Goal: Task Accomplishment & Management: Use online tool/utility

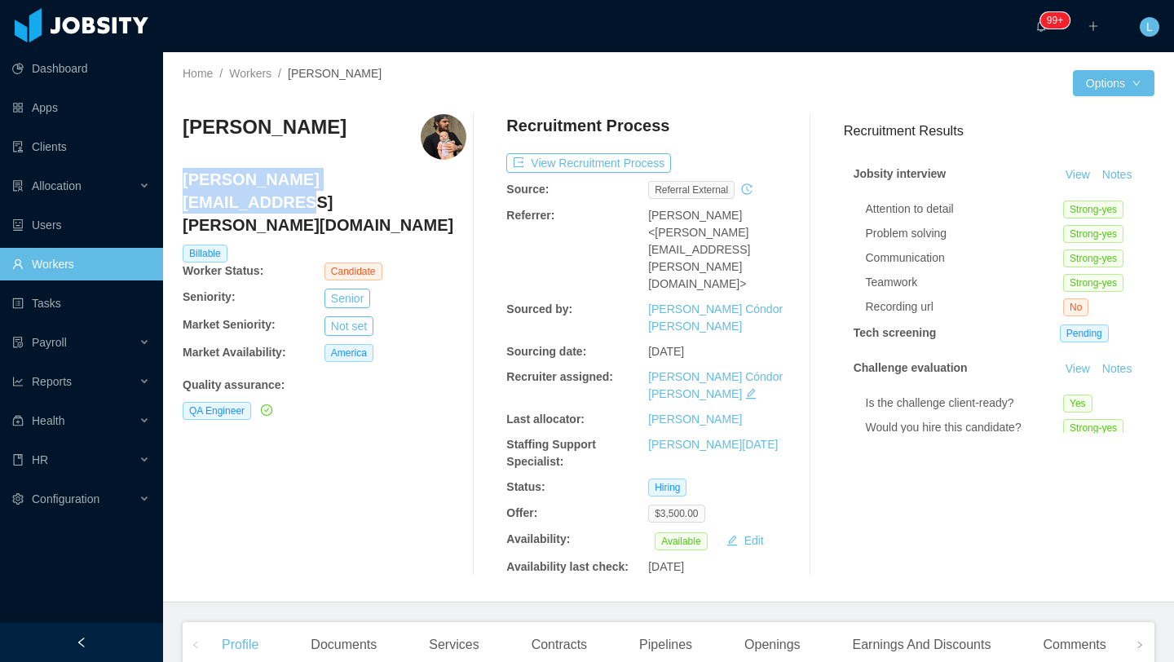
drag, startPoint x: 401, startPoint y: 182, endPoint x: 183, endPoint y: 182, distance: 218.5
click at [183, 182] on h4 "[PERSON_NAME][EMAIL_ADDRESS][PERSON_NAME][DOMAIN_NAME]" at bounding box center [325, 202] width 284 height 68
copy h4 "[PERSON_NAME][EMAIL_ADDRESS][PERSON_NAME][DOMAIN_NAME]"
click at [376, 434] on div "[PERSON_NAME] Mendes [EMAIL_ADDRESS][PERSON_NAME][DOMAIN_NAME] Billable Worker …" at bounding box center [325, 344] width 284 height 461
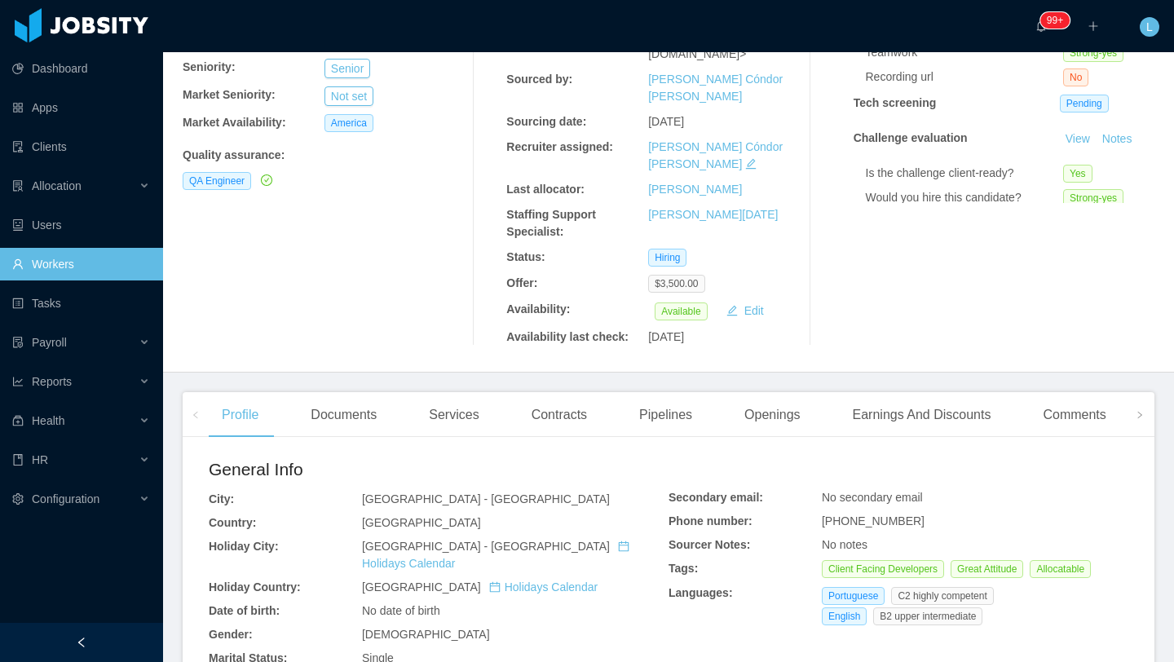
scroll to position [359, 0]
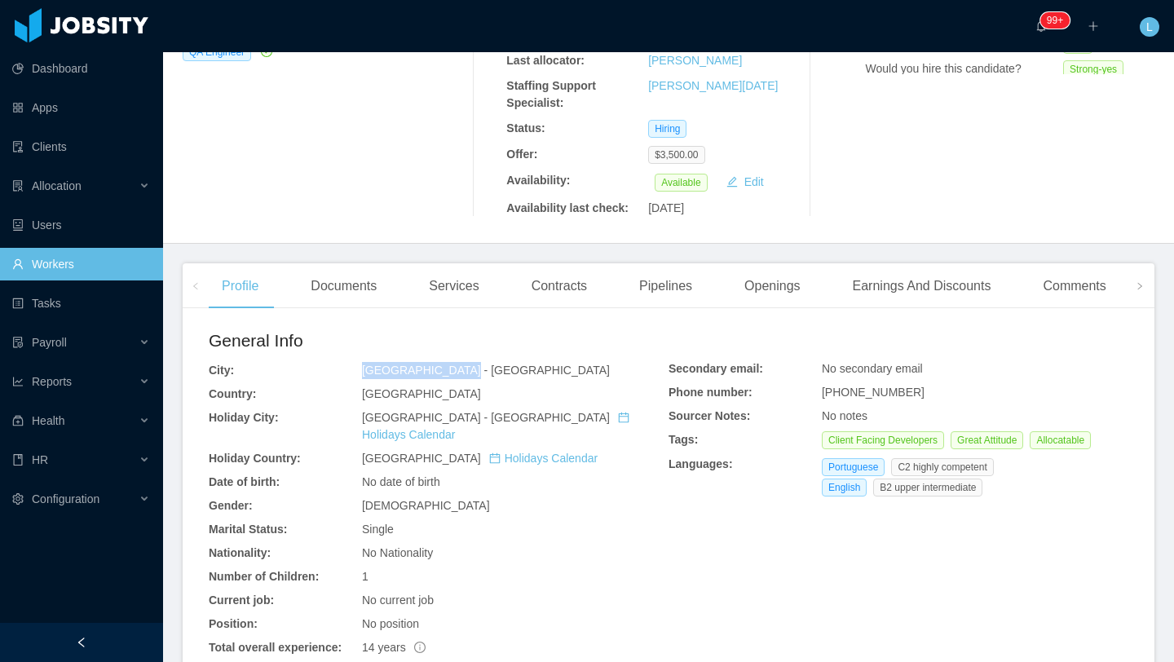
drag, startPoint x: 453, startPoint y: 288, endPoint x: 351, endPoint y: 286, distance: 101.1
click at [351, 328] on div "General Info City: [GEOGRAPHIC_DATA] - [GEOGRAPHIC_DATA] Country: [GEOGRAPHIC_D…" at bounding box center [439, 516] width 460 height 376
copy div "[GEOGRAPHIC_DATA] - [GEOGRAPHIC_DATA]"
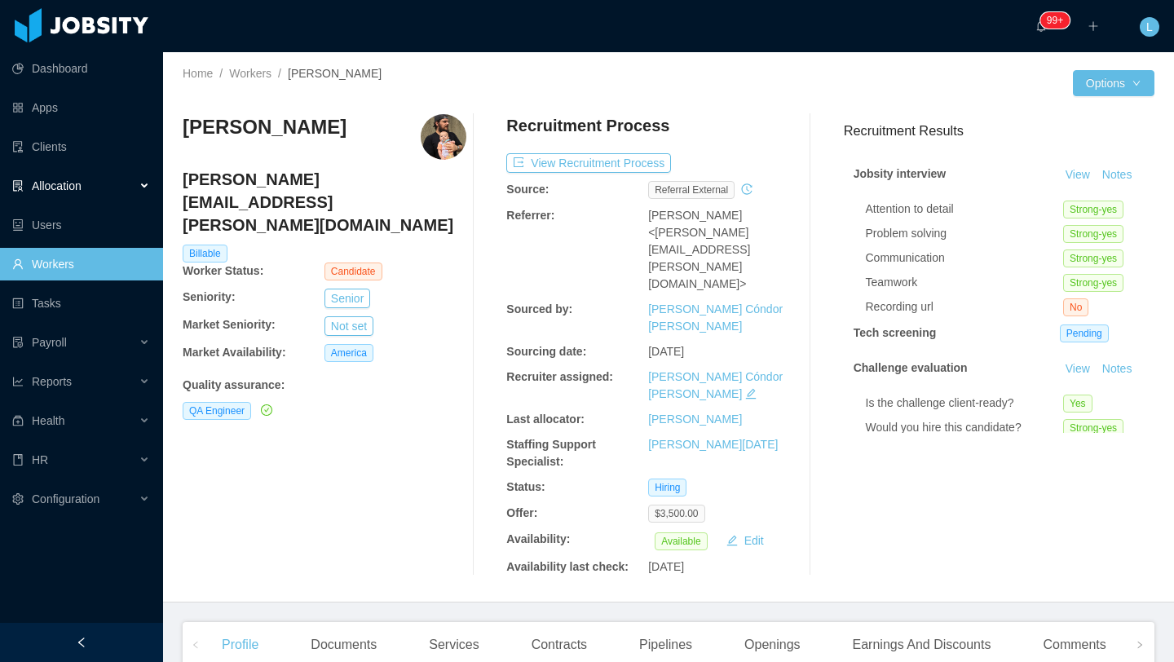
click at [86, 187] on div "Allocation" at bounding box center [81, 186] width 163 height 33
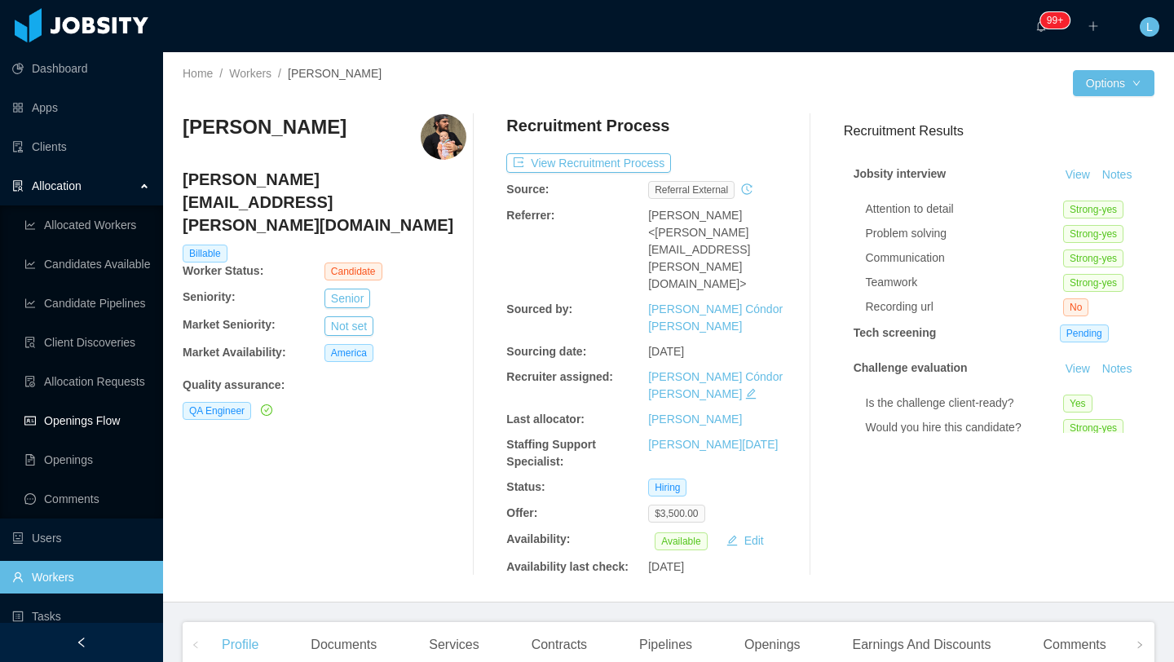
click at [98, 428] on link "Openings Flow" at bounding box center [87, 420] width 126 height 33
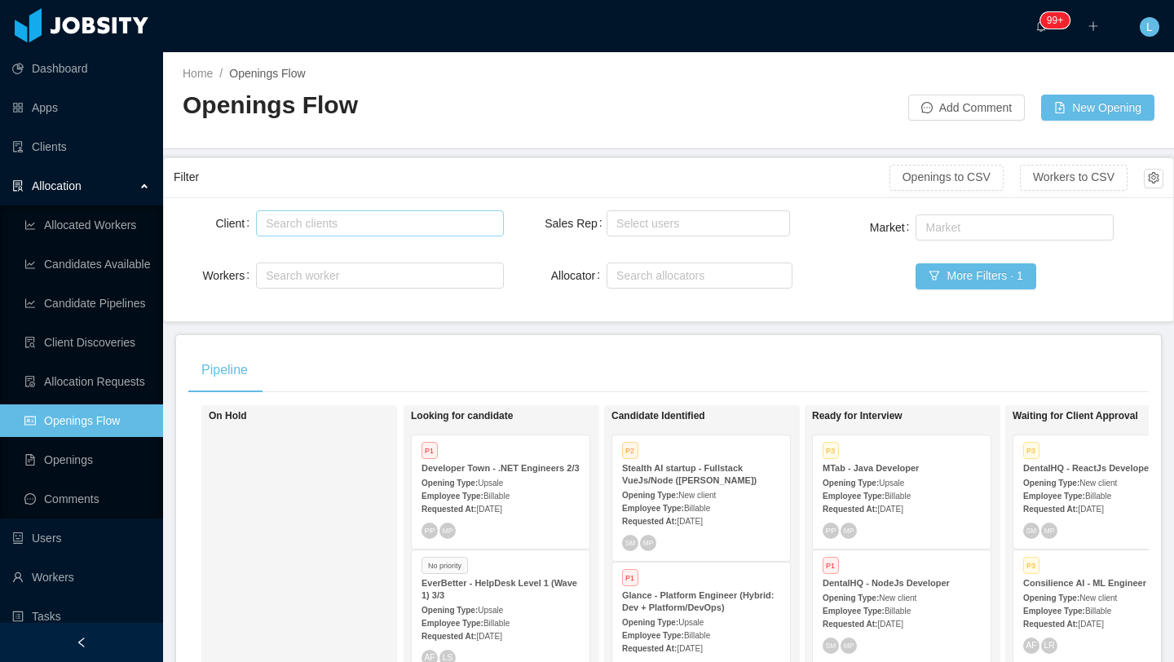
click at [363, 217] on div "Search clients" at bounding box center [376, 223] width 220 height 16
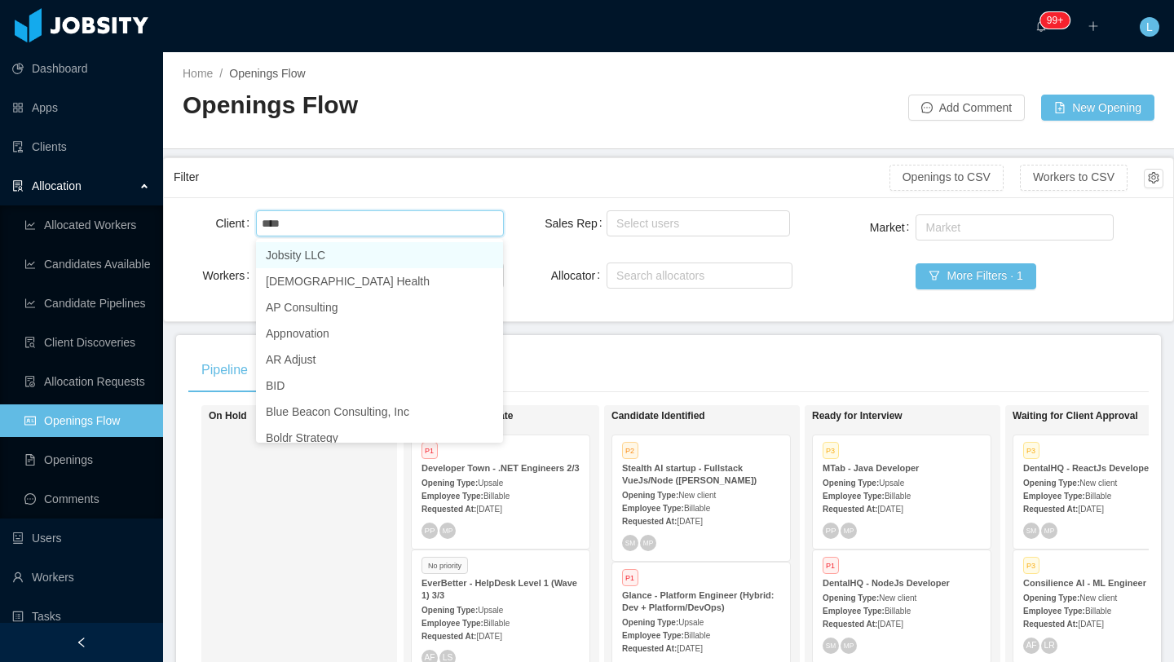
type input "*****"
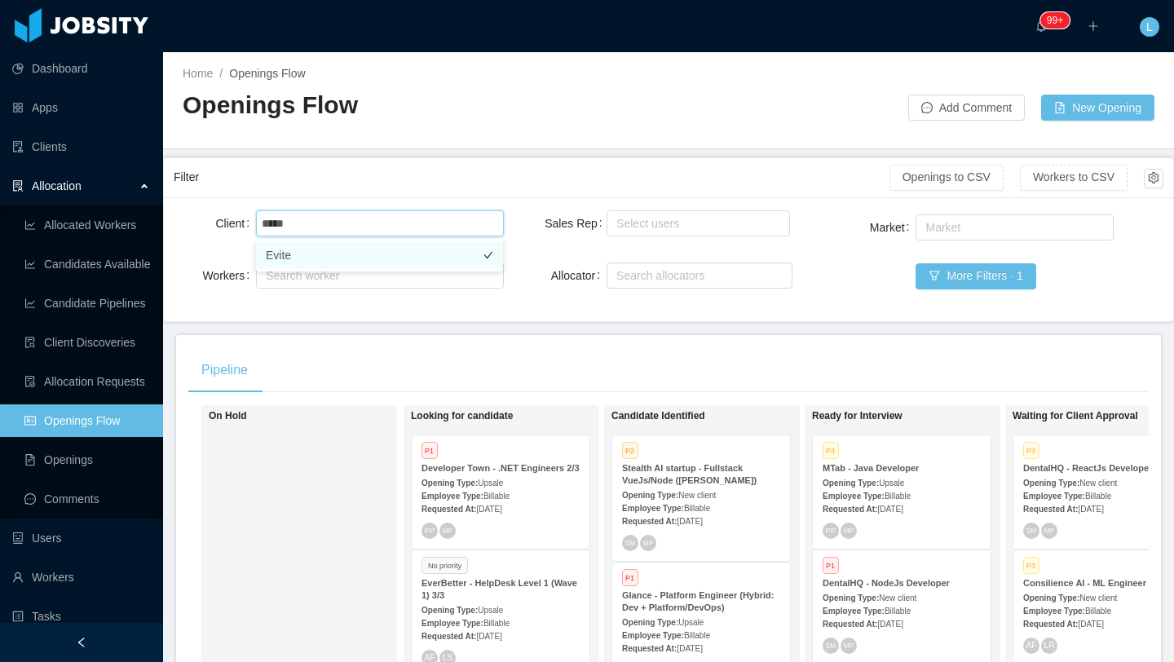
click at [377, 258] on li "Evite" at bounding box center [379, 255] width 247 height 26
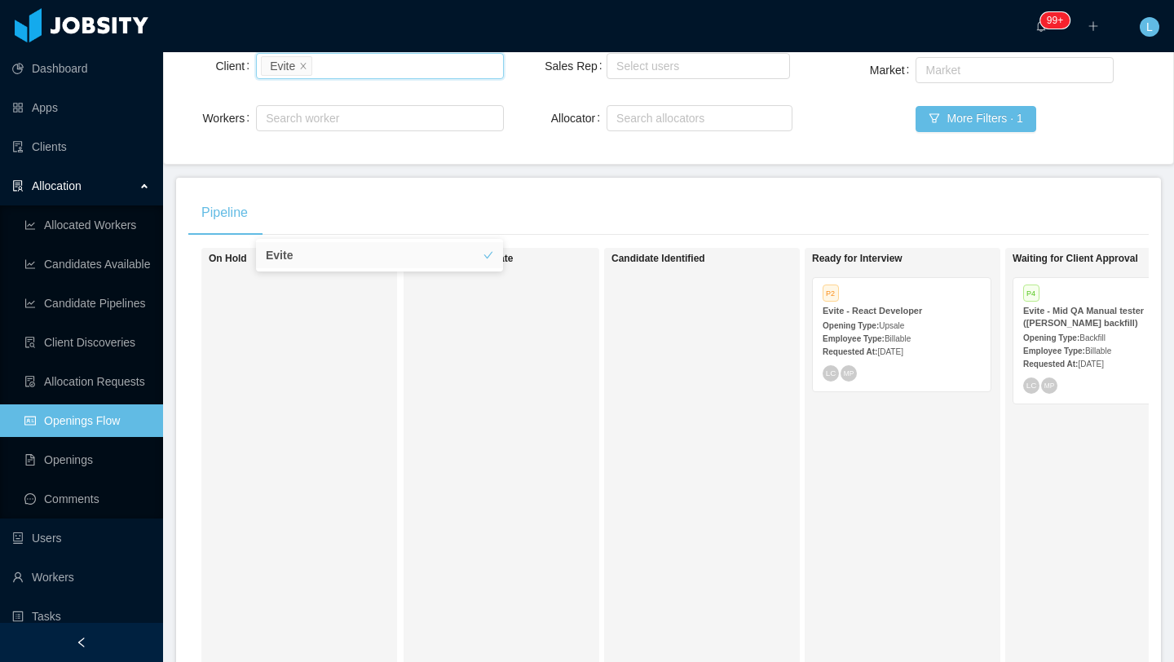
scroll to position [33, 0]
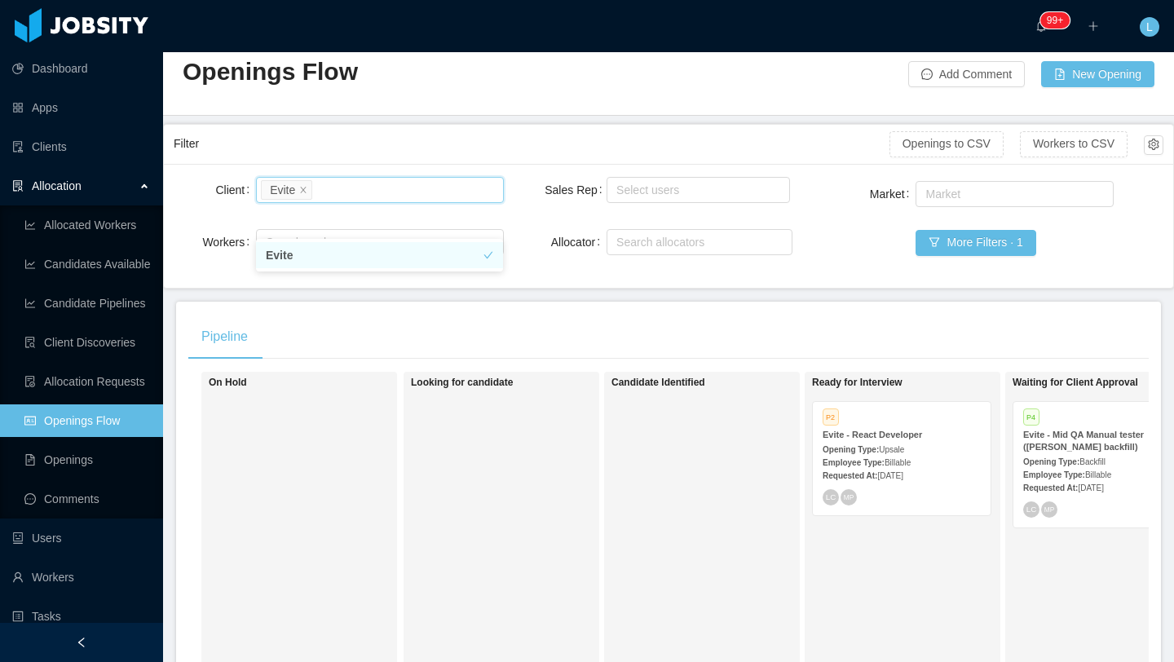
click at [381, 247] on li "Evite" at bounding box center [379, 255] width 247 height 26
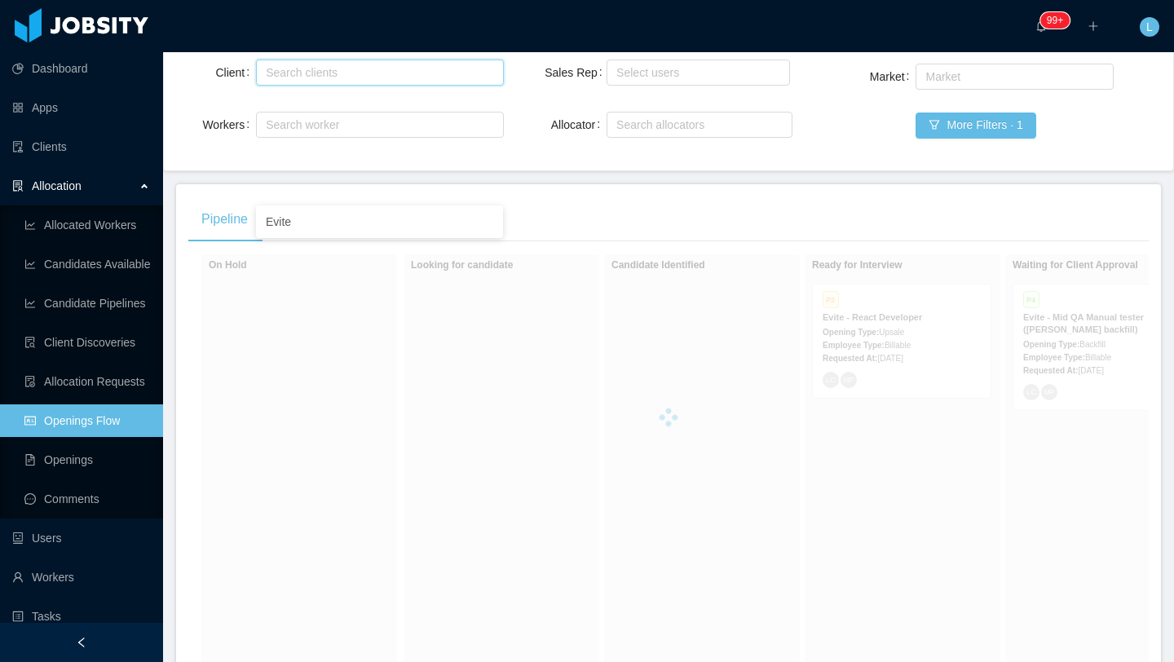
scroll to position [45, 0]
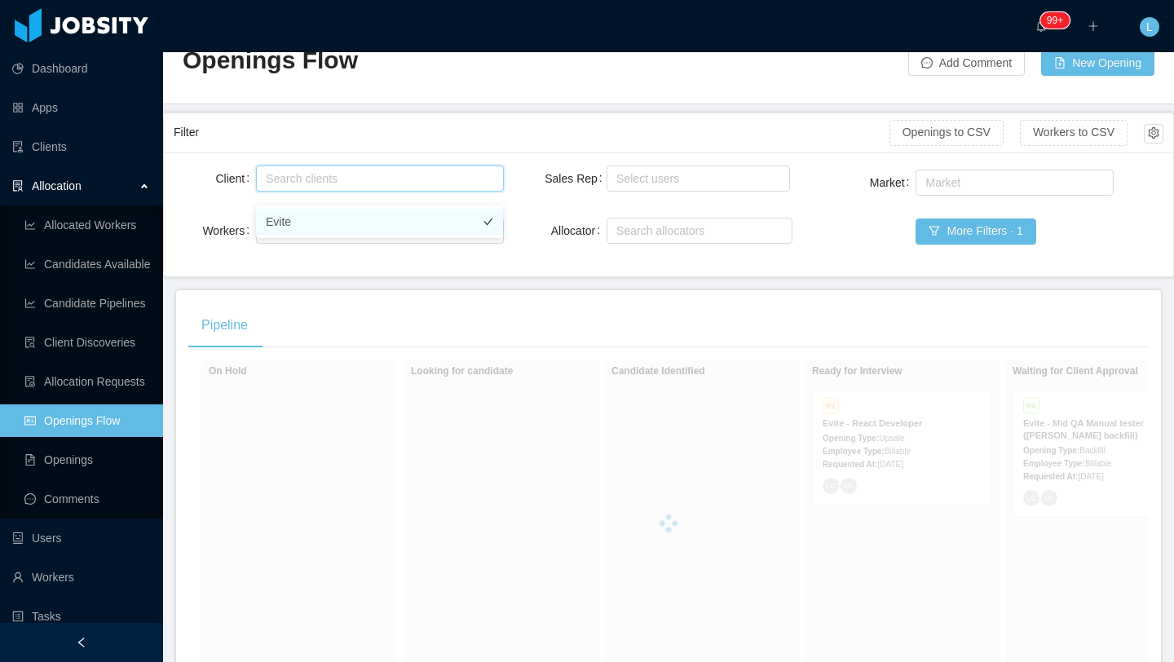
click at [367, 219] on li "Evite" at bounding box center [379, 222] width 247 height 26
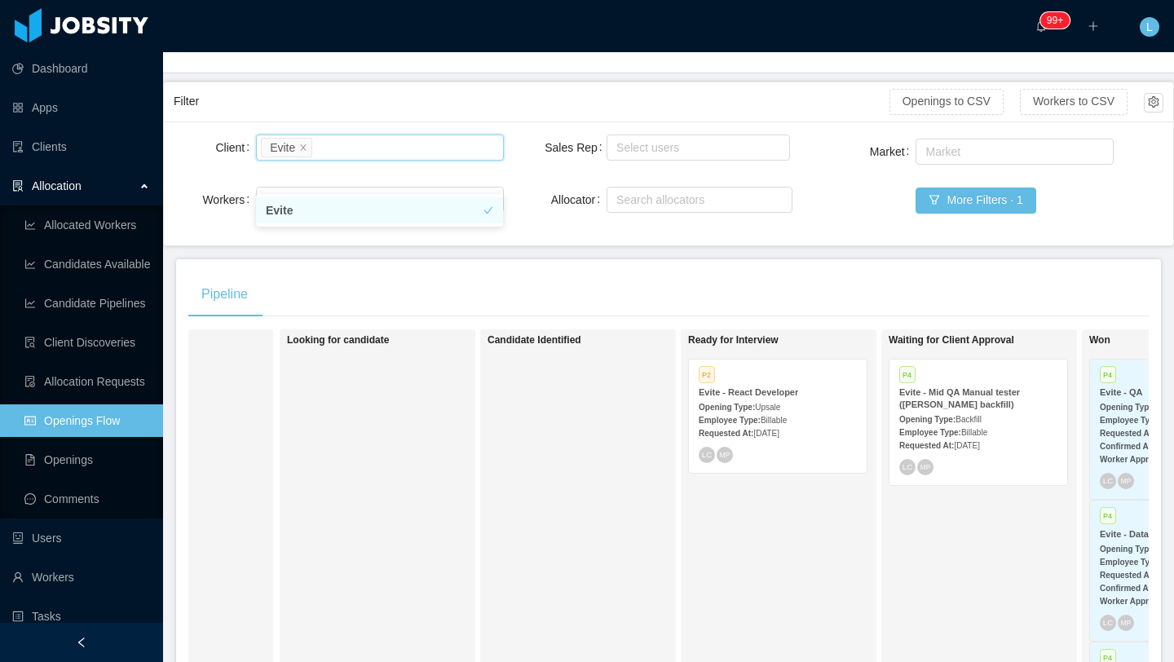
scroll to position [0, 166]
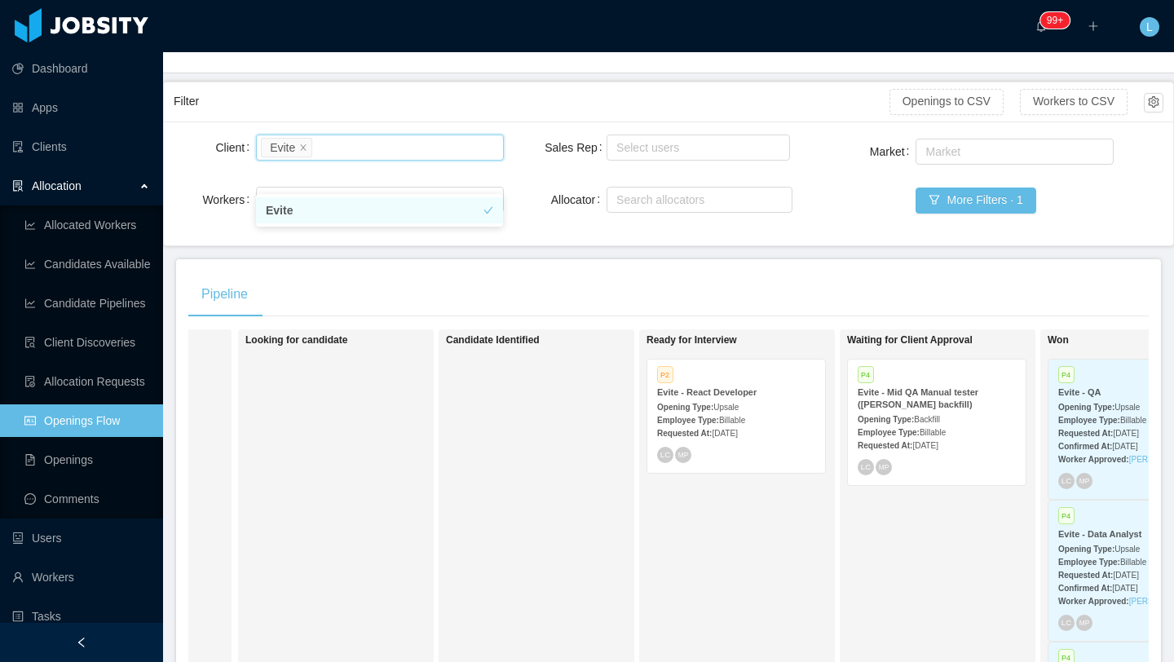
click at [934, 417] on span "Backfill" at bounding box center [927, 419] width 26 height 9
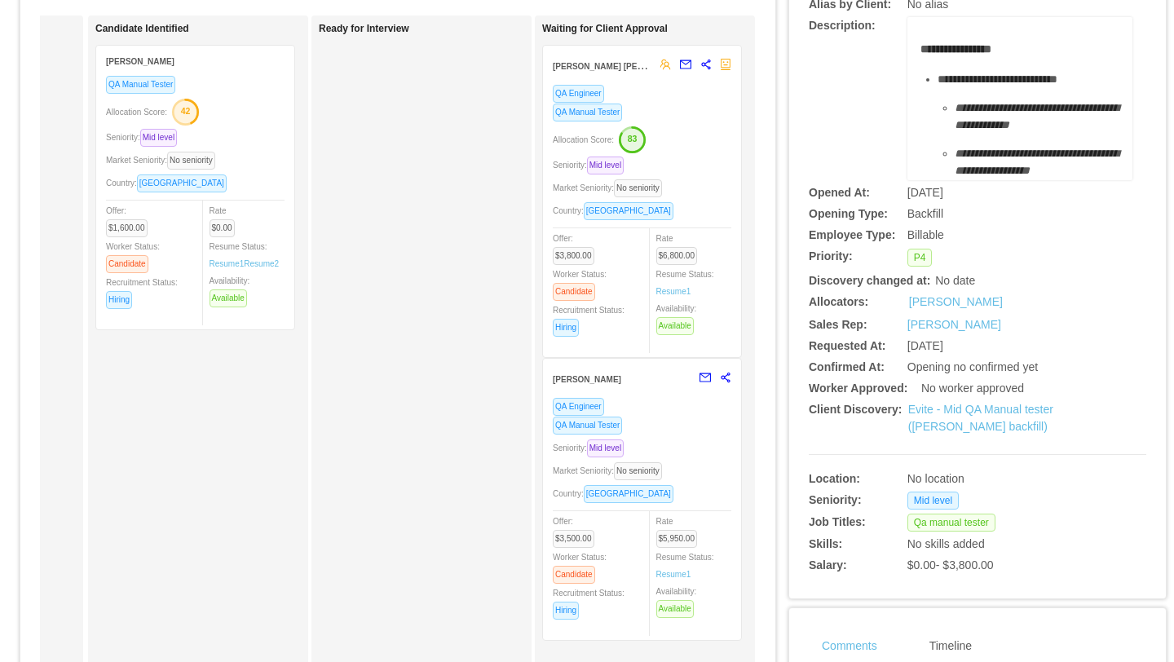
scroll to position [0, 219]
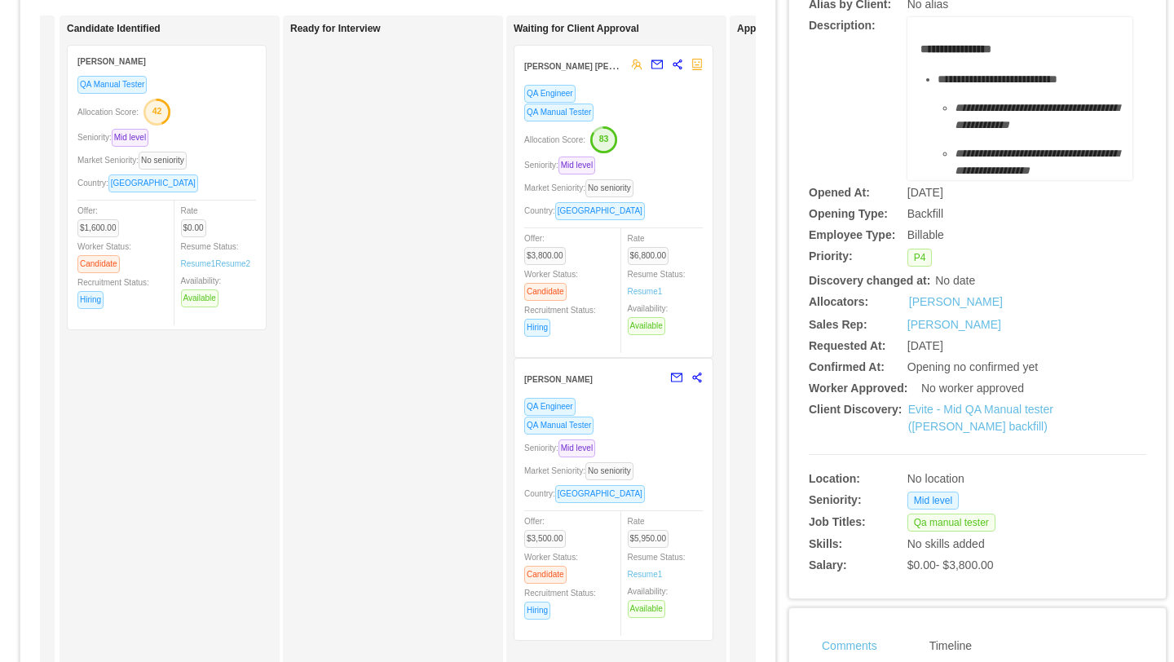
click at [669, 463] on div "Market Seniority: No seniority" at bounding box center [613, 470] width 179 height 19
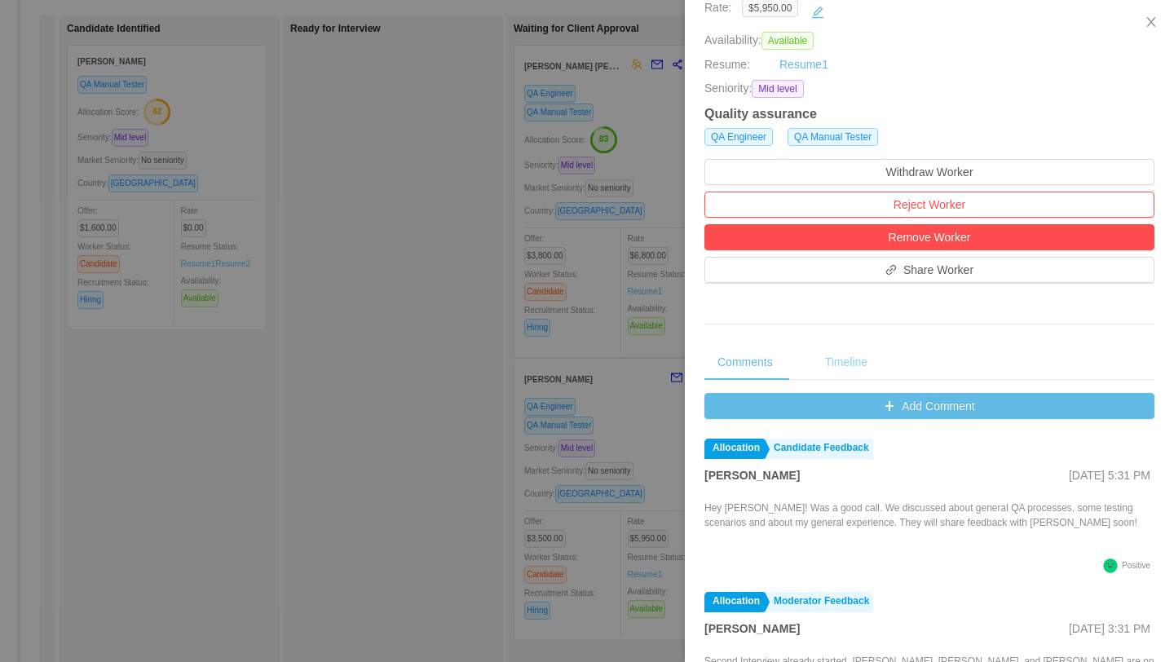
scroll to position [338, 0]
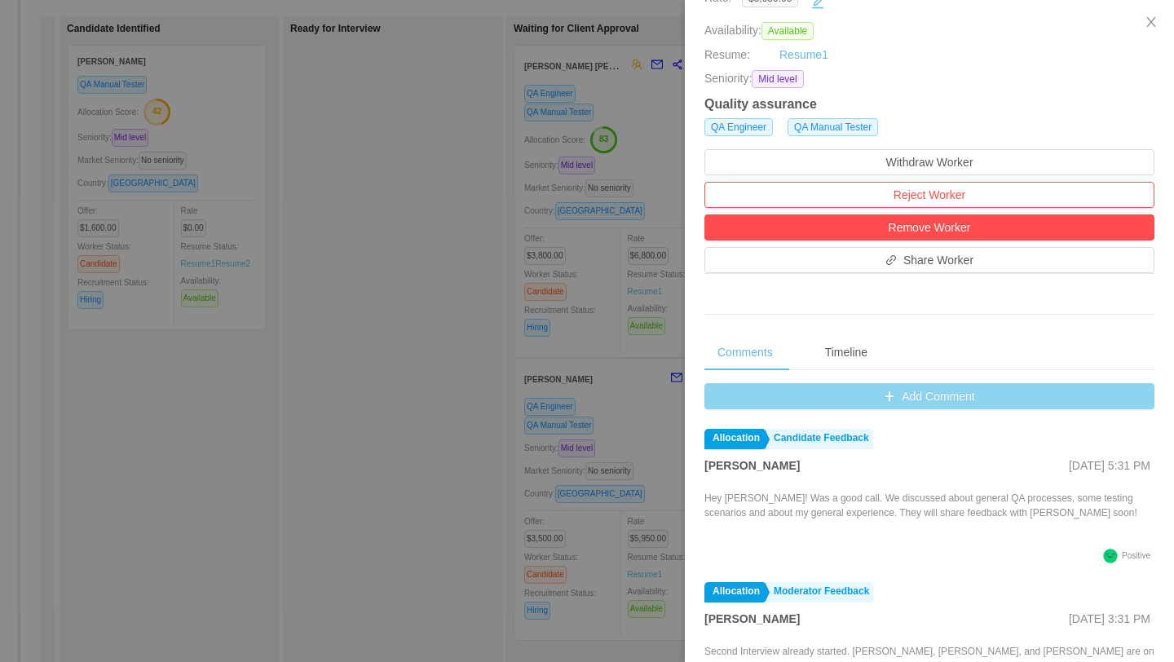
click at [906, 401] on button "Add Comment" at bounding box center [929, 396] width 450 height 26
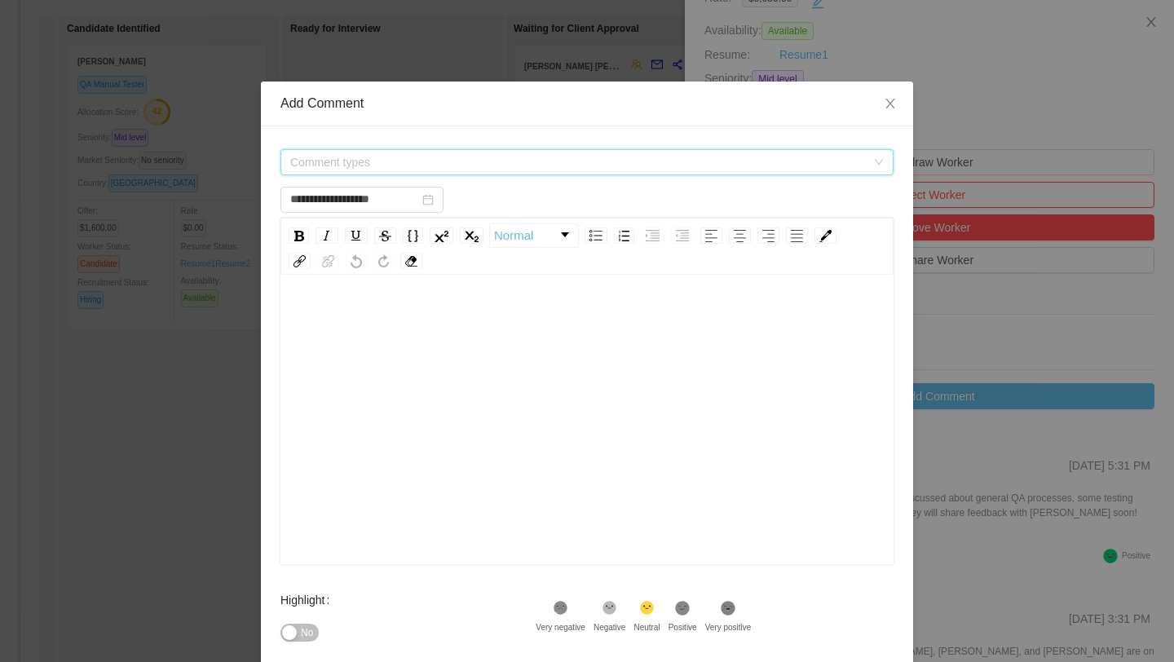
click at [447, 159] on span "Comment types" at bounding box center [578, 162] width 576 height 16
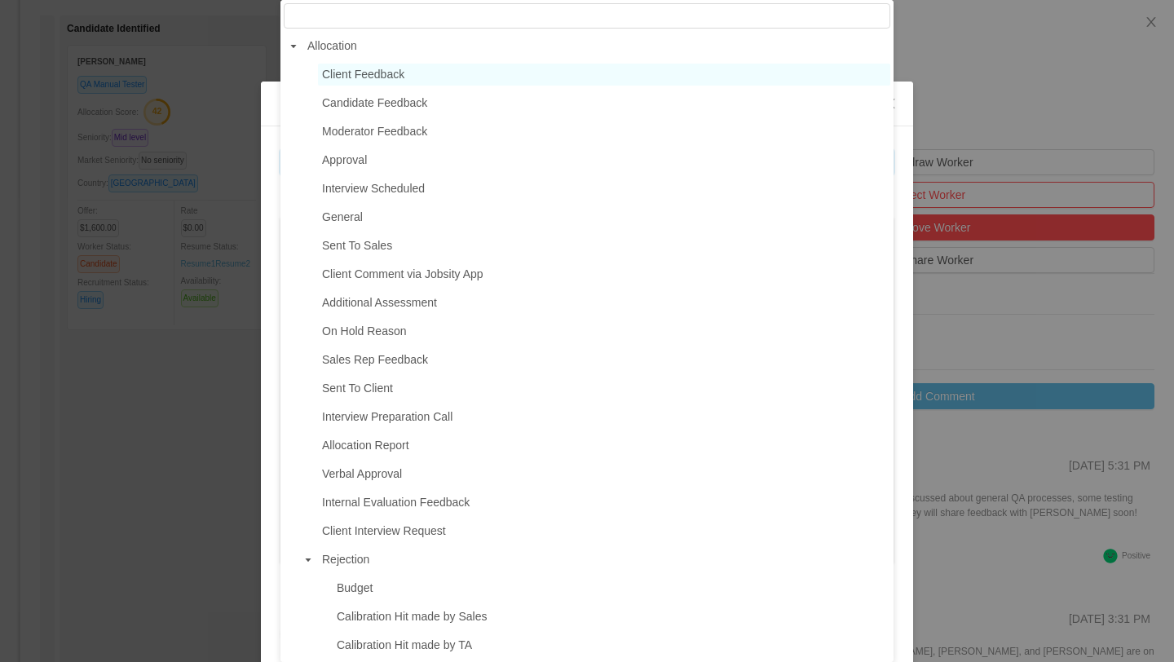
click at [434, 74] on span "Client Feedback" at bounding box center [604, 75] width 572 height 22
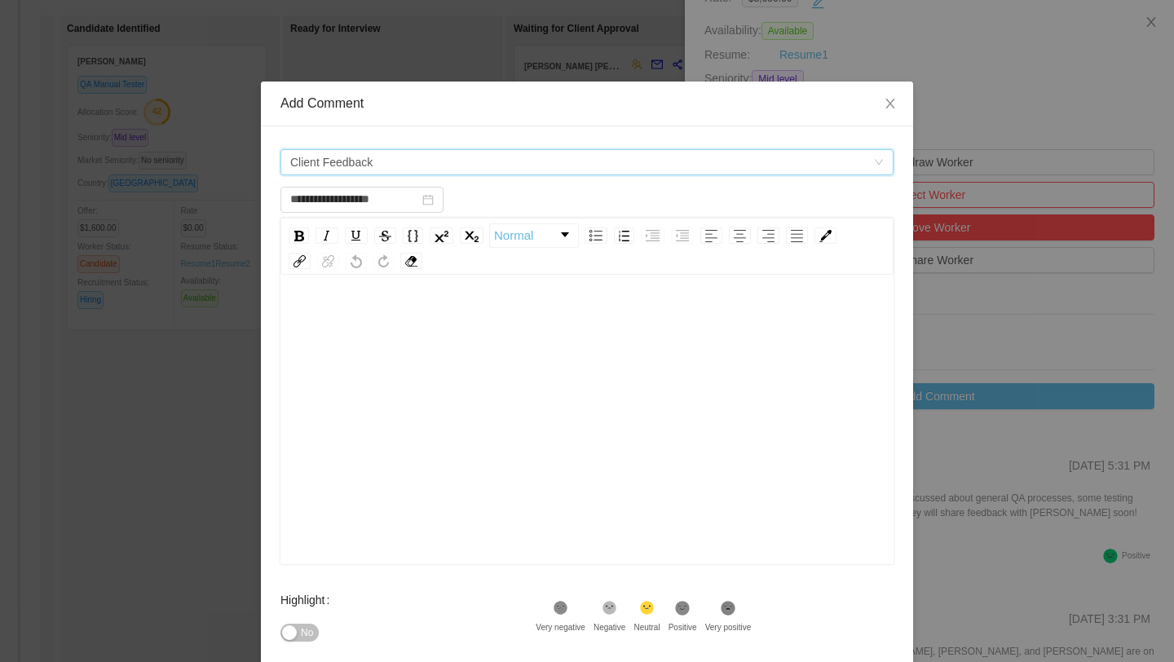
click at [415, 162] on span "Client Feedback" at bounding box center [581, 162] width 583 height 24
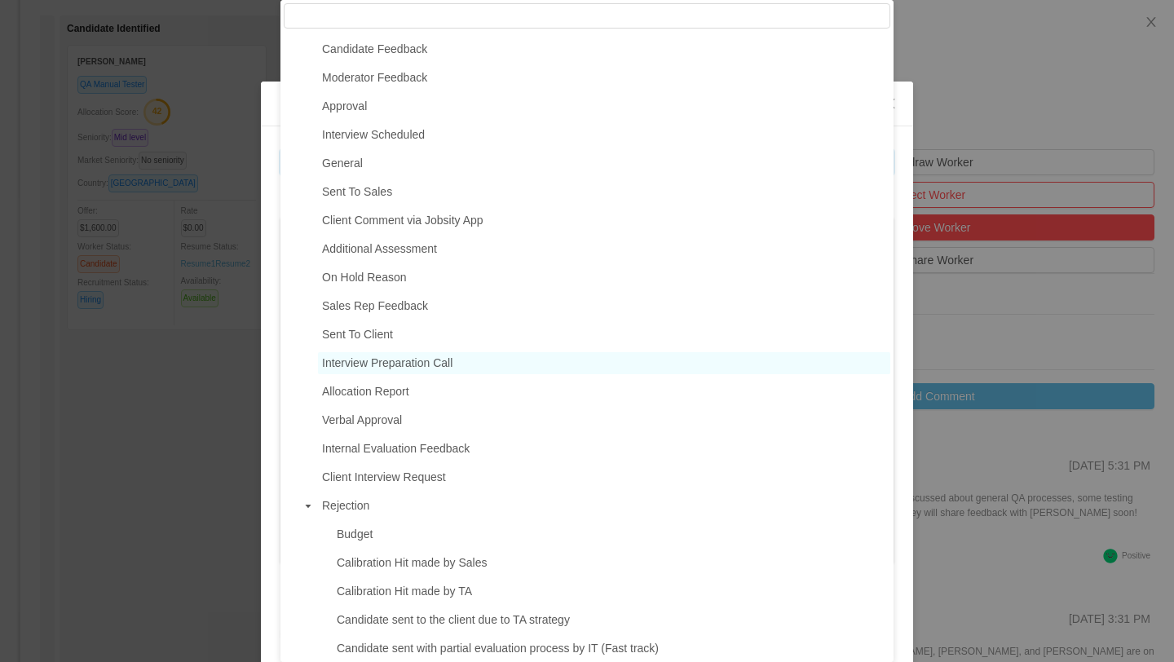
scroll to position [77, 0]
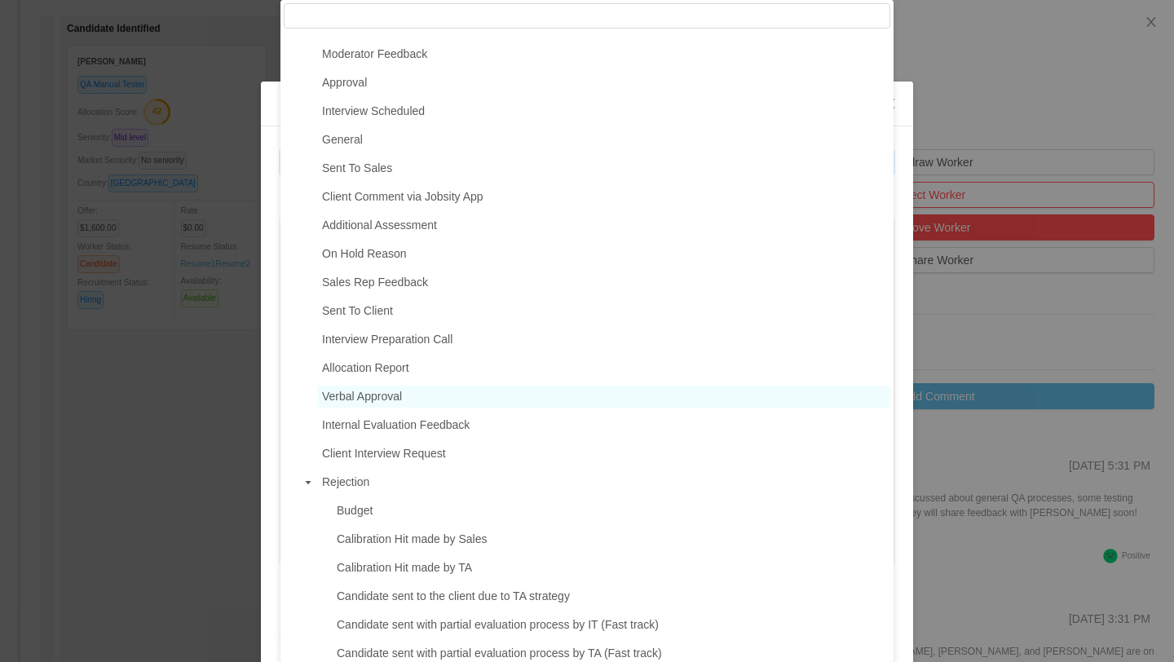
click at [415, 398] on span "Verbal Approval" at bounding box center [604, 397] width 572 height 22
type input "**********"
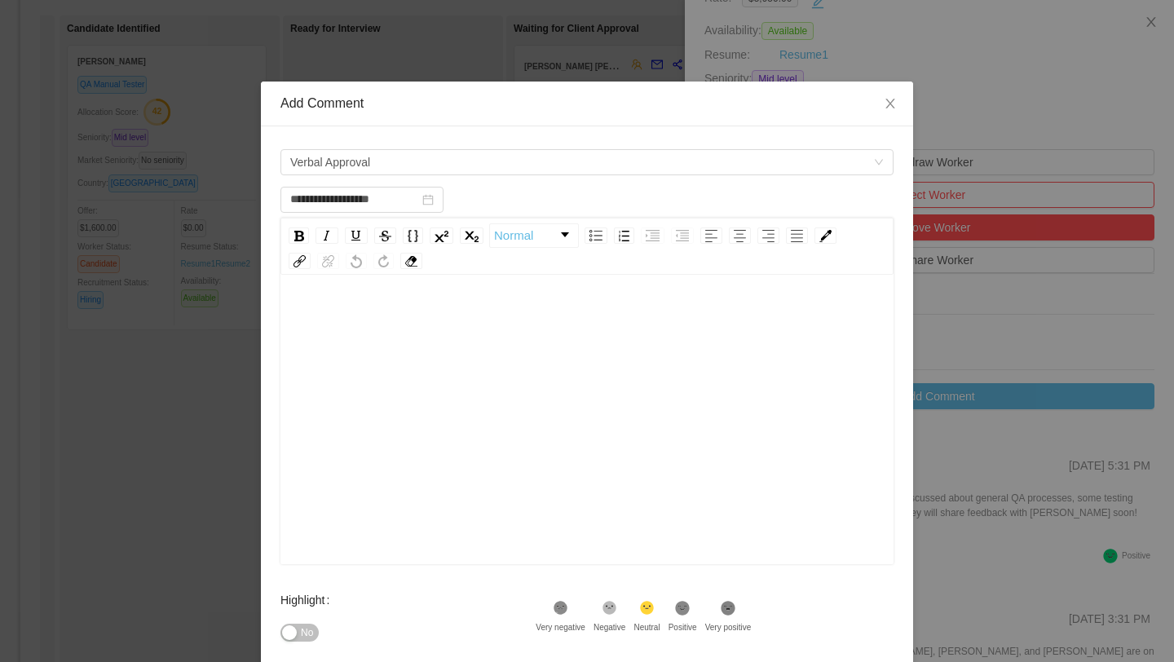
click at [364, 329] on div "rdw-editor" at bounding box center [588, 318] width 588 height 33
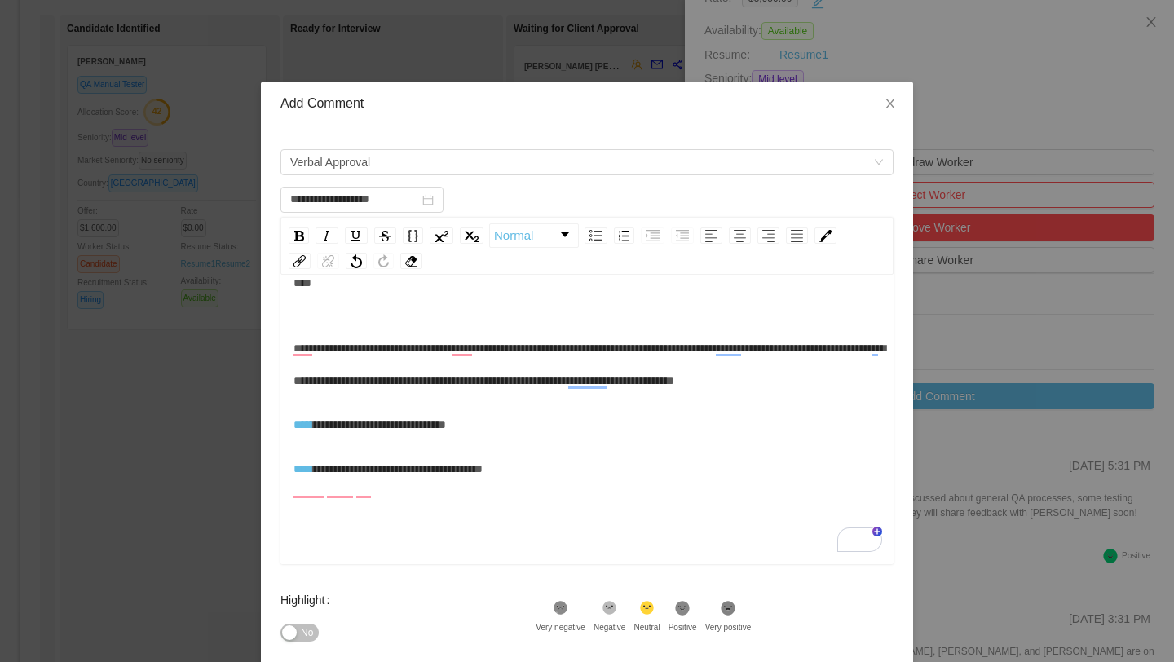
scroll to position [0, 0]
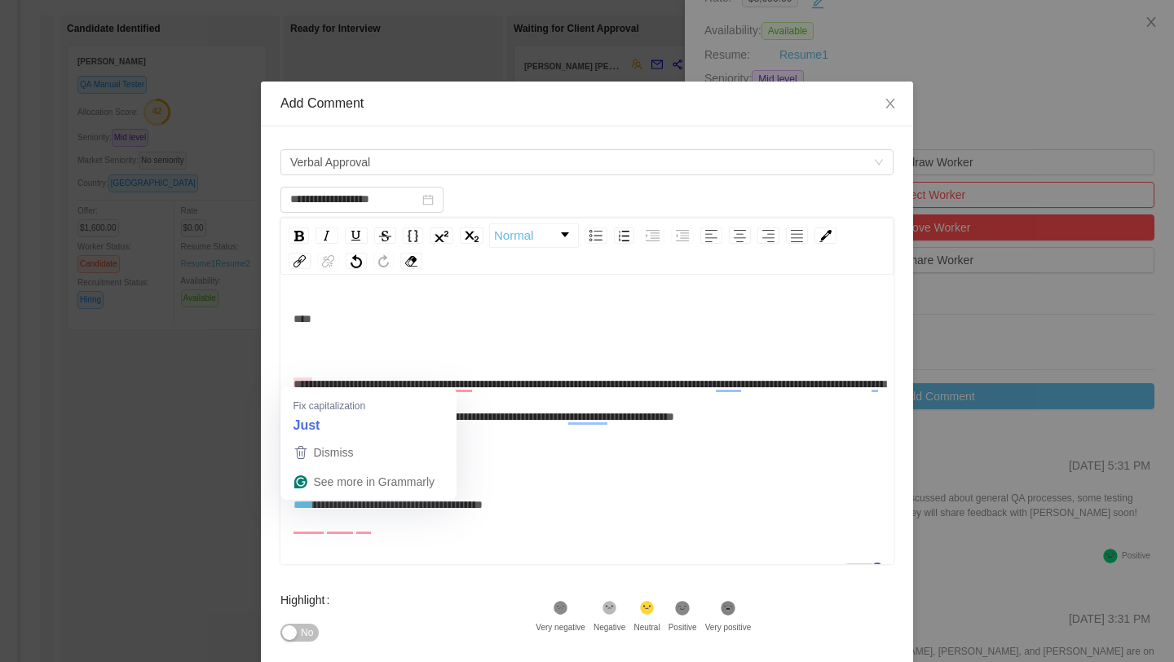
click at [294, 383] on span "**********" at bounding box center [590, 367] width 592 height 109
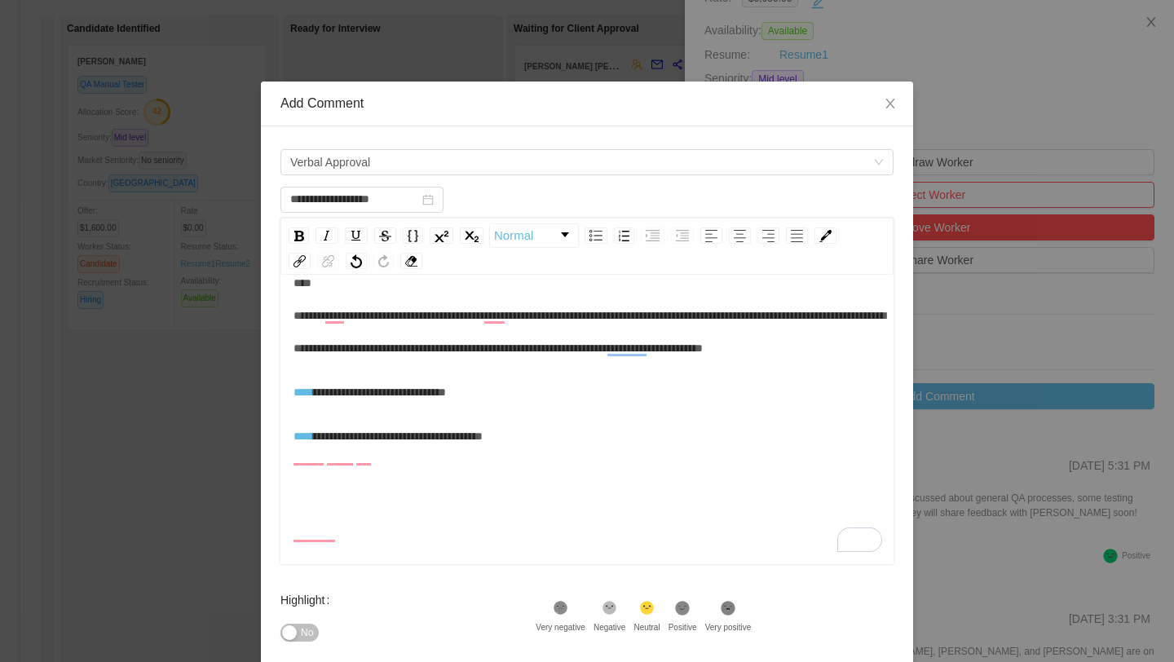
scroll to position [34, 0]
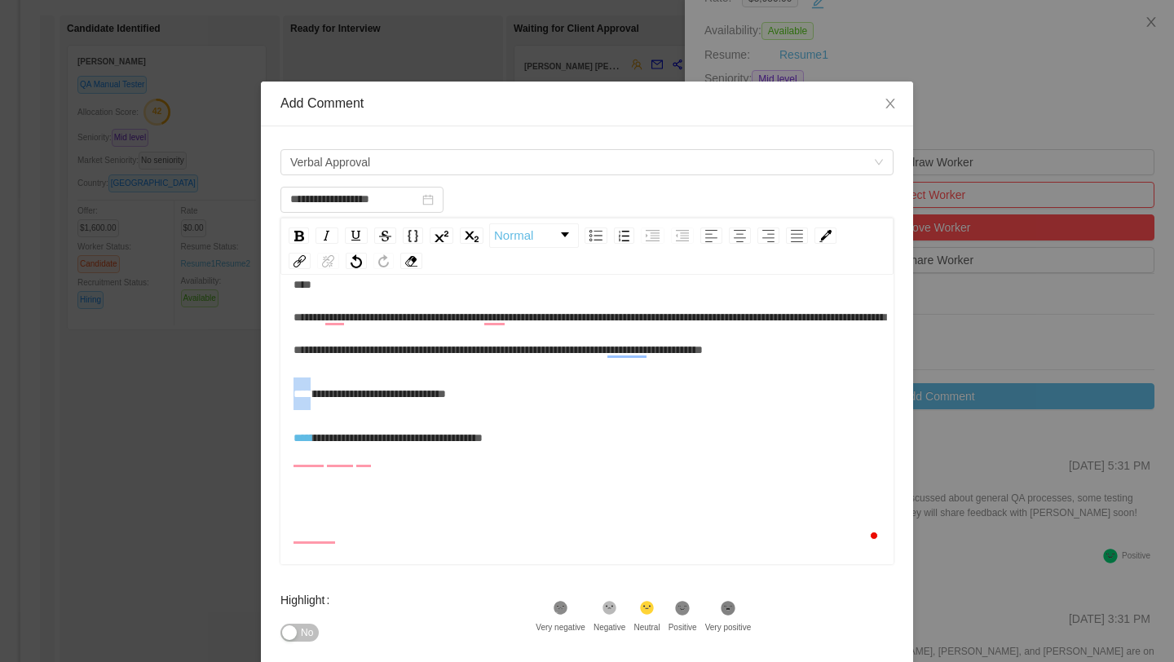
drag, startPoint x: 359, startPoint y: 425, endPoint x: 288, endPoint y: 413, distance: 71.8
click at [288, 413] on div "**********" at bounding box center [586, 421] width 613 height 285
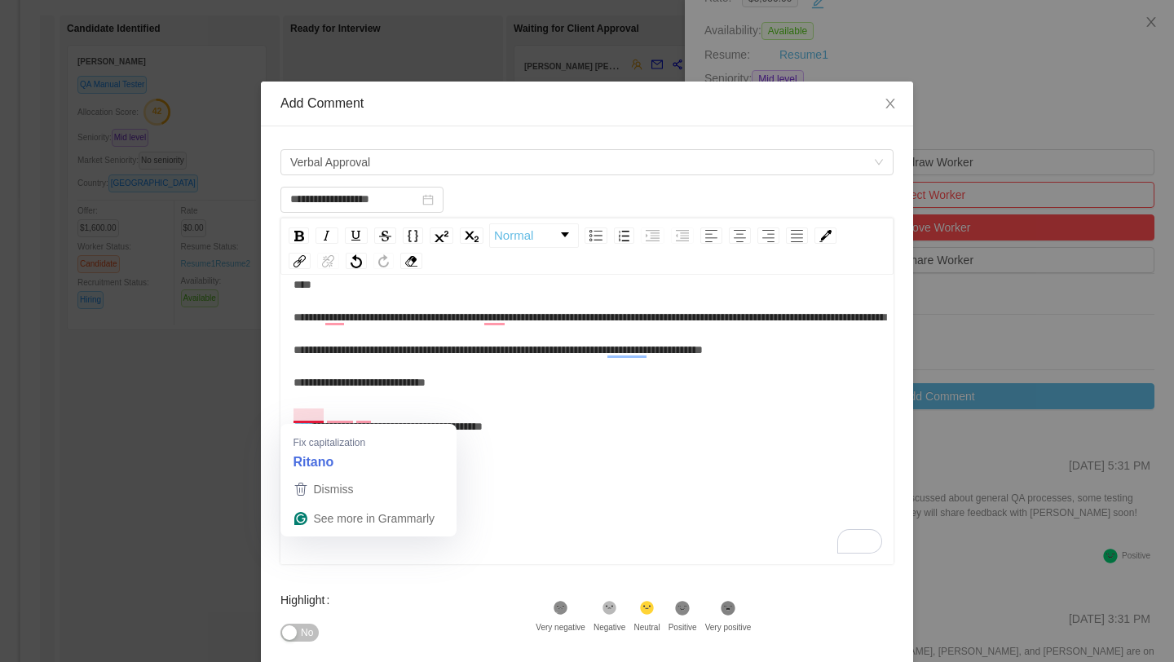
click at [296, 388] on span "**********" at bounding box center [590, 333] width 592 height 109
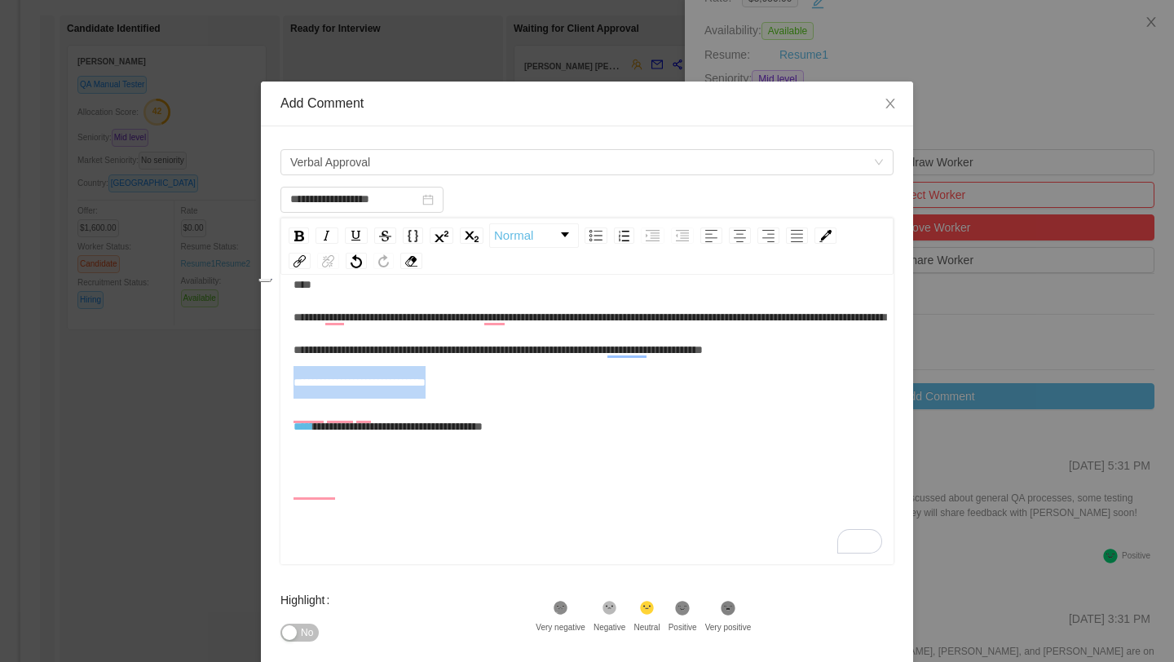
drag, startPoint x: 483, startPoint y: 419, endPoint x: 292, endPoint y: 417, distance: 190.8
click at [293, 417] on div "**********" at bounding box center [587, 410] width 589 height 285
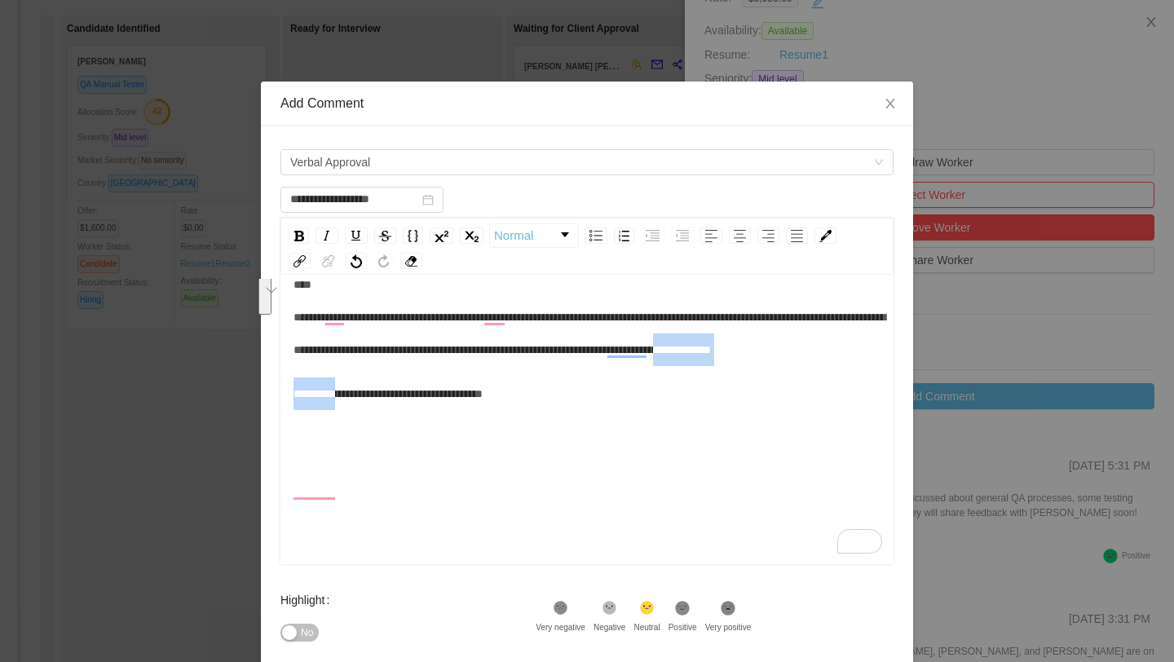
drag, startPoint x: 321, startPoint y: 494, endPoint x: 262, endPoint y: 398, distance: 113.1
click at [262, 398] on div "**********" at bounding box center [587, 449] width 652 height 647
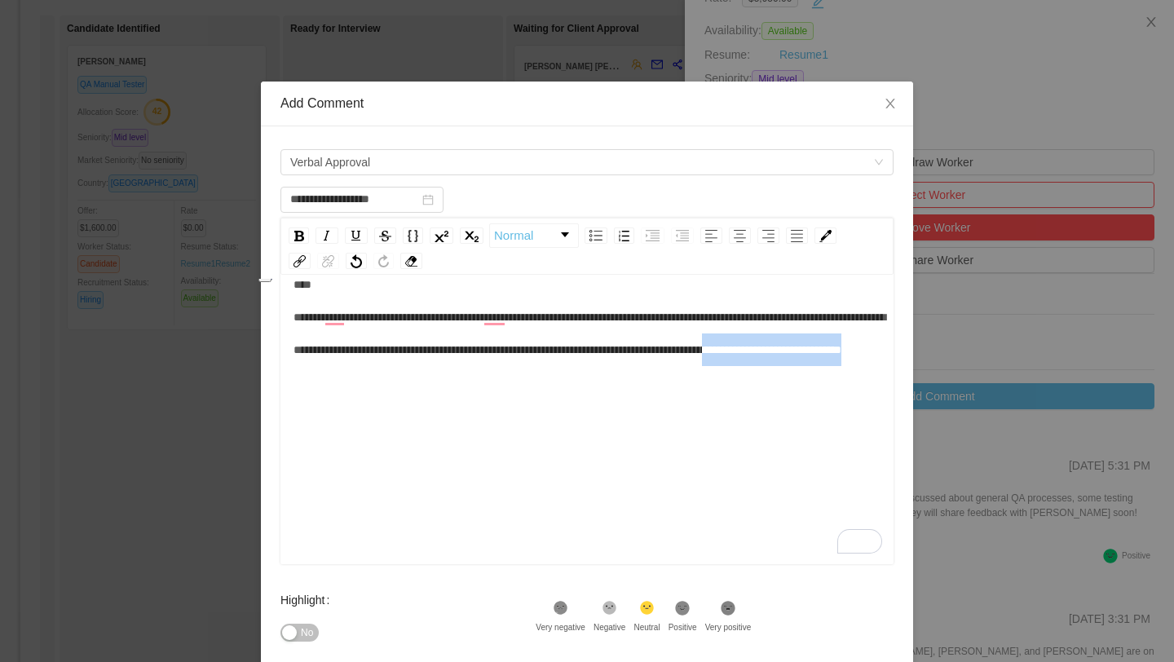
drag, startPoint x: 539, startPoint y: 390, endPoint x: 352, endPoint y: 373, distance: 187.4
click at [352, 366] on div "**********" at bounding box center [588, 317] width 588 height 98
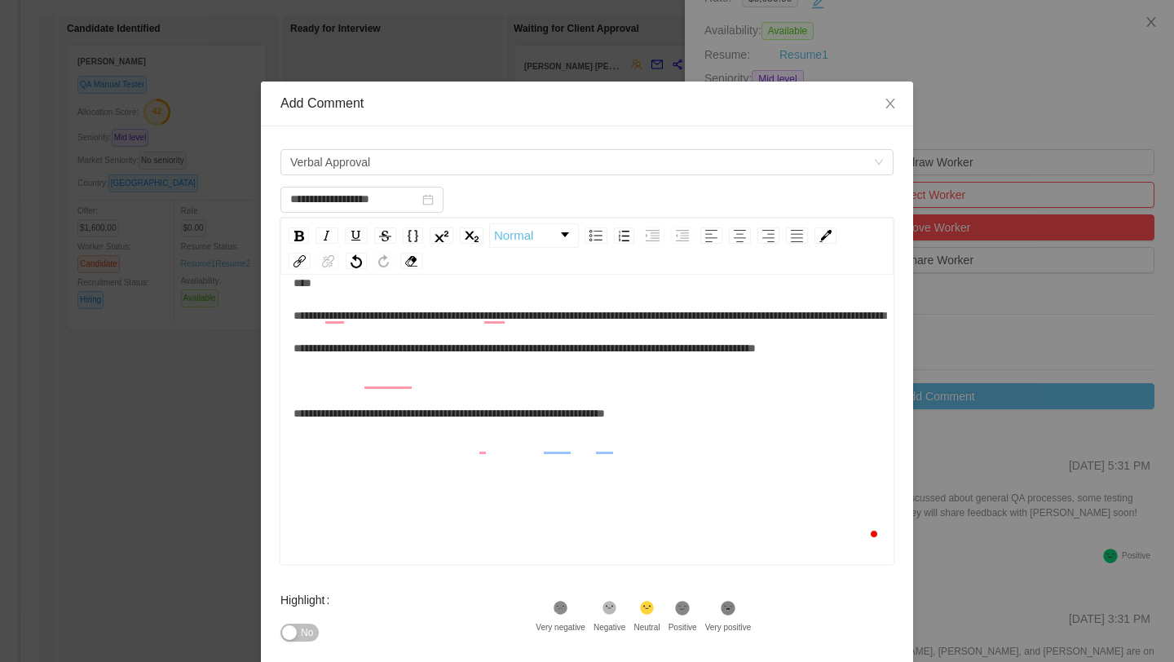
scroll to position [174, 0]
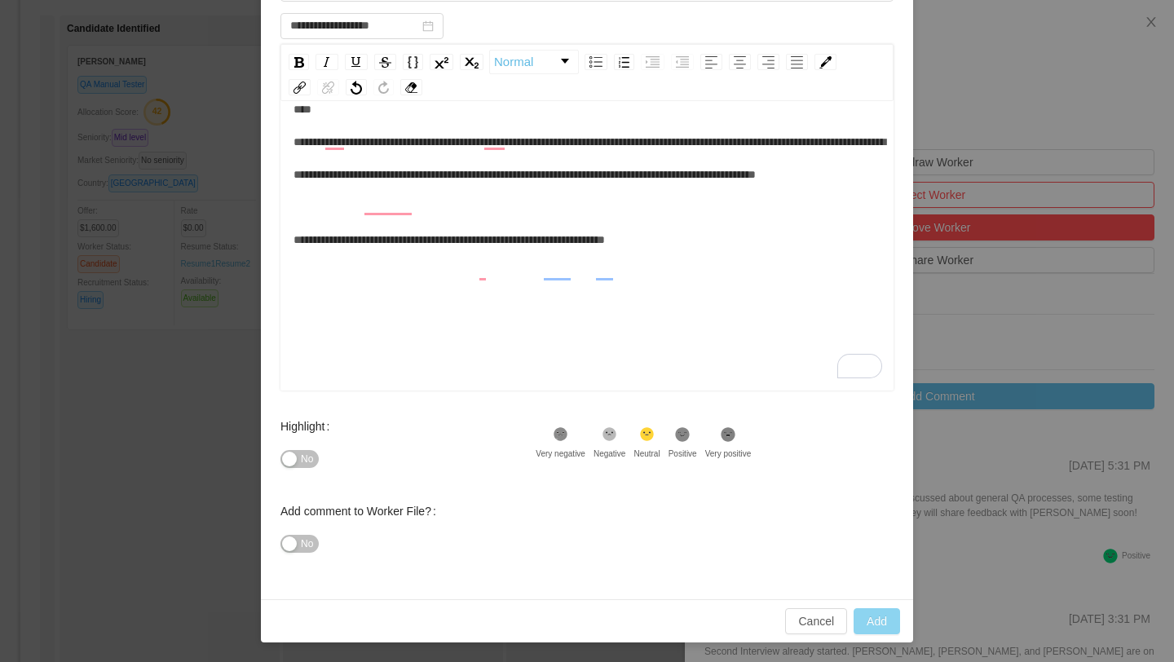
type input "**********"
click at [881, 615] on button "Add" at bounding box center [877, 621] width 46 height 26
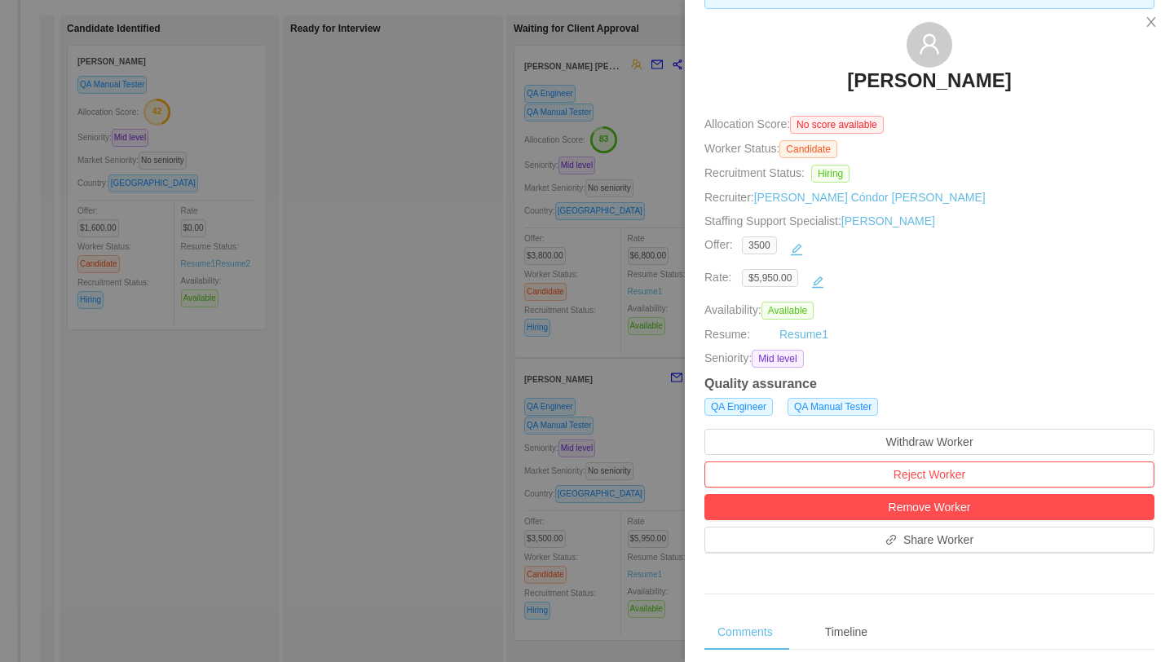
scroll to position [0, 0]
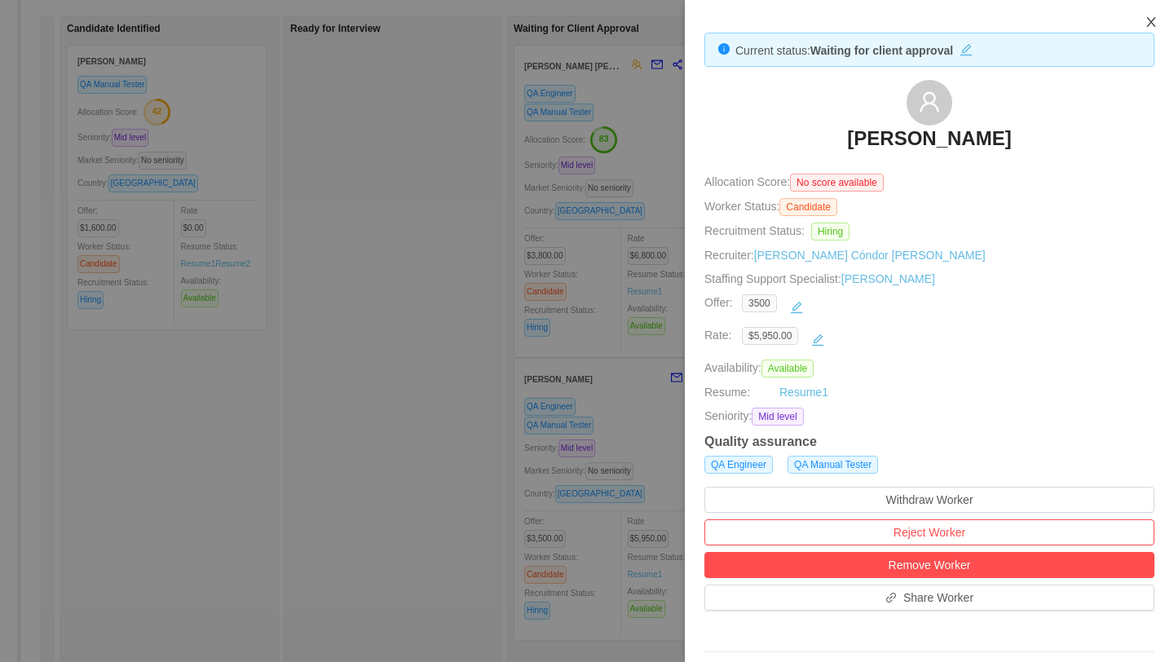
click at [1151, 25] on icon "icon: close" at bounding box center [1151, 21] width 13 height 13
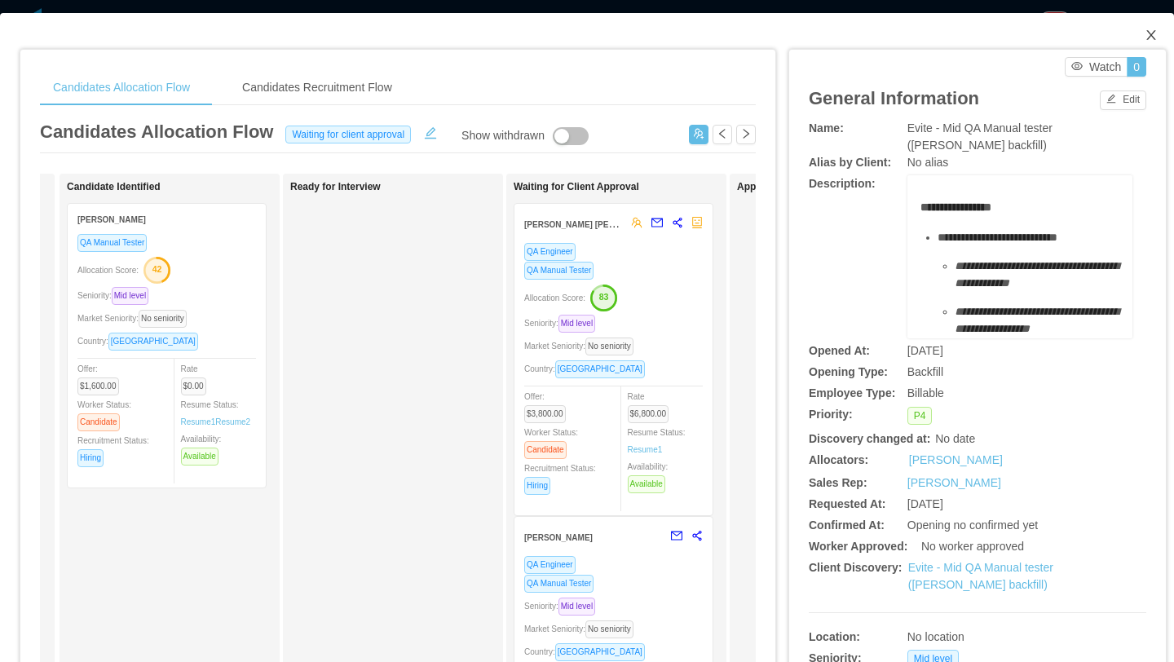
click at [1147, 35] on icon "icon: close" at bounding box center [1151, 35] width 13 height 13
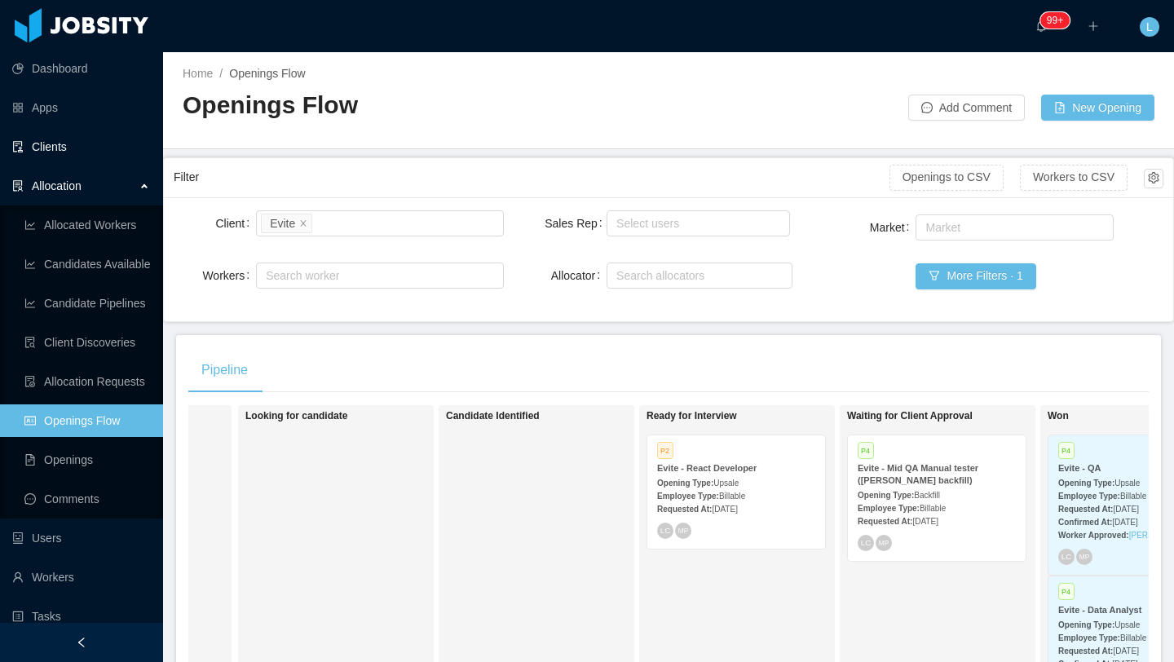
click at [70, 151] on link "Clients" at bounding box center [81, 146] width 138 height 33
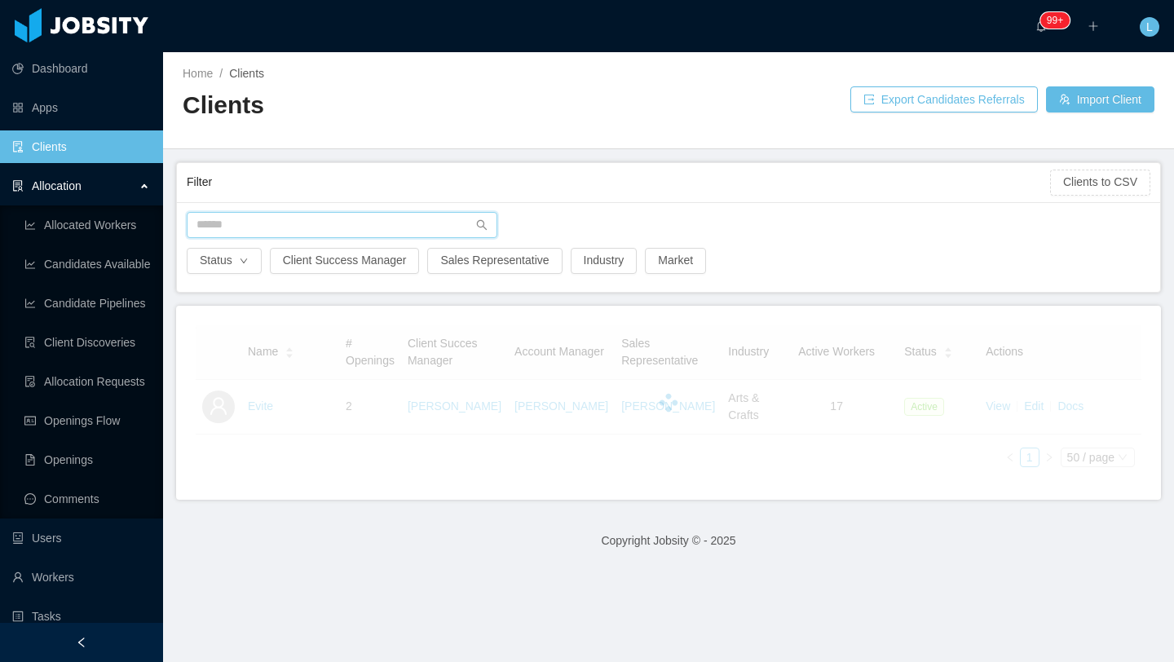
click at [325, 228] on input "text" at bounding box center [342, 225] width 311 height 26
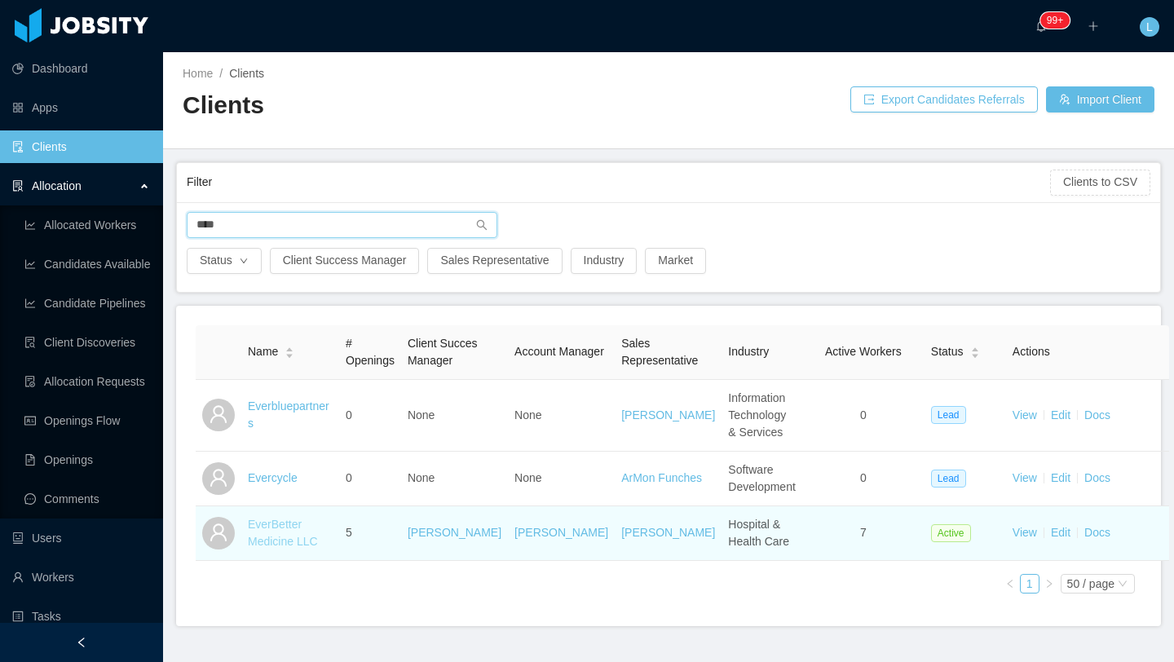
type input "****"
click at [294, 548] on link "EverBetter Medicine LLC" at bounding box center [283, 533] width 70 height 30
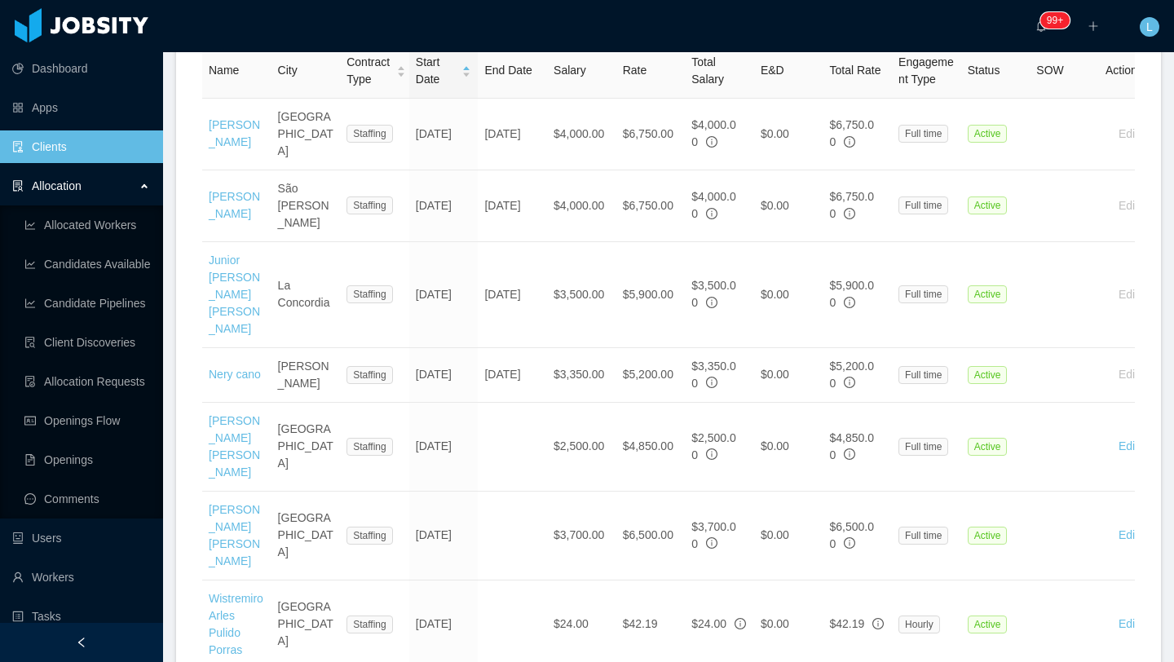
scroll to position [652, 0]
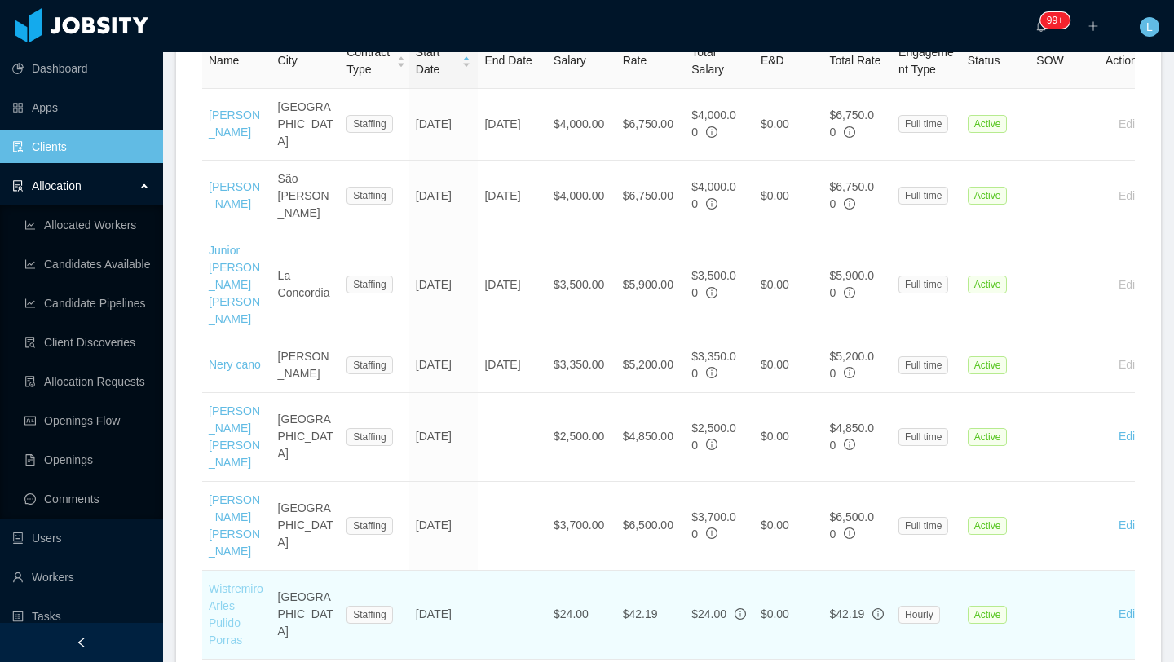
click at [226, 585] on link "Wistremiro Arles Pulido Porras" at bounding box center [236, 614] width 55 height 64
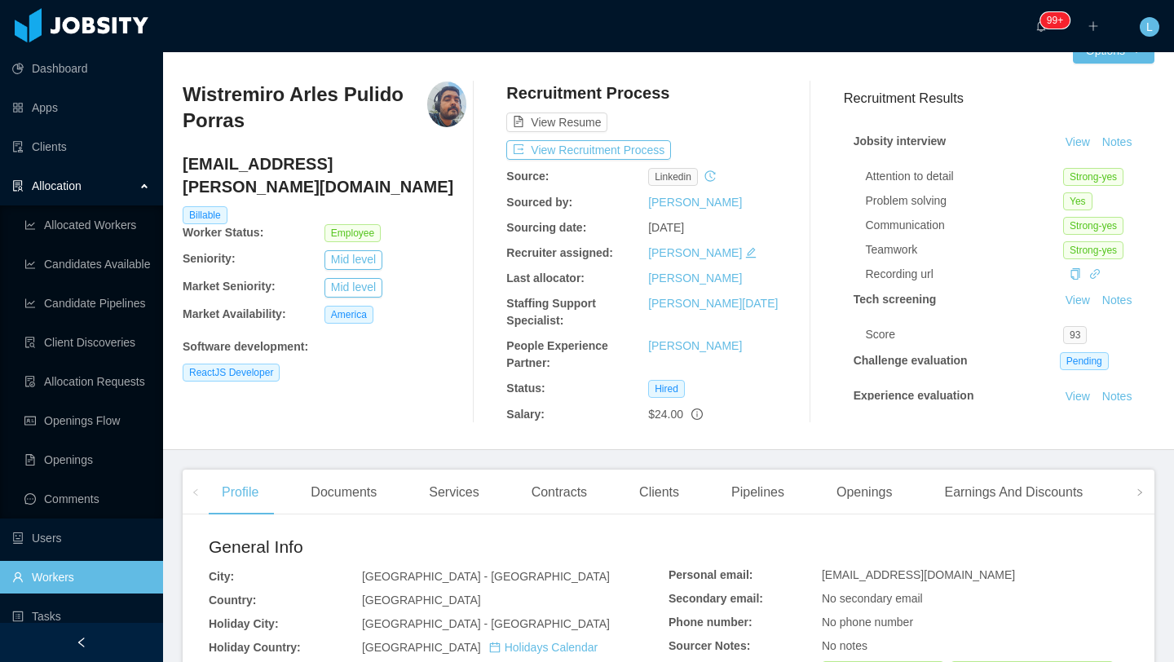
scroll to position [87, 0]
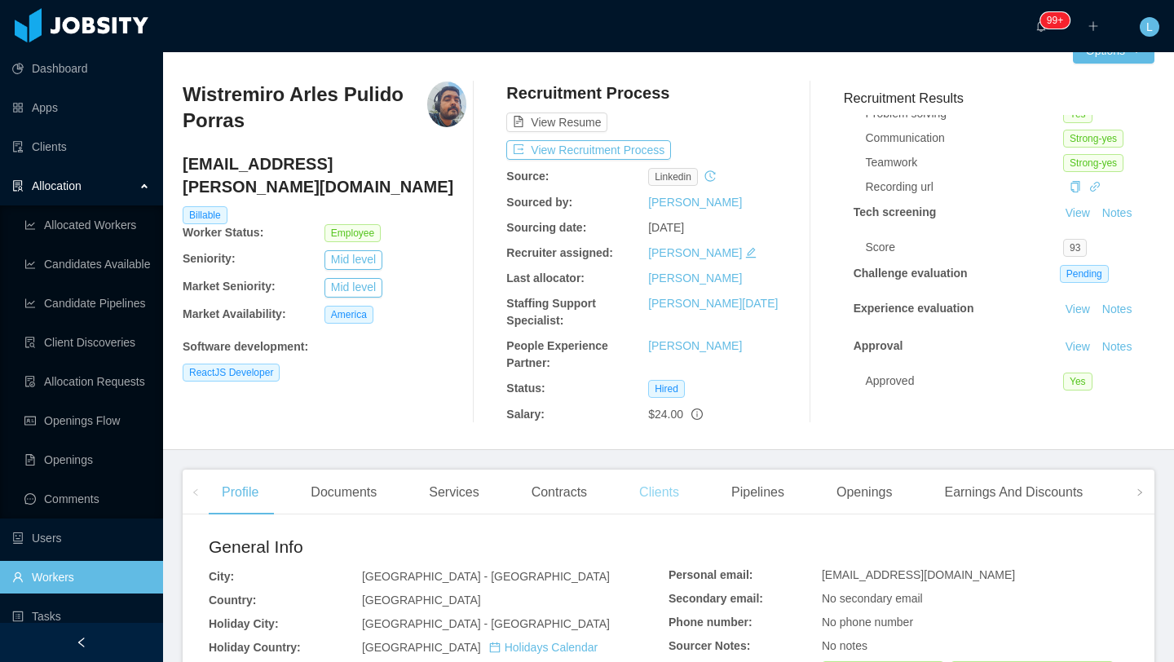
click at [660, 501] on div "Clients" at bounding box center [659, 493] width 66 height 46
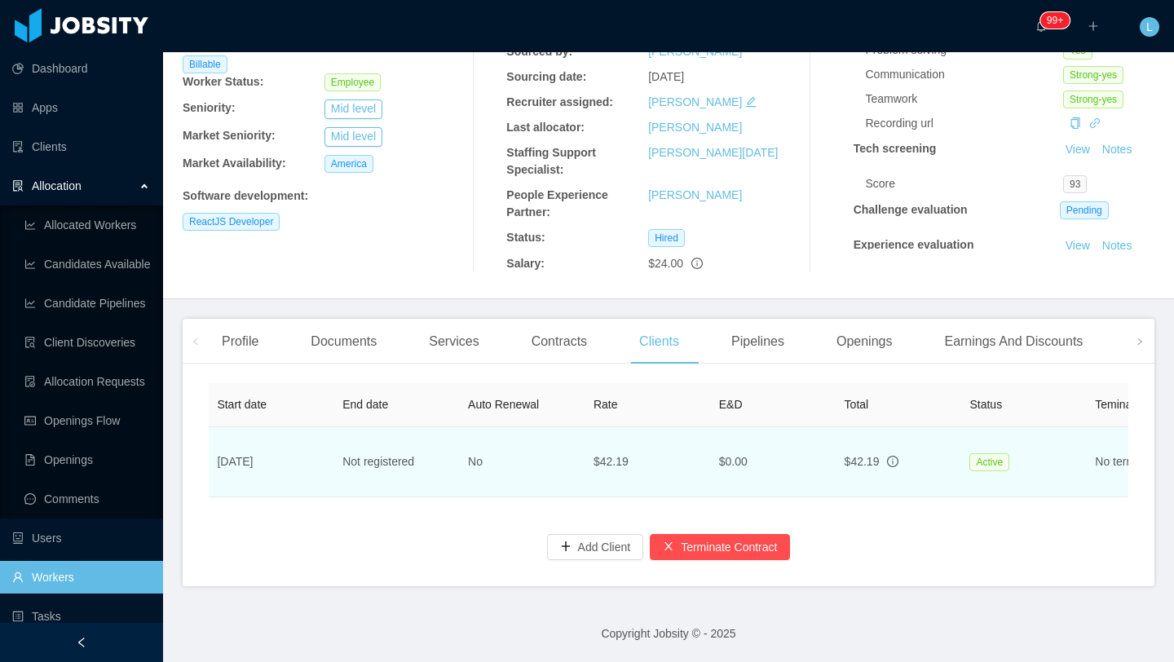
scroll to position [0, 711]
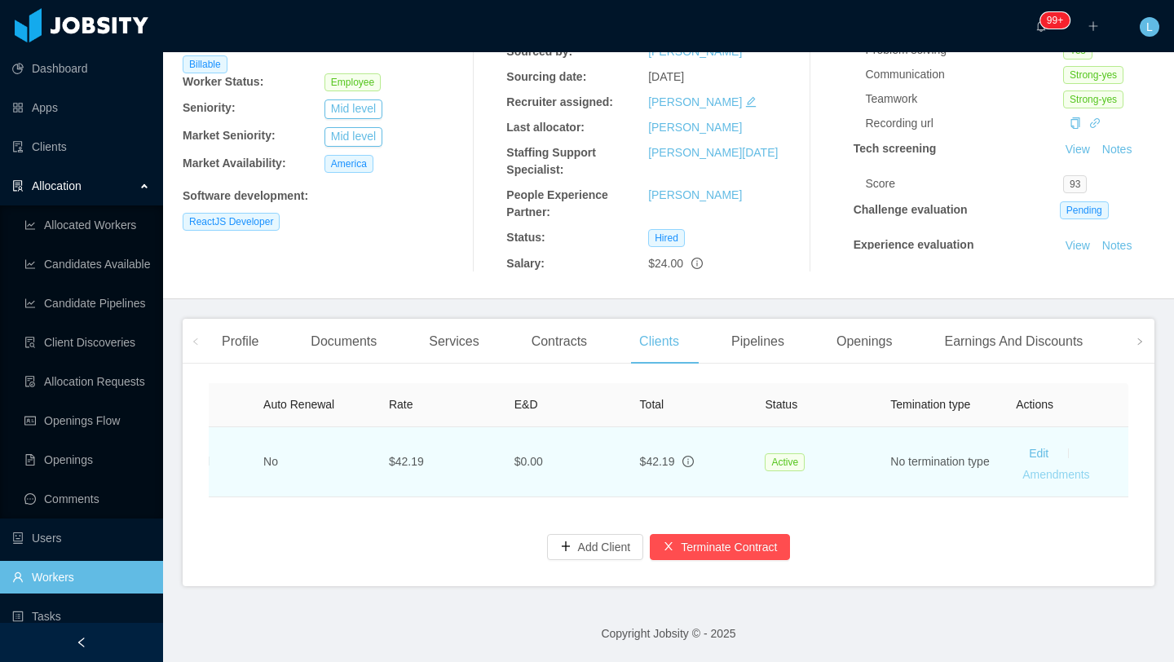
click at [1075, 475] on link "Amendments" at bounding box center [1055, 474] width 67 height 13
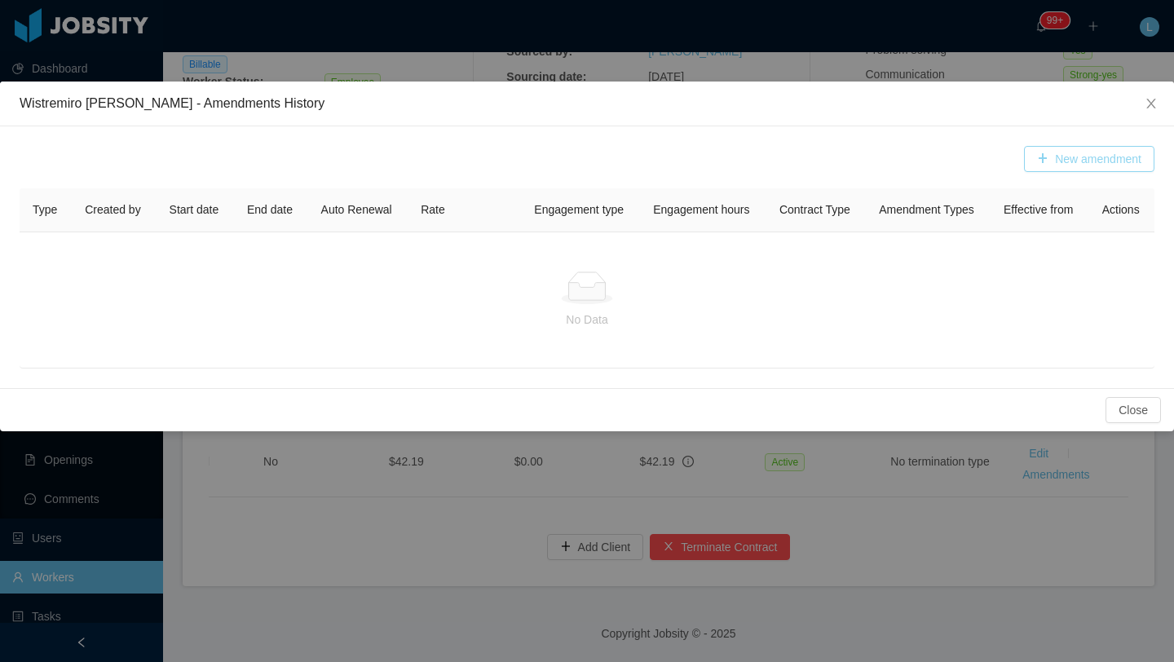
click at [1075, 160] on button "New amendment" at bounding box center [1089, 159] width 130 height 26
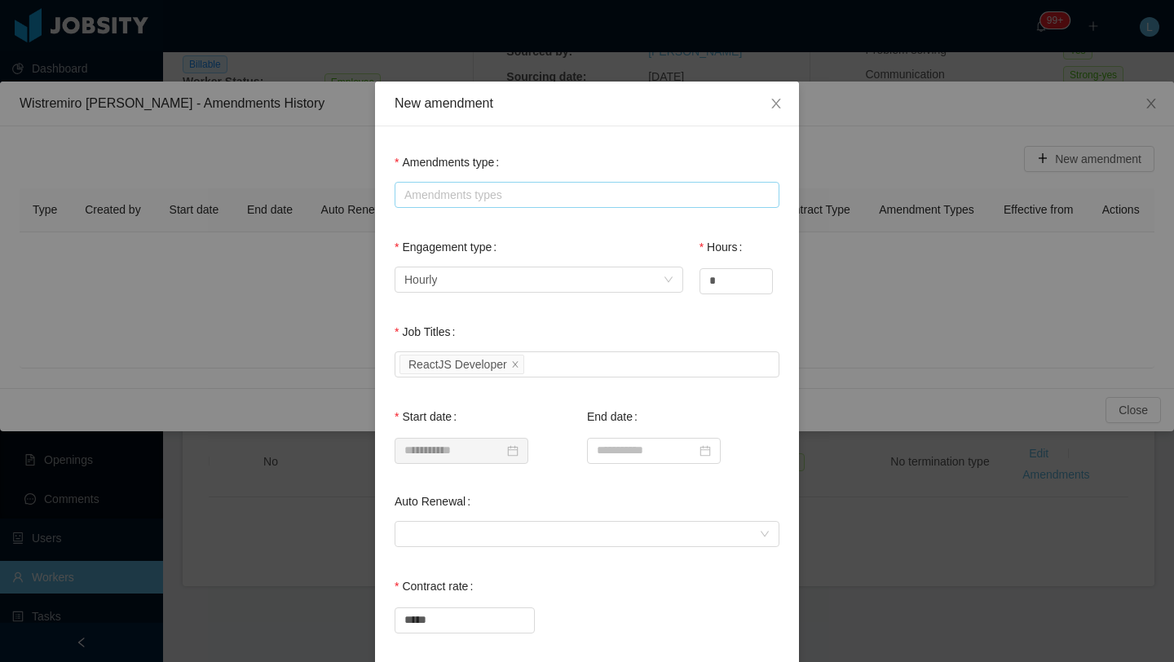
click at [543, 203] on div "Amendments types" at bounding box center [585, 195] width 370 height 24
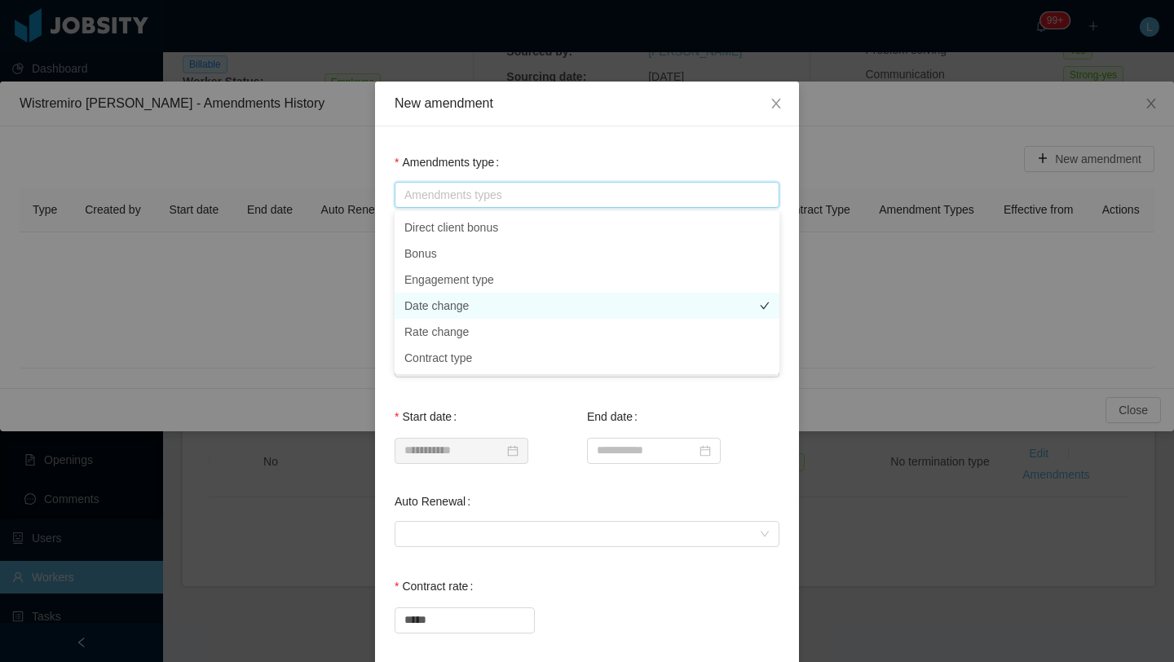
click at [478, 311] on li "Date change" at bounding box center [587, 306] width 385 height 26
click at [545, 393] on div "Job Titles Select Job Titles ReactJS Developer" at bounding box center [587, 358] width 385 height 85
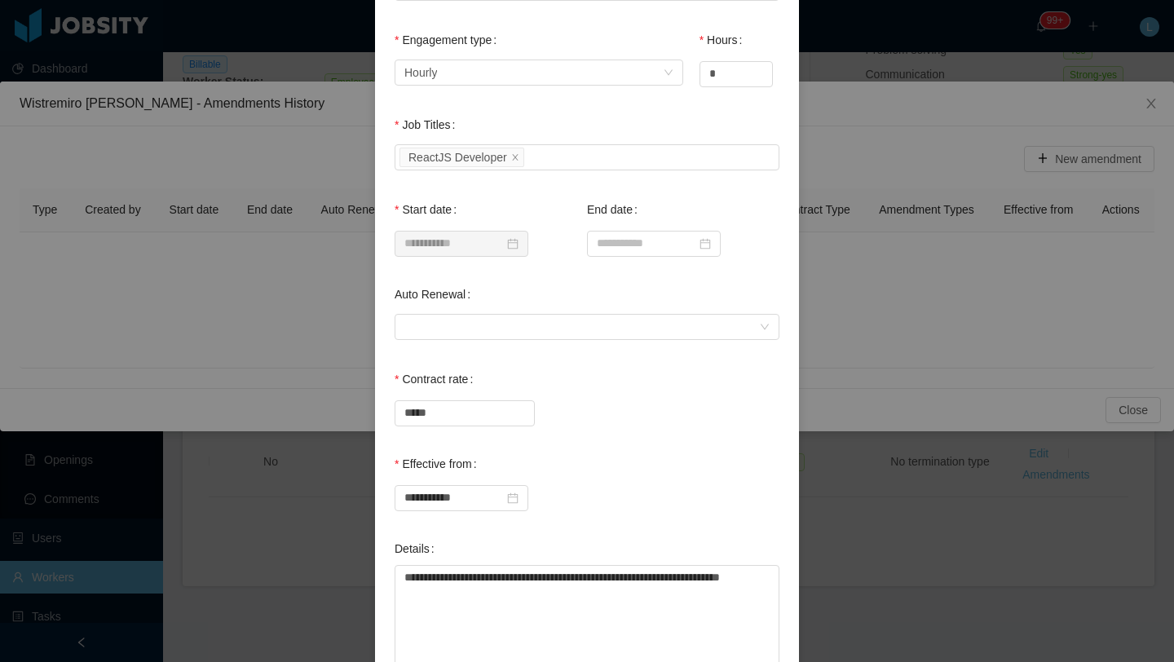
scroll to position [229, 0]
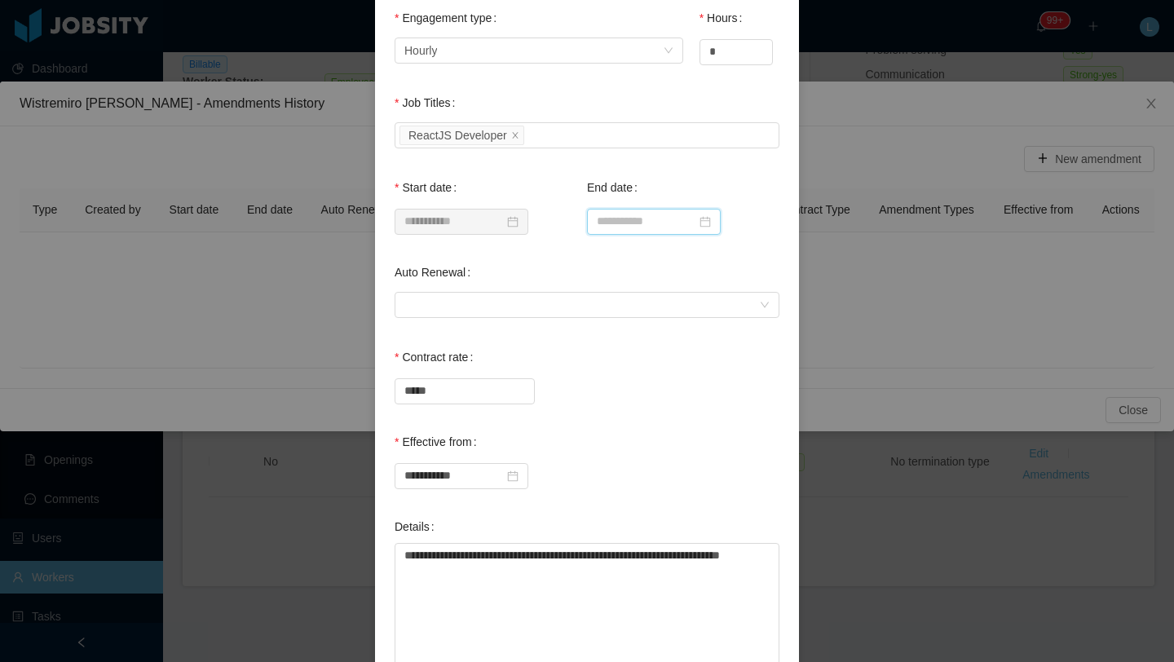
click at [716, 227] on input at bounding box center [654, 222] width 134 height 26
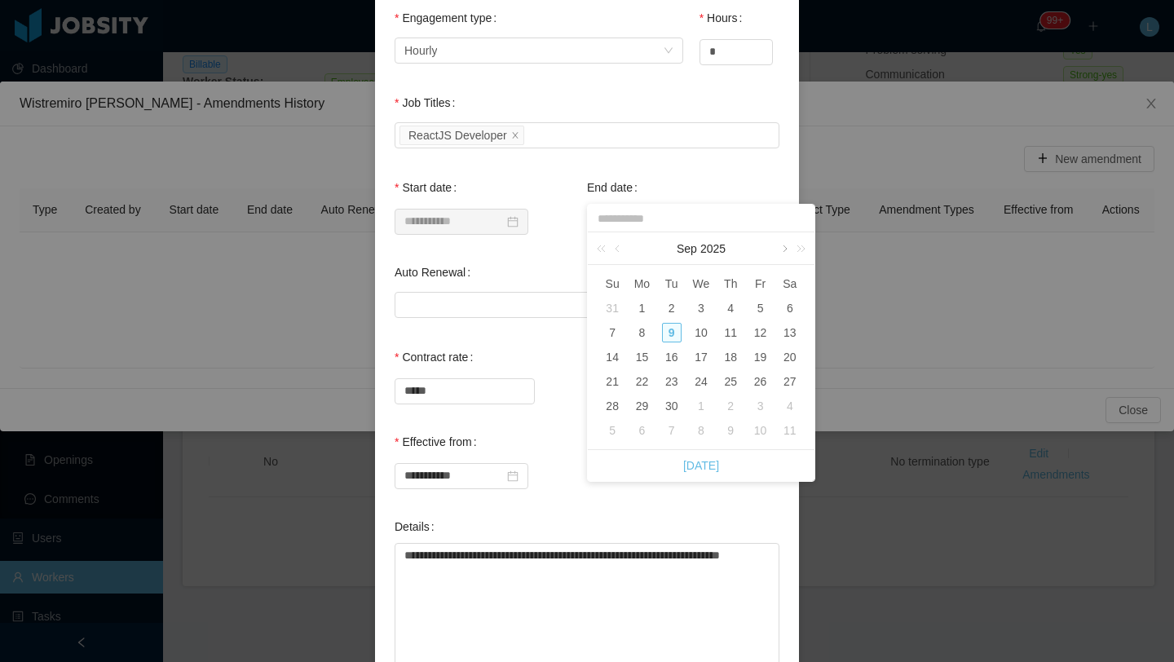
click at [779, 249] on link at bounding box center [783, 248] width 15 height 33
click at [696, 333] on div "10" at bounding box center [701, 333] width 20 height 20
type input "**********"
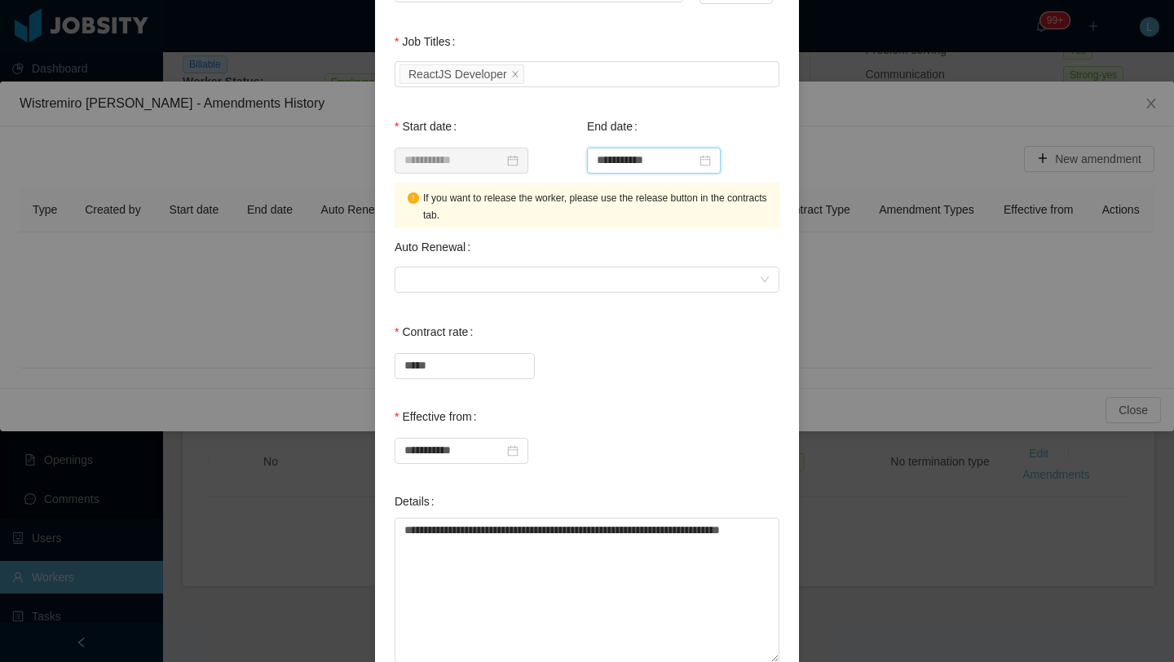
scroll to position [316, 0]
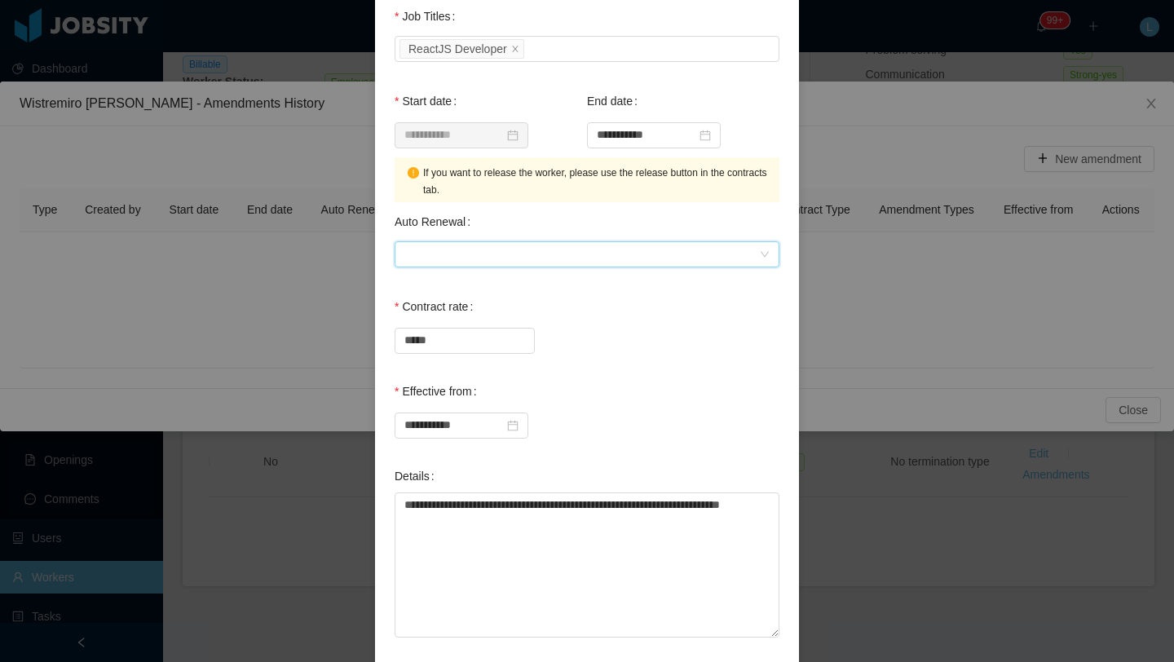
click at [576, 245] on div at bounding box center [581, 254] width 355 height 24
click at [560, 215] on div "Auto Renewal" at bounding box center [587, 220] width 385 height 101
click at [559, 219] on div "Auto Renewal" at bounding box center [587, 220] width 385 height 101
click at [539, 256] on div at bounding box center [581, 254] width 355 height 24
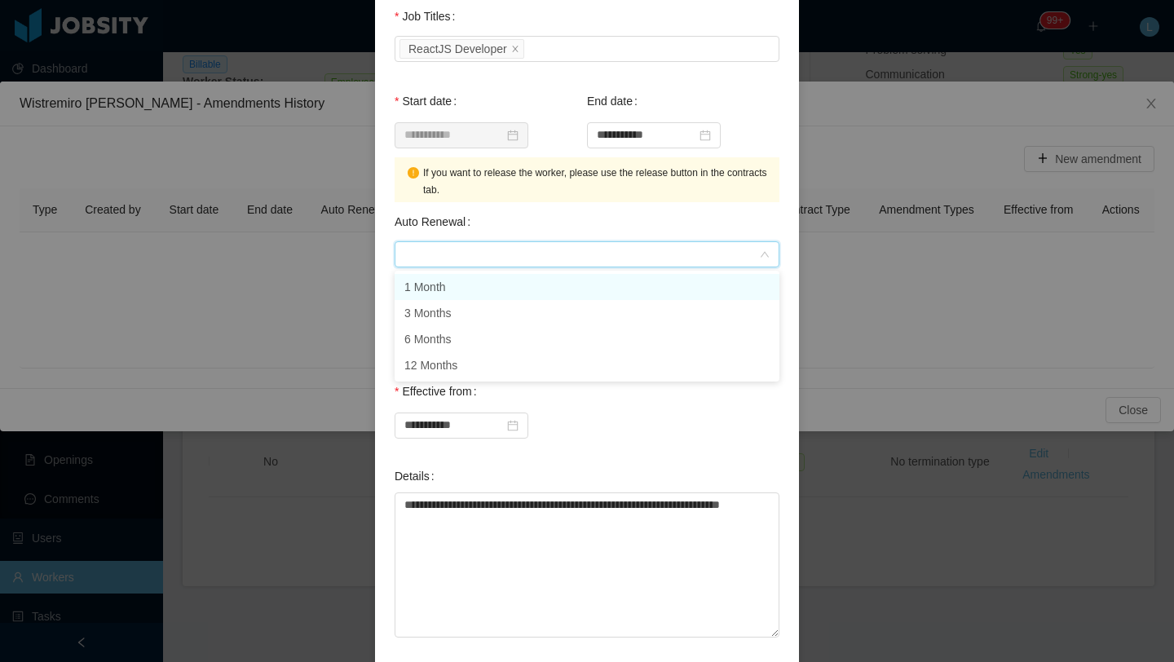
click at [496, 285] on li "1 Month" at bounding box center [587, 287] width 385 height 26
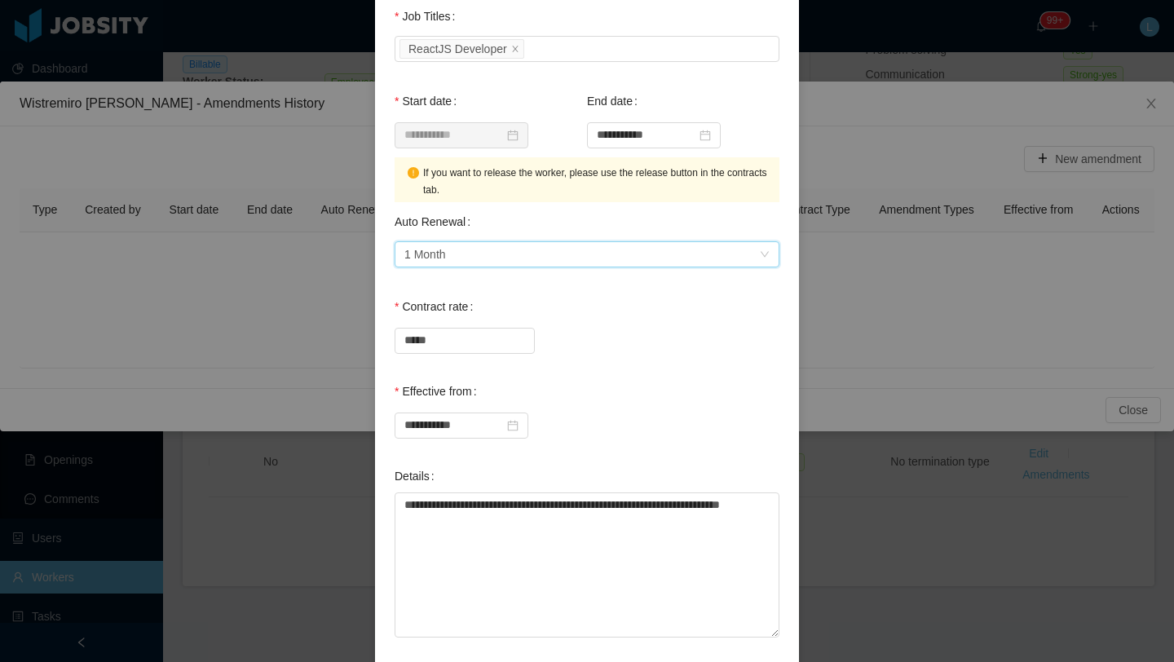
click at [619, 345] on div "*****" at bounding box center [587, 339] width 385 height 33
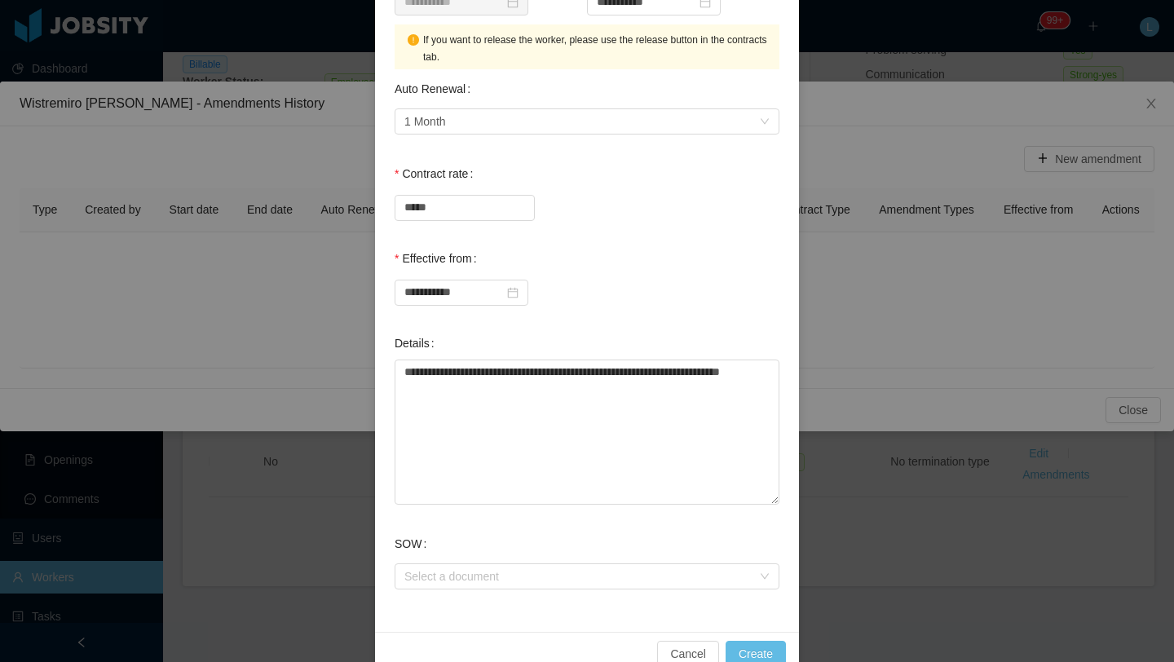
scroll to position [481, 0]
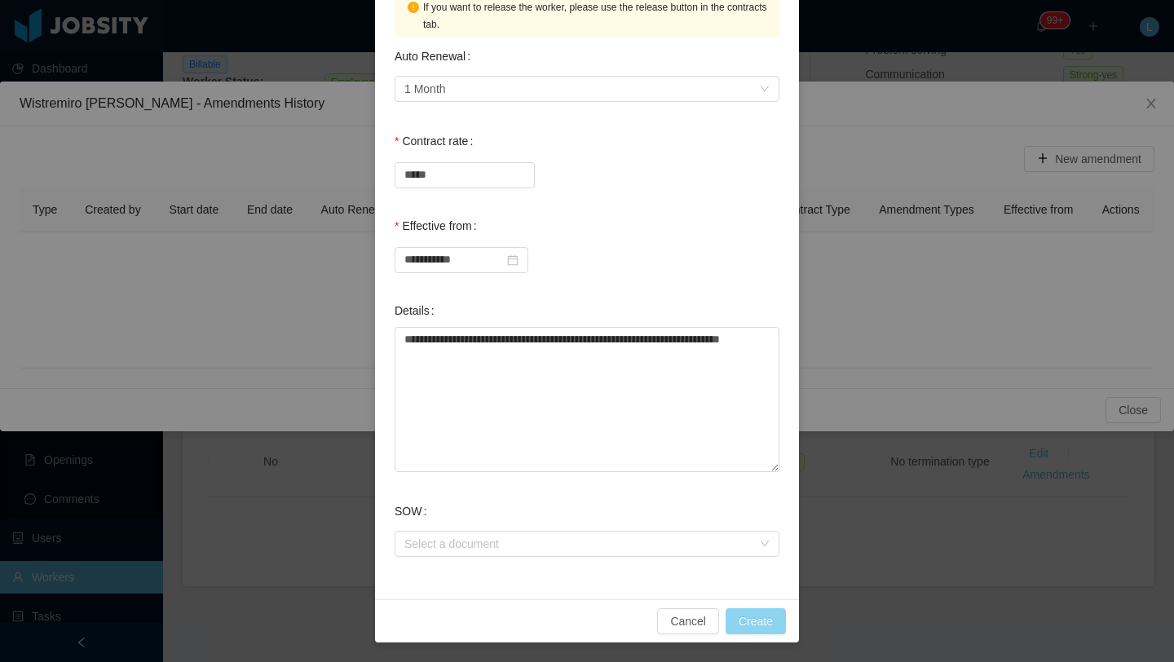
click at [779, 616] on button "Create" at bounding box center [756, 621] width 60 height 26
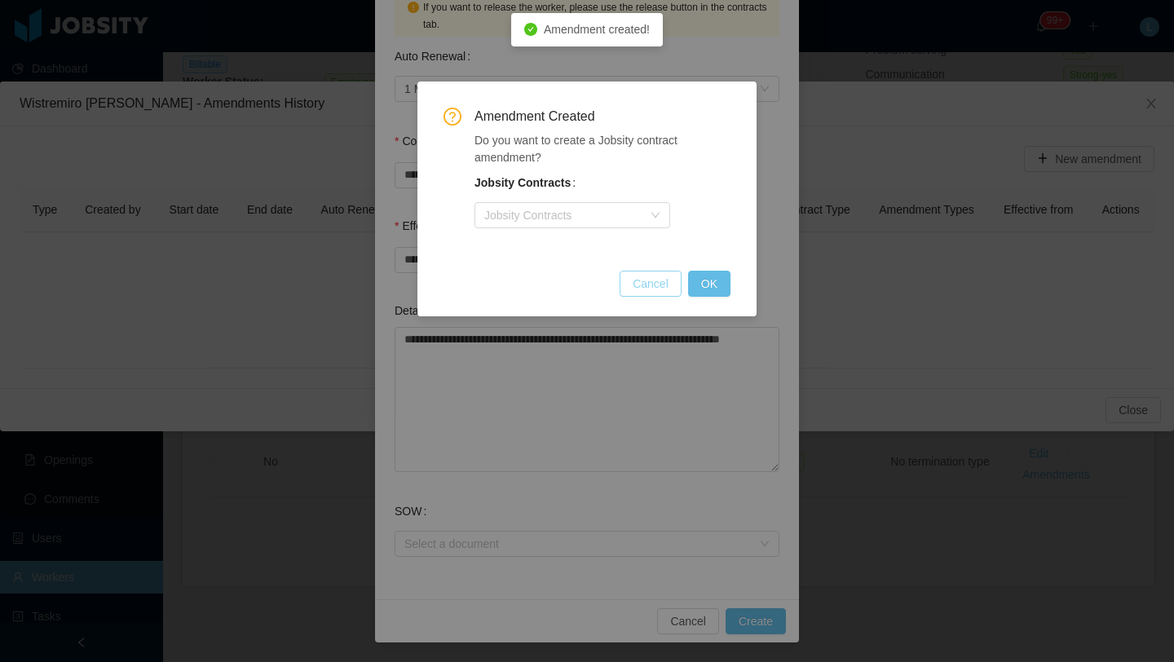
click at [652, 291] on button "Cancel" at bounding box center [651, 284] width 62 height 26
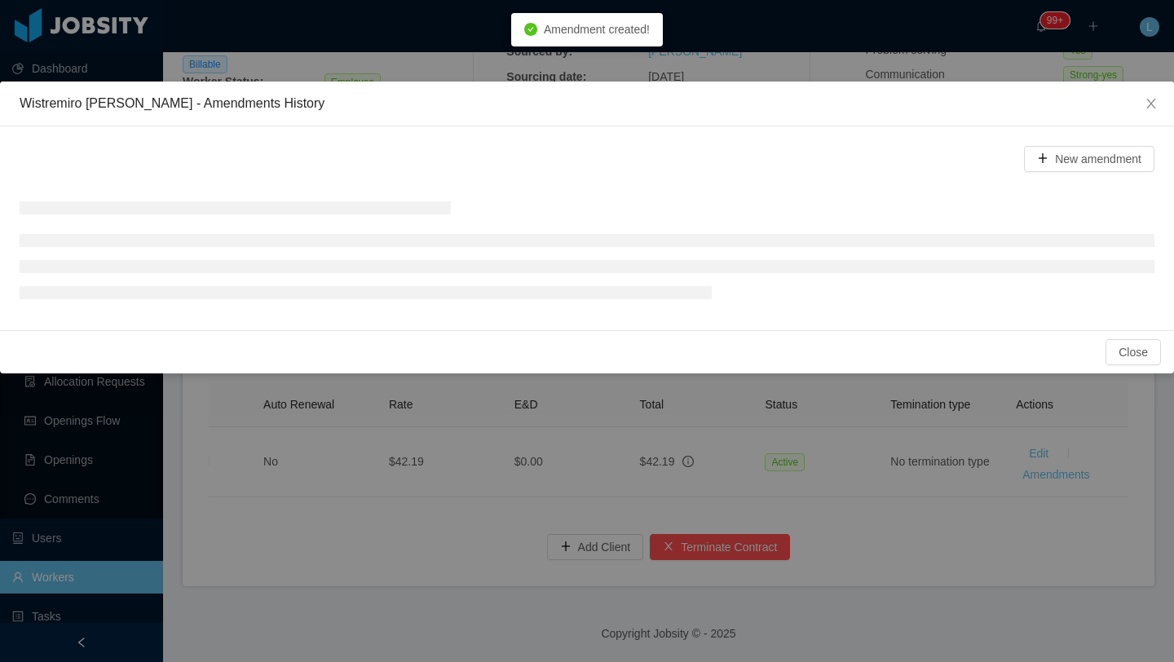
scroll to position [364, 0]
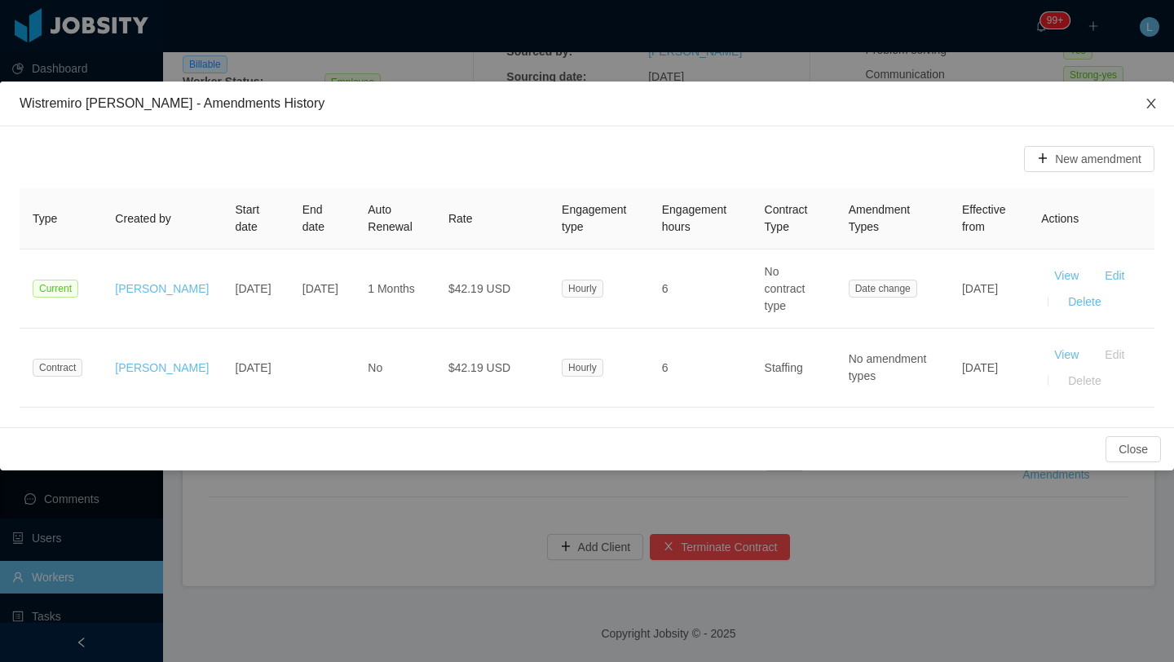
click at [1145, 106] on icon "icon: close" at bounding box center [1151, 103] width 13 height 13
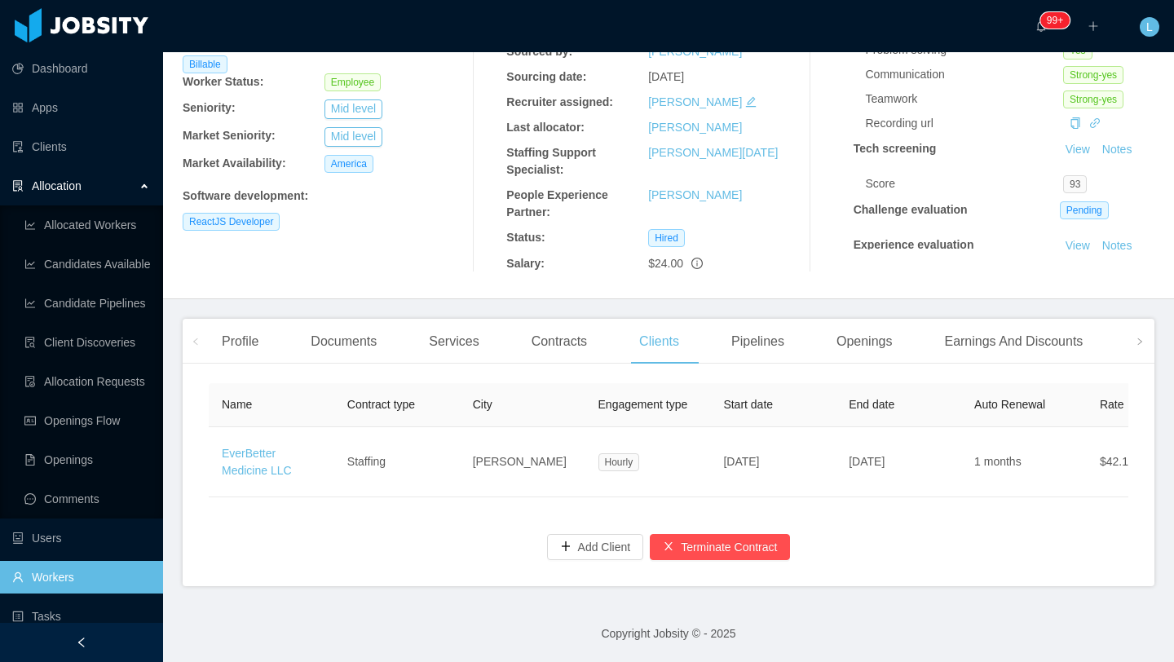
scroll to position [0, 0]
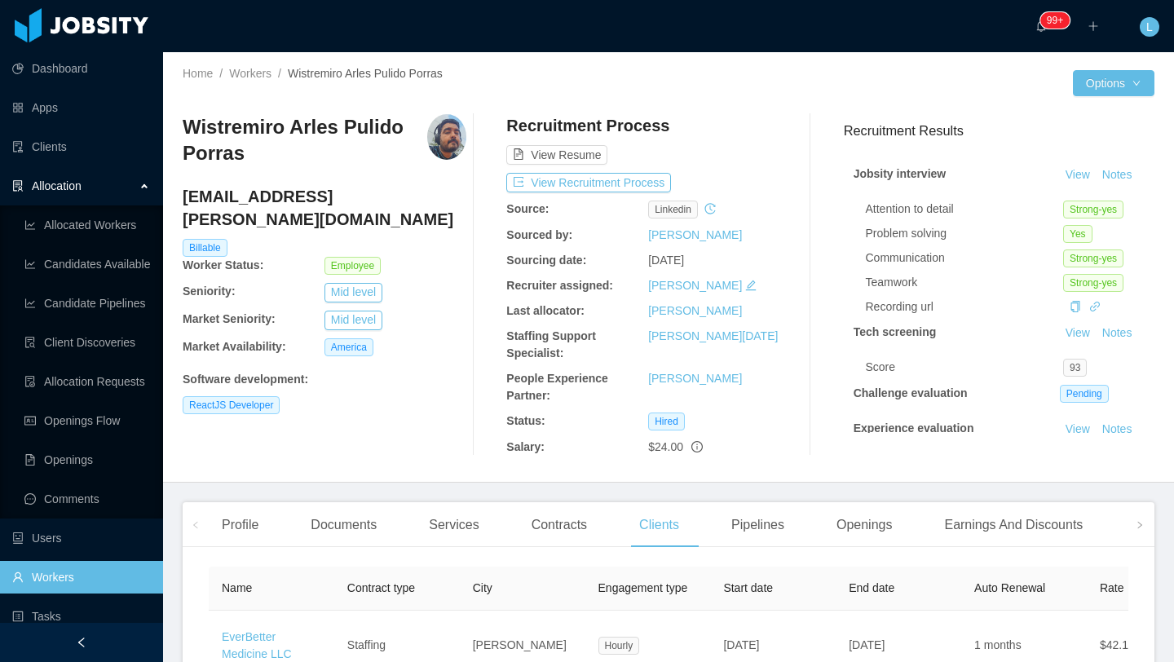
click at [146, 184] on icon at bounding box center [146, 184] width 8 height 0
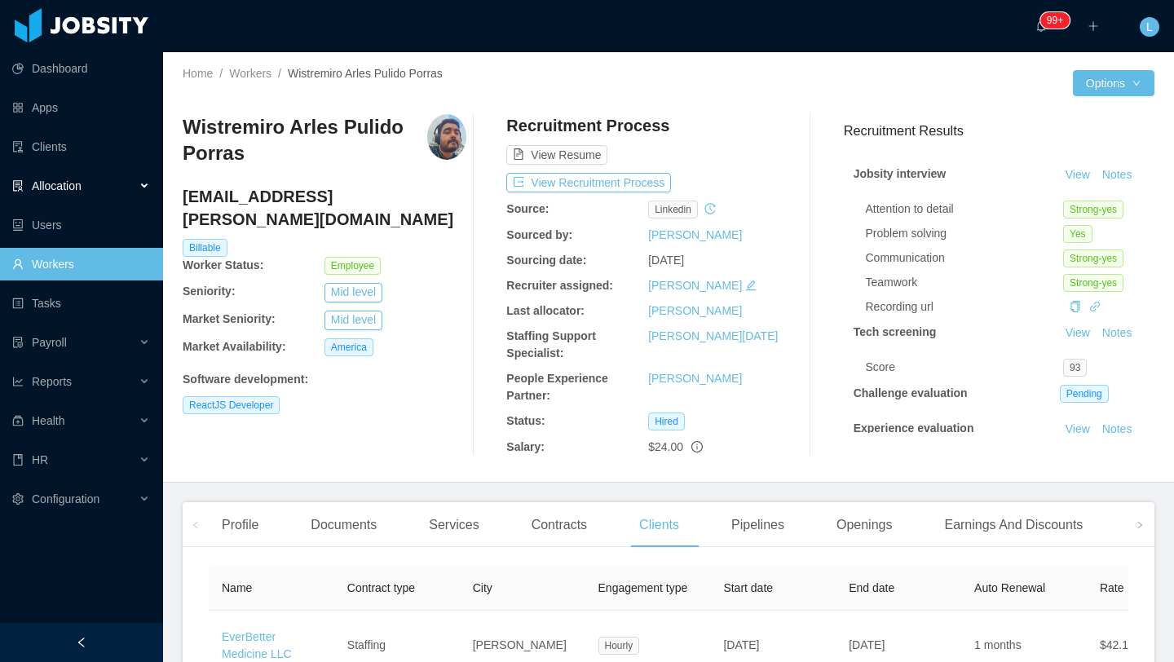
click at [78, 189] on span "Allocation" at bounding box center [57, 185] width 50 height 13
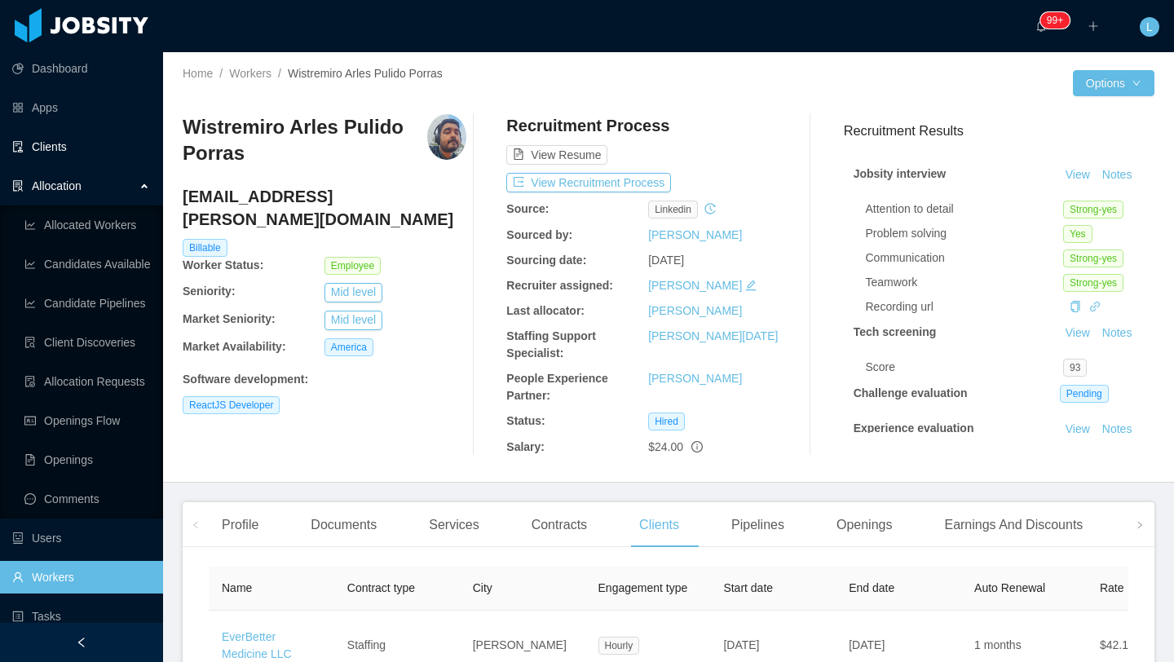
click at [68, 148] on link "Clients" at bounding box center [81, 146] width 138 height 33
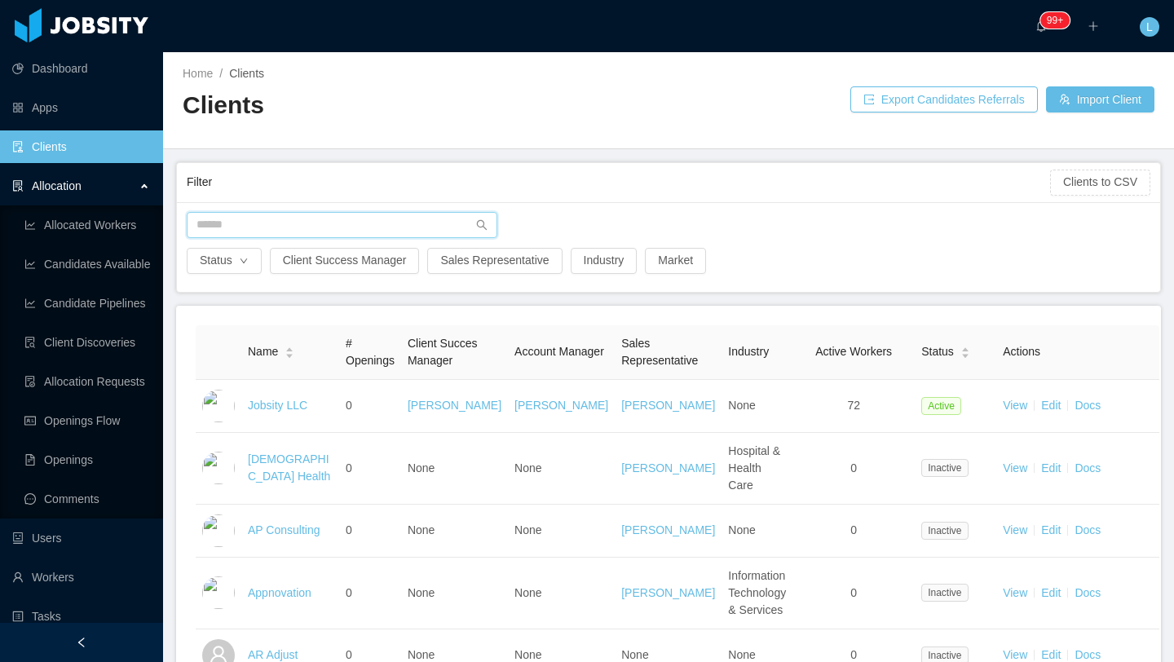
click at [284, 224] on input "text" at bounding box center [342, 225] width 311 height 26
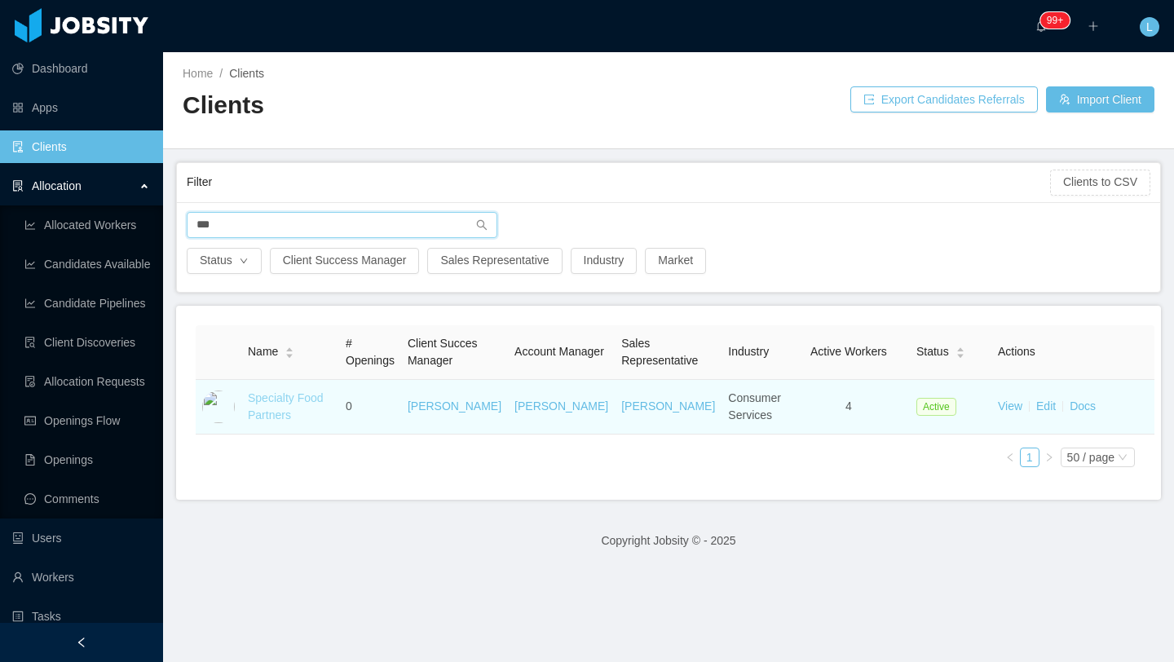
type input "***"
click at [280, 418] on link "Specialty Food Partners" at bounding box center [286, 406] width 76 height 30
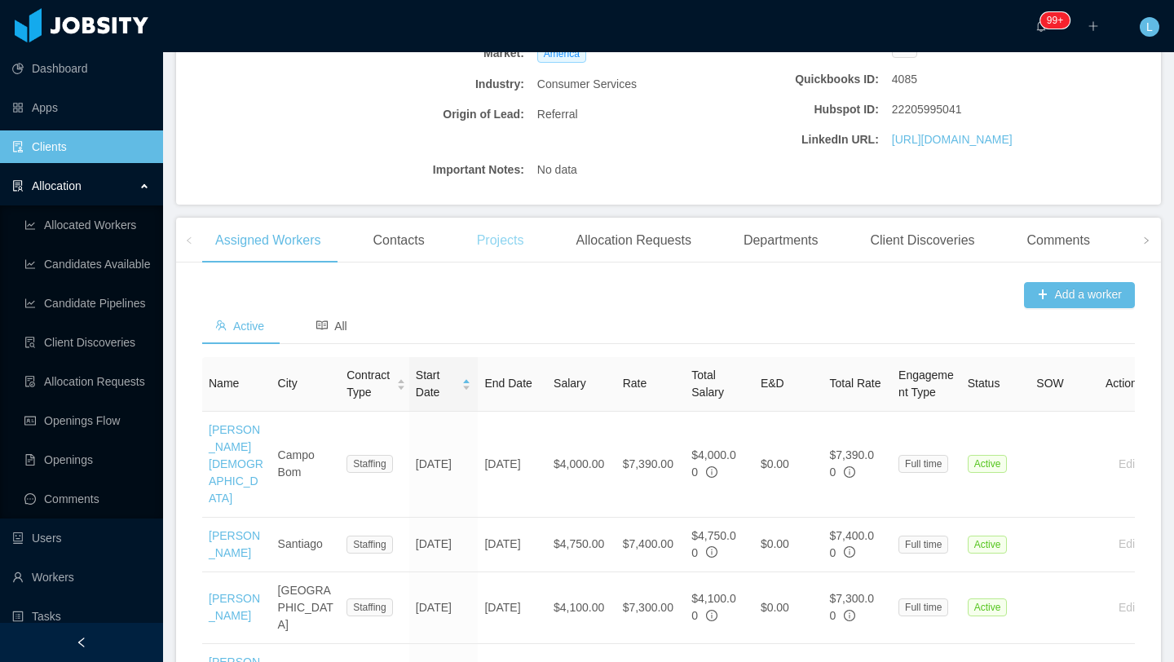
scroll to position [472, 0]
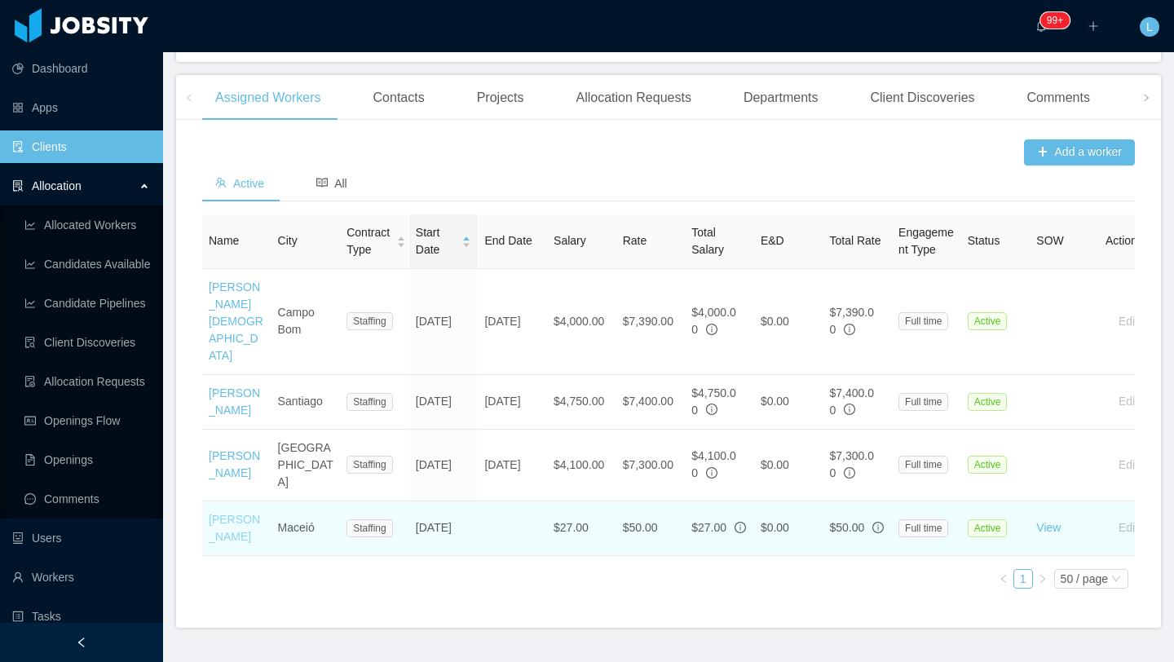
click at [223, 513] on link "[PERSON_NAME]" at bounding box center [234, 528] width 51 height 30
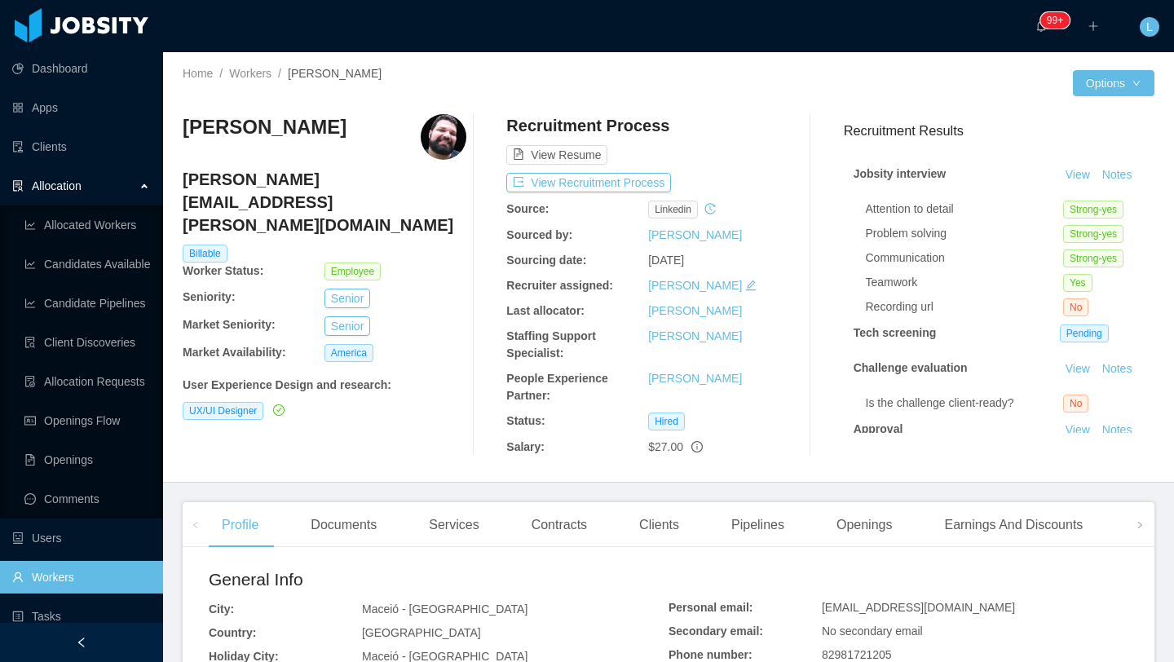
click at [978, 86] on div at bounding box center [871, 83] width 404 height 26
click at [75, 148] on link "Clients" at bounding box center [81, 146] width 138 height 33
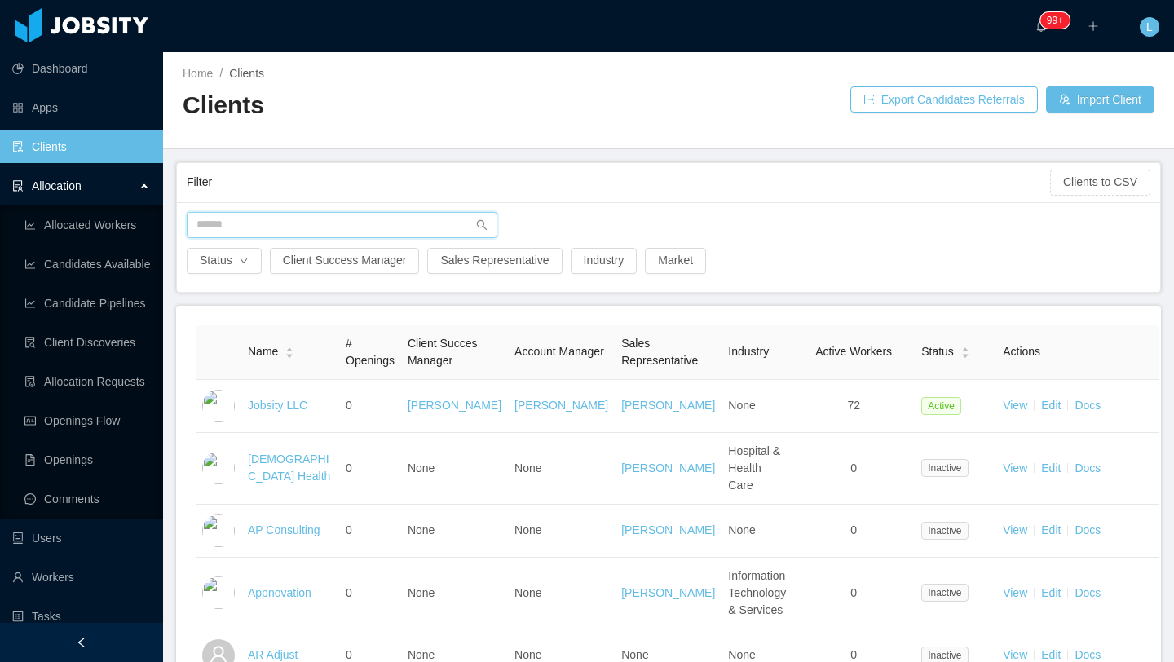
click at [327, 235] on input "text" at bounding box center [342, 225] width 311 height 26
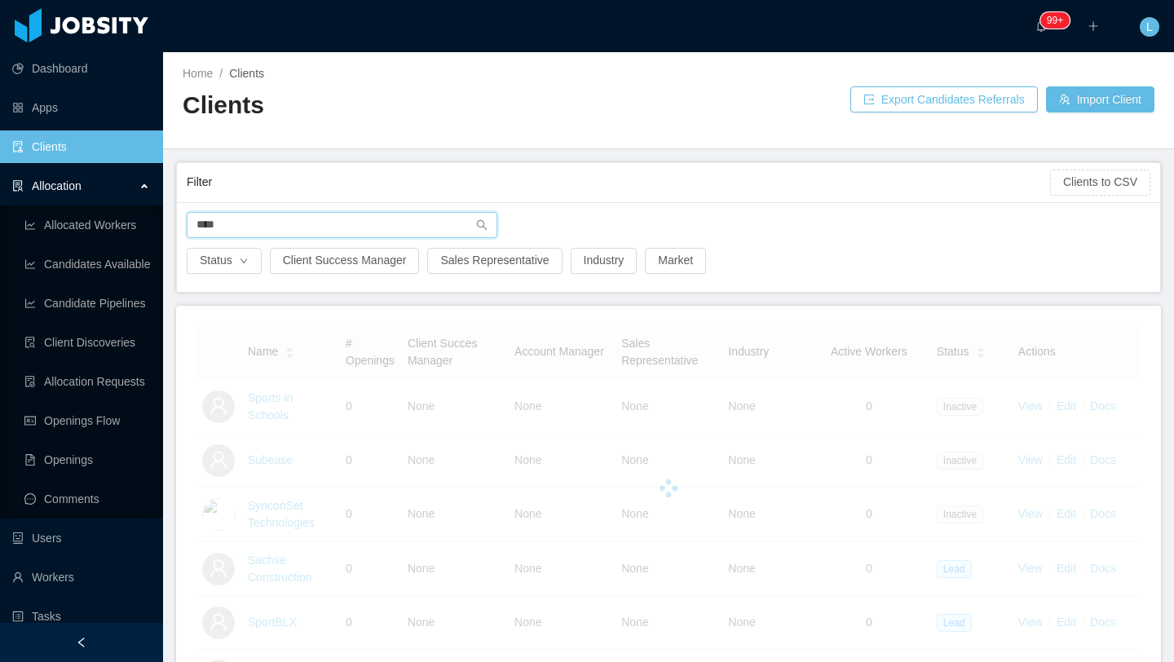
type input "*****"
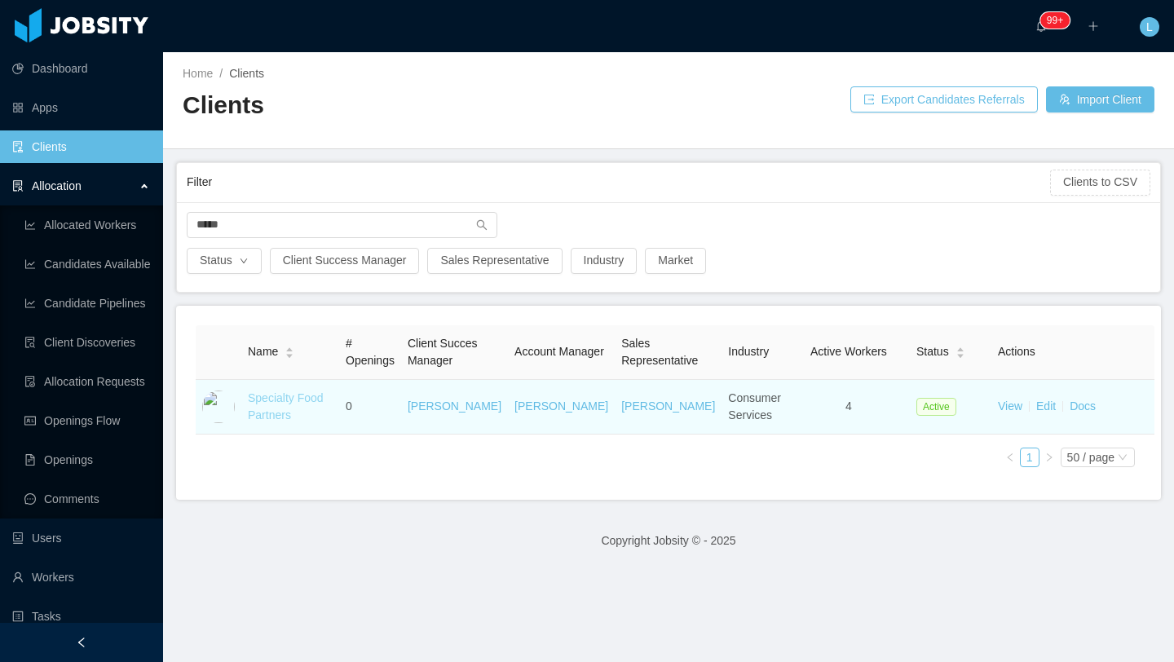
click at [293, 398] on link "Specialty Food Partners" at bounding box center [286, 406] width 76 height 30
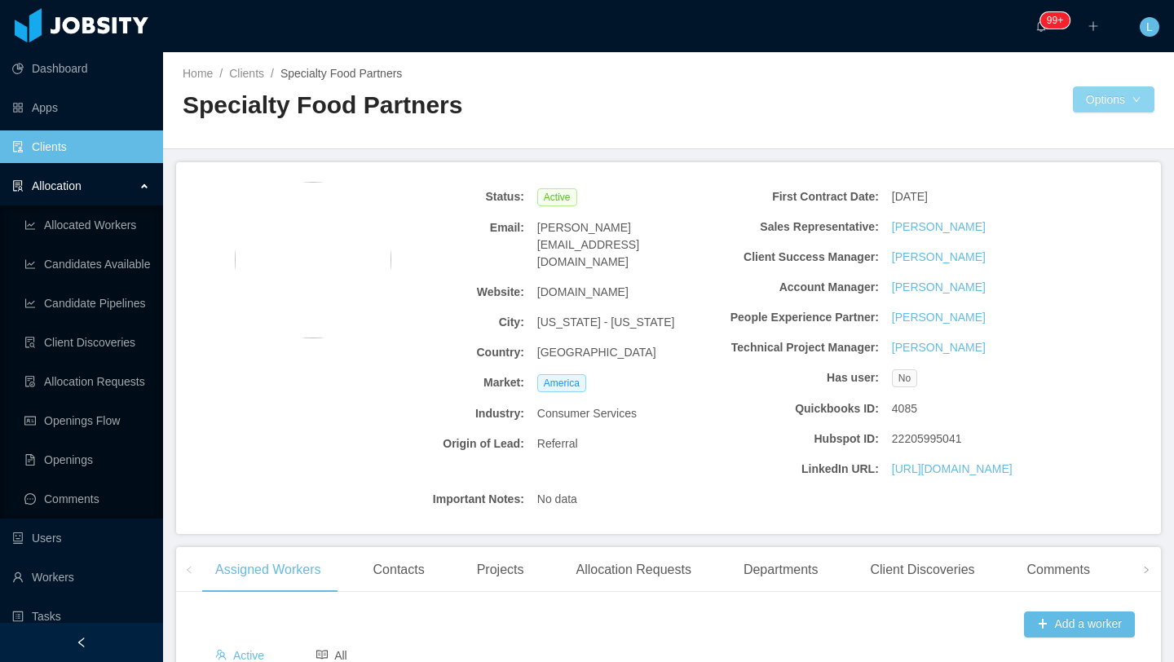
click at [1101, 106] on button "Options" at bounding box center [1114, 99] width 82 height 26
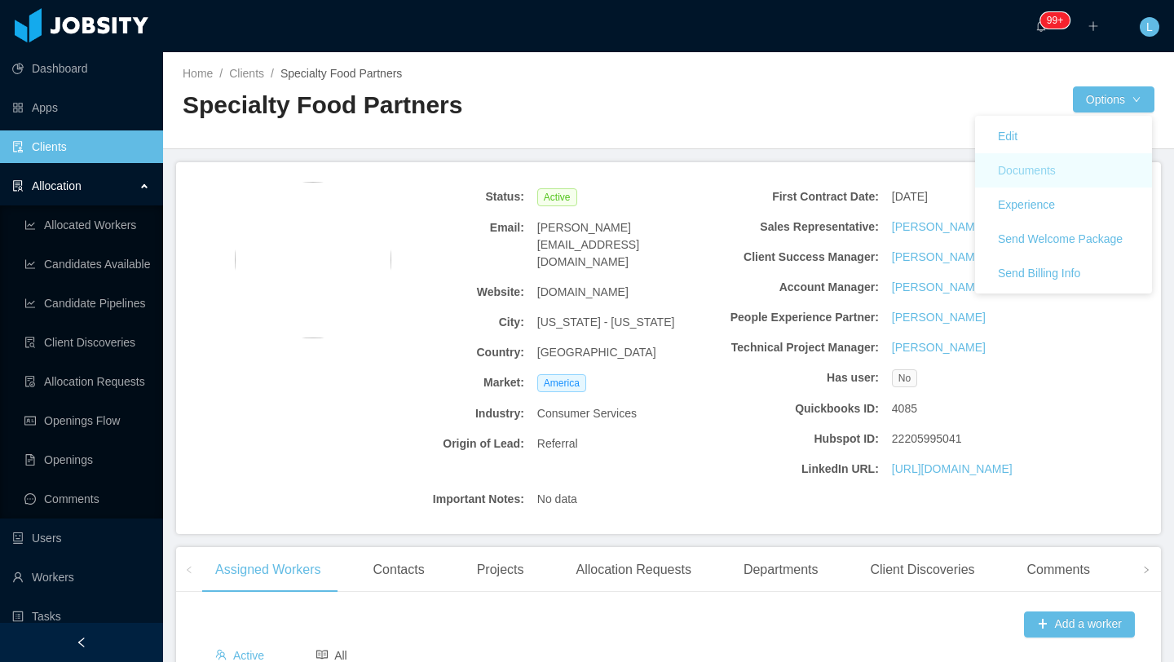
click at [1031, 171] on button "Documents" at bounding box center [1027, 170] width 84 height 26
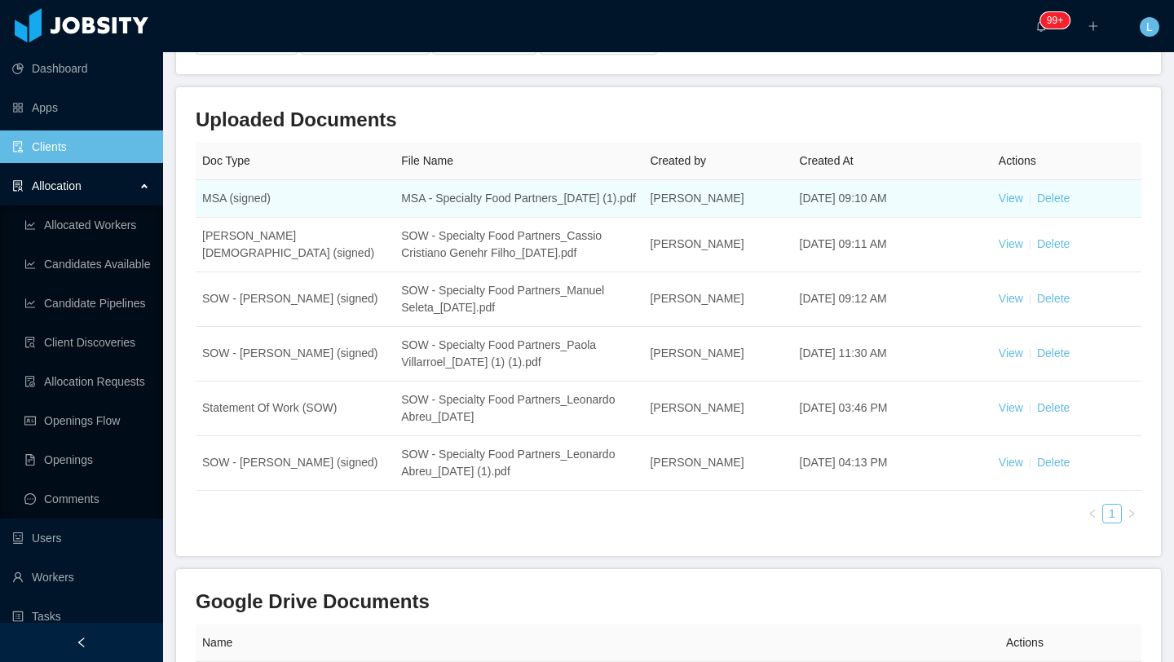
scroll to position [155, 0]
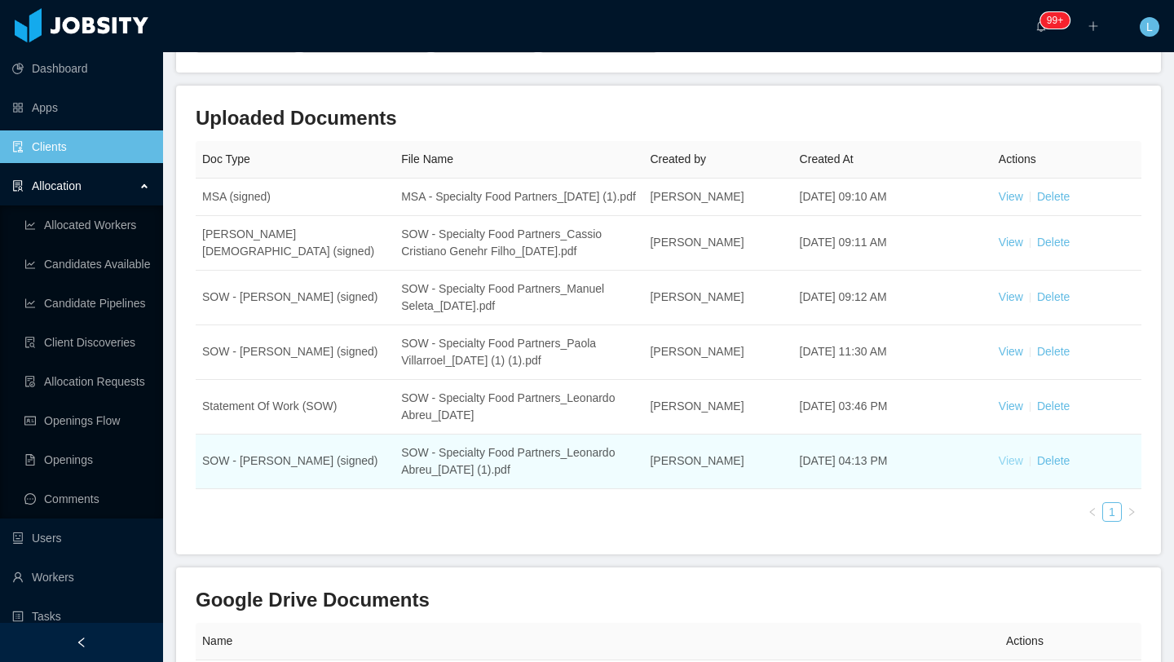
click at [1016, 467] on link "View" at bounding box center [1011, 460] width 24 height 13
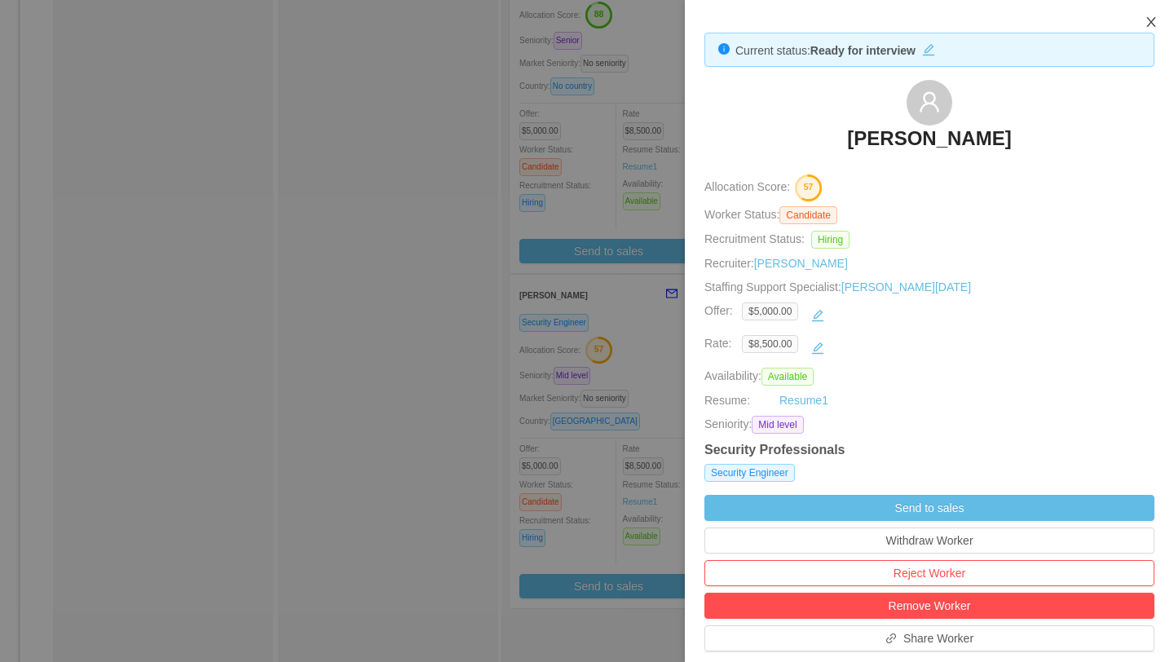
click at [1154, 28] on icon "icon: close" at bounding box center [1151, 21] width 13 height 13
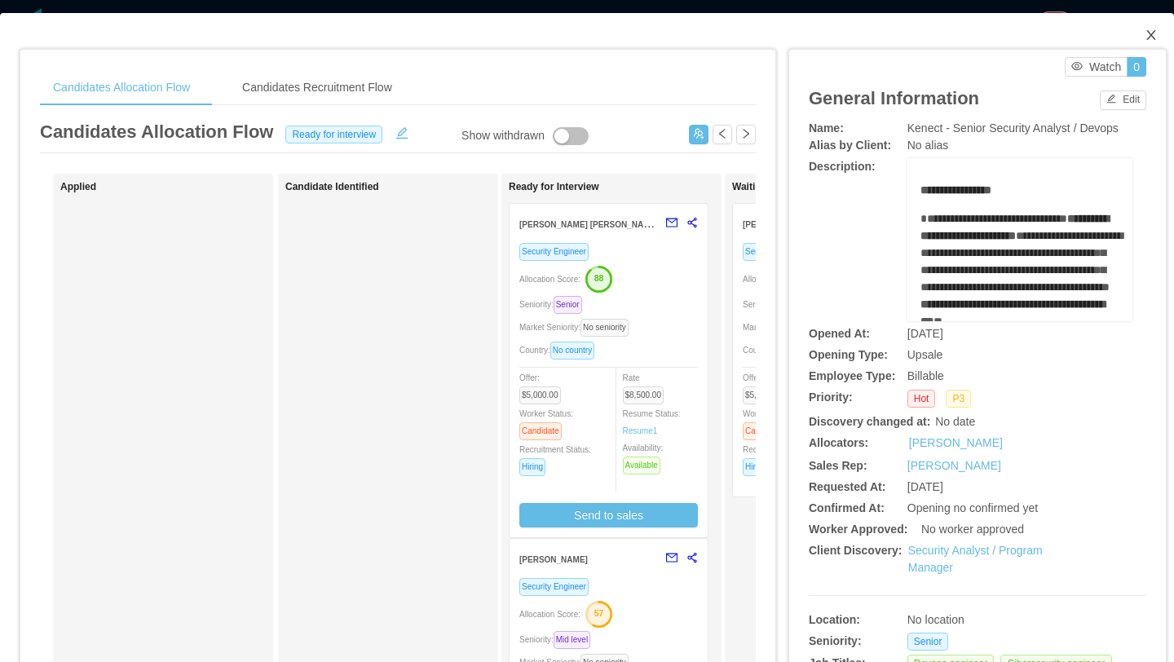
click at [1151, 33] on icon "icon: close" at bounding box center [1151, 35] width 13 height 13
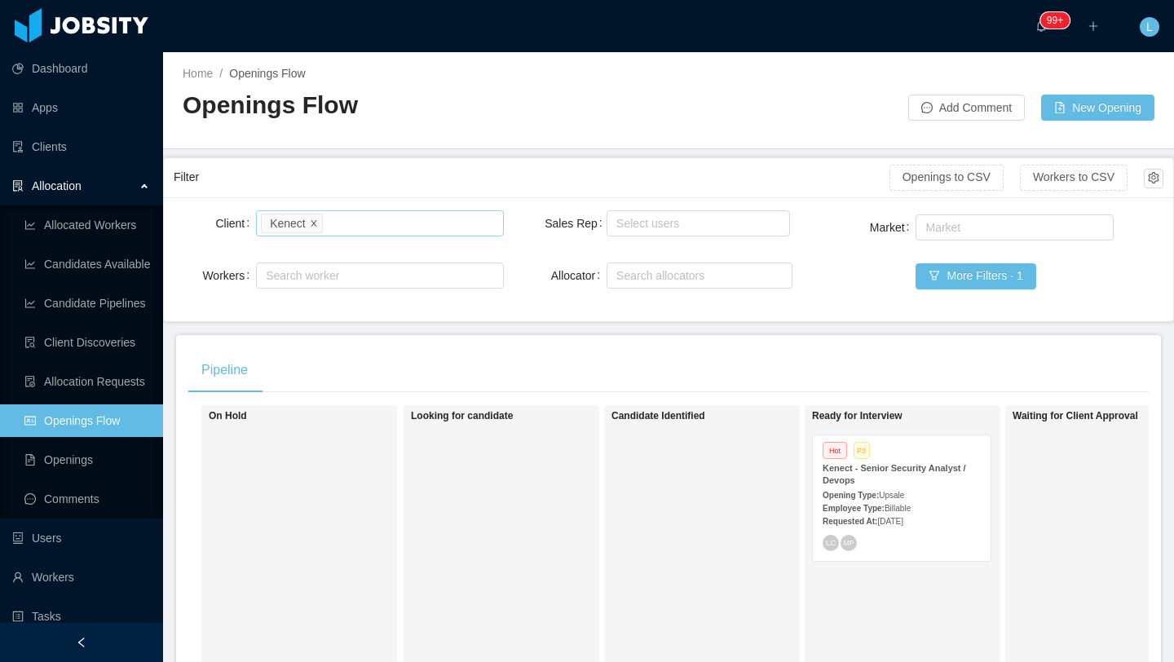
click at [317, 225] on icon "icon: close" at bounding box center [314, 223] width 8 height 8
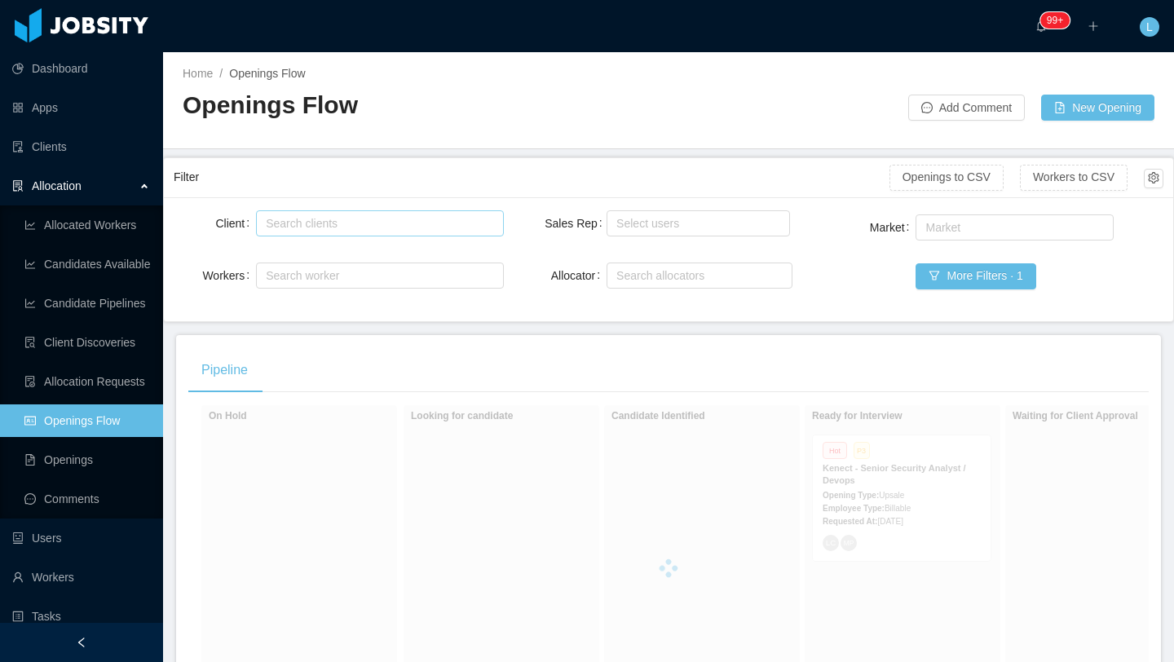
click at [317, 225] on div "Search clients" at bounding box center [376, 223] width 220 height 16
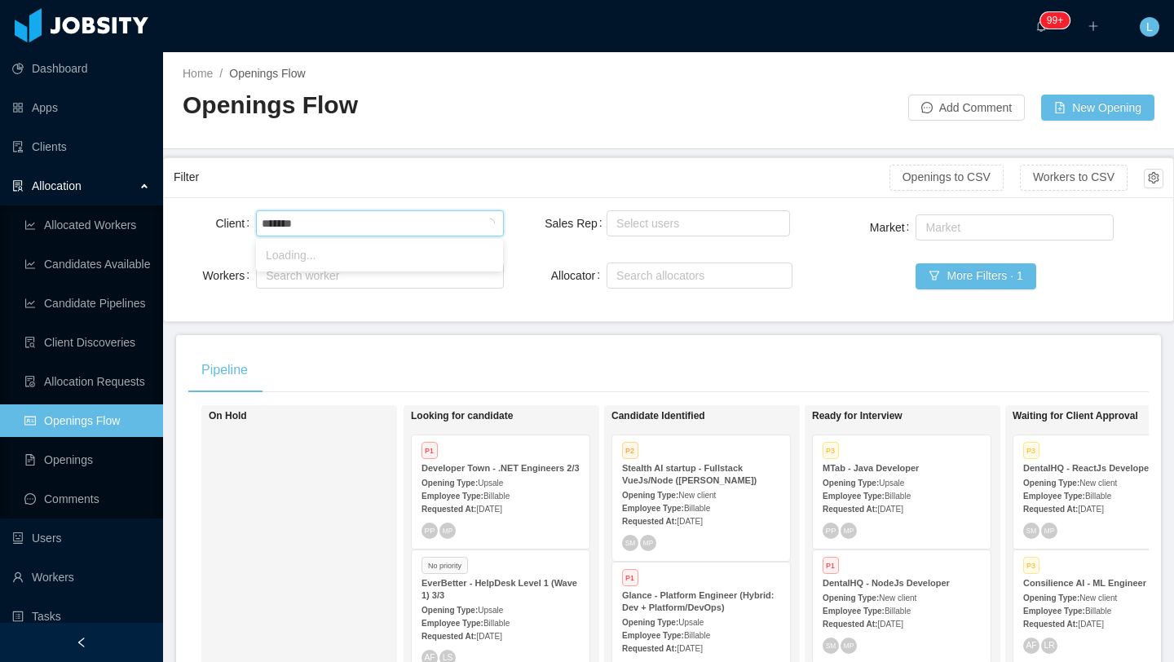
type input "********"
click at [313, 245] on li "RollKall" at bounding box center [379, 255] width 247 height 26
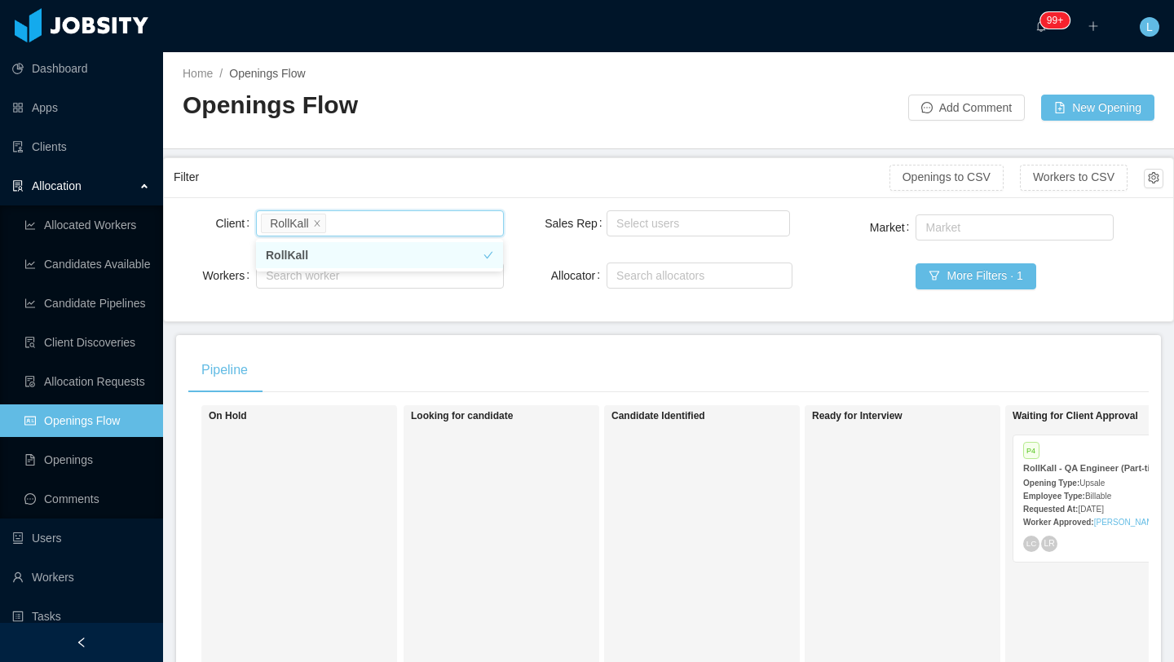
click at [314, 251] on li "RollKall" at bounding box center [379, 255] width 247 height 26
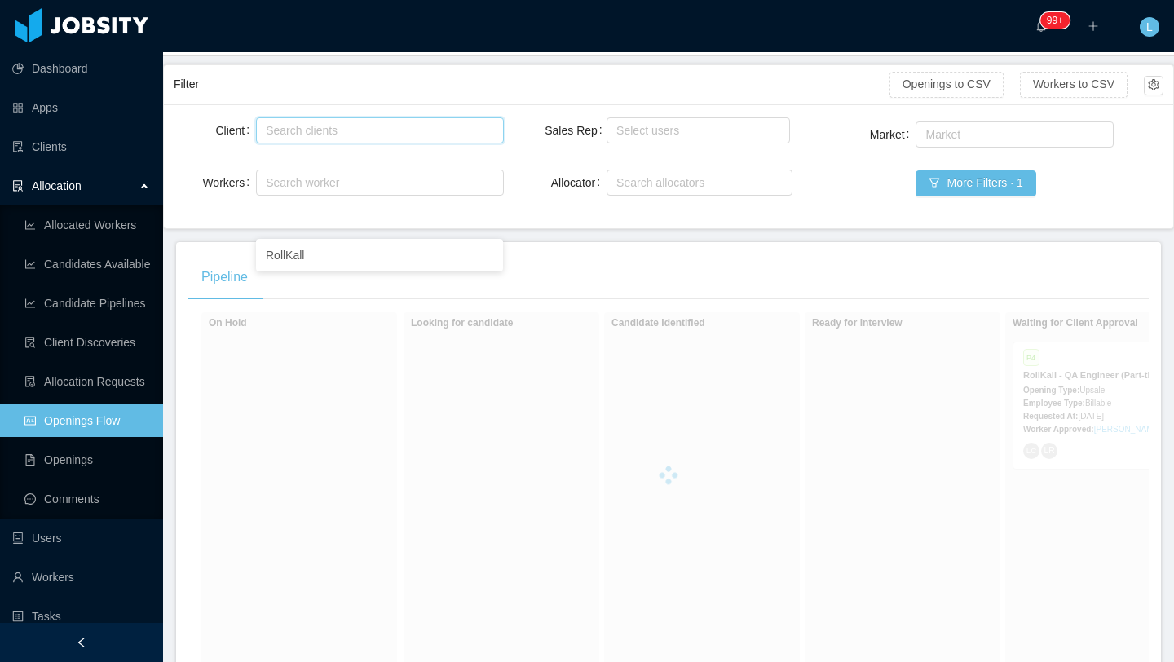
scroll to position [94, 0]
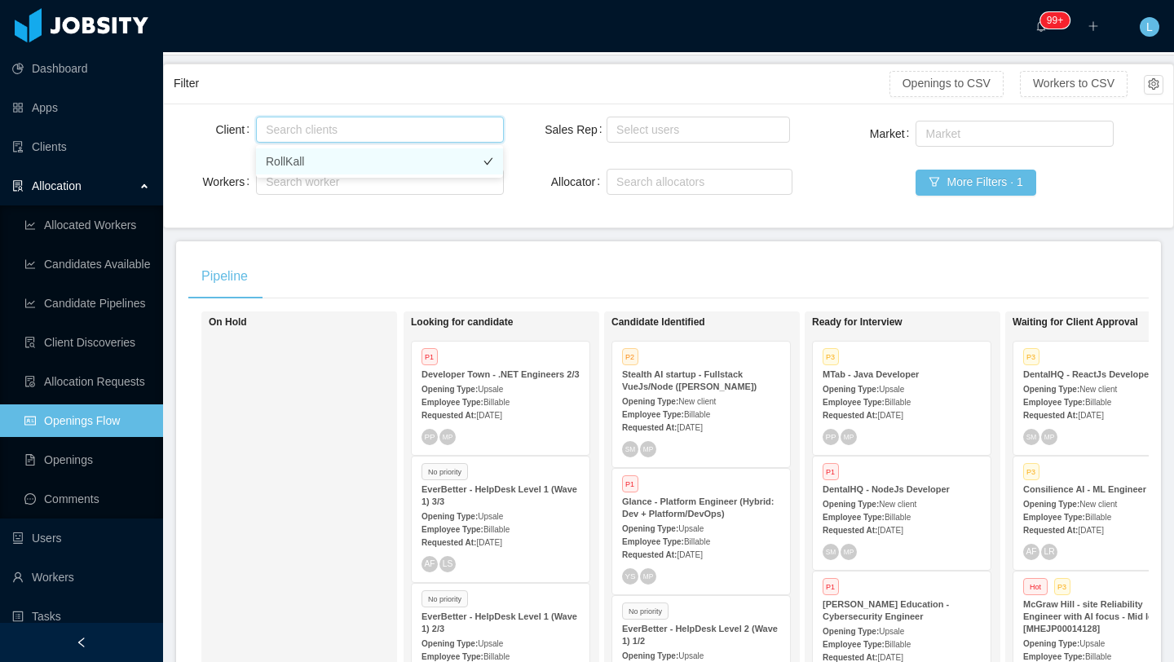
click at [310, 168] on li "RollKall" at bounding box center [379, 161] width 247 height 26
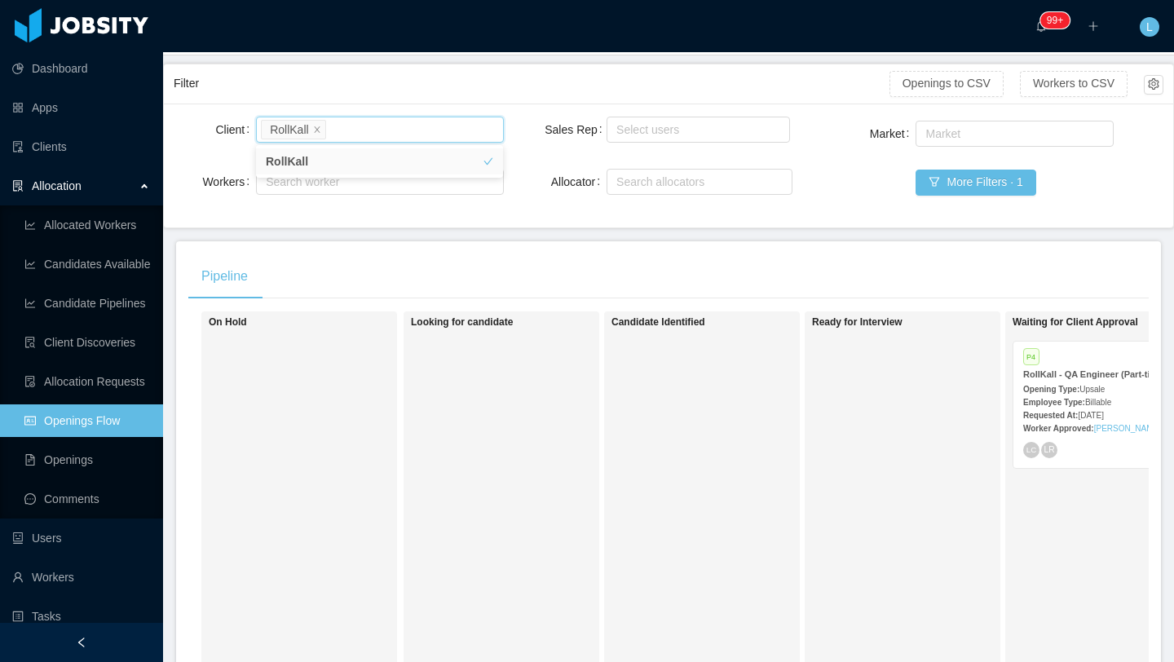
click at [1071, 410] on div "Requested At: Aug 28th, 2025" at bounding box center [1102, 414] width 158 height 17
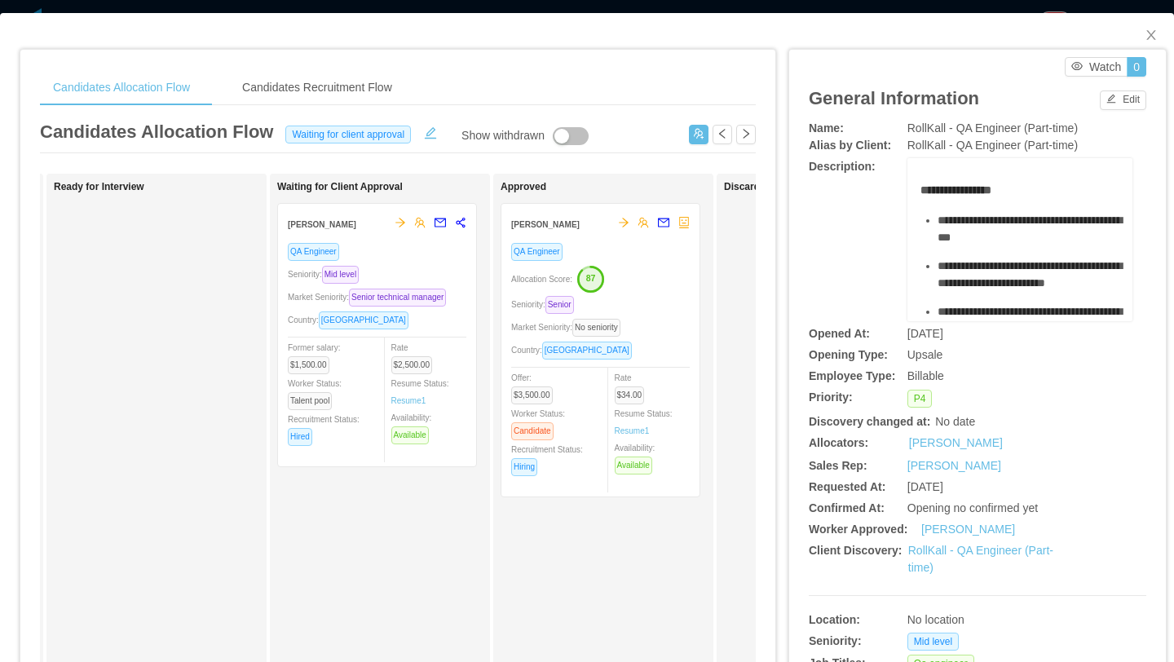
scroll to position [0, 505]
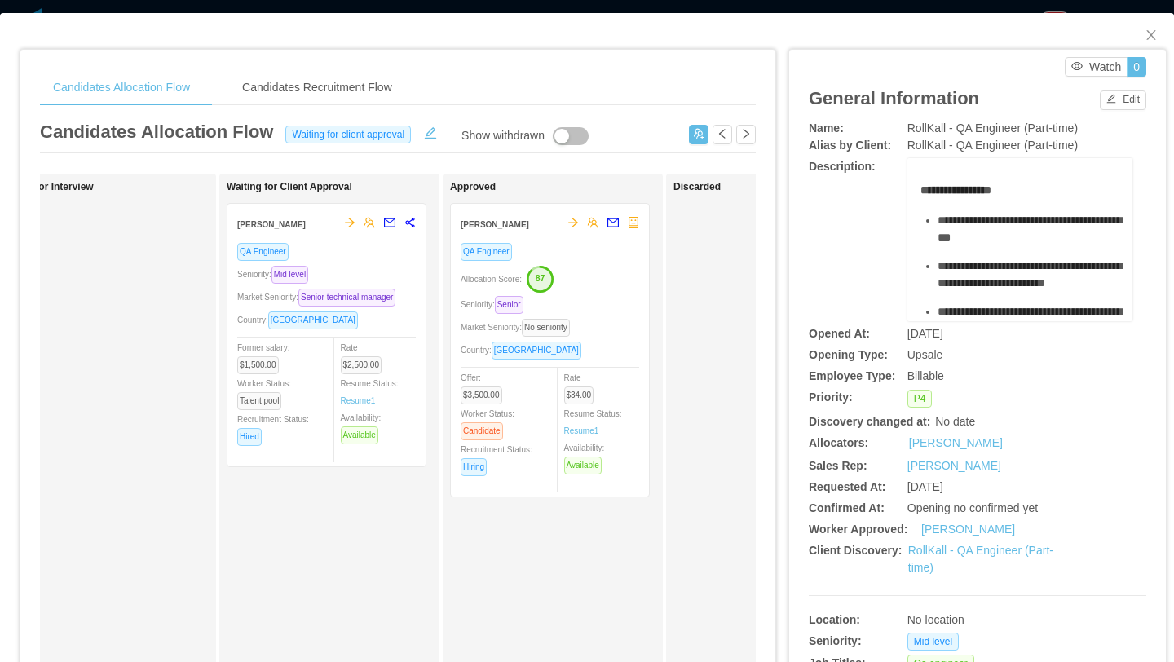
click at [605, 325] on div "Market Seniority: No seniority" at bounding box center [550, 327] width 179 height 19
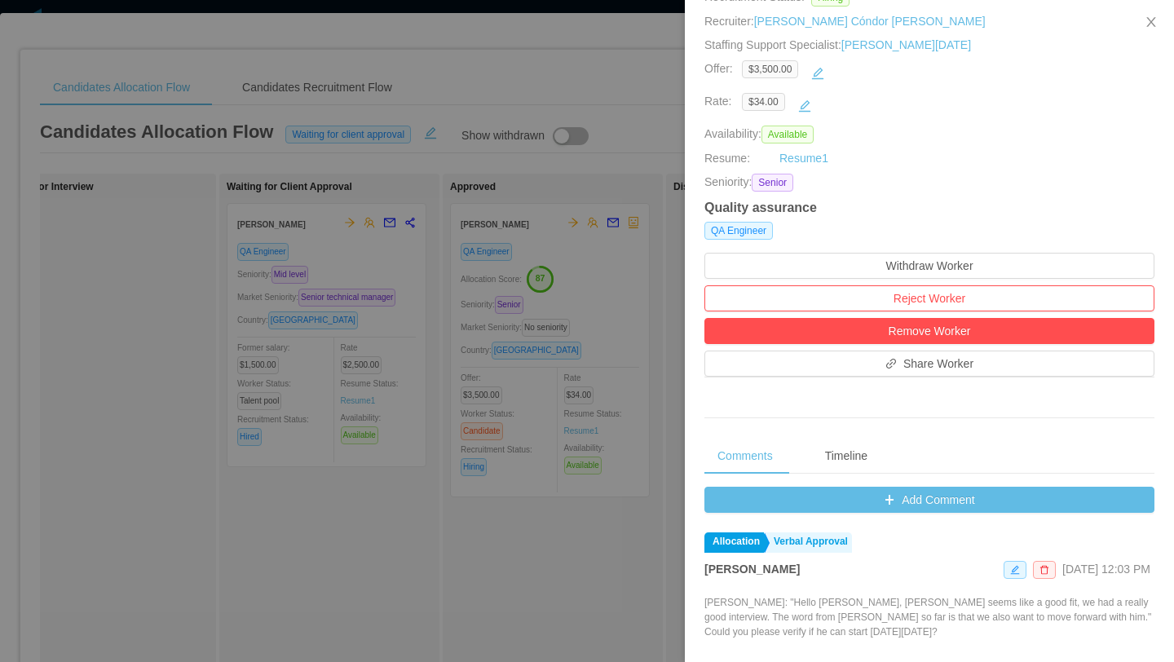
scroll to position [368, 0]
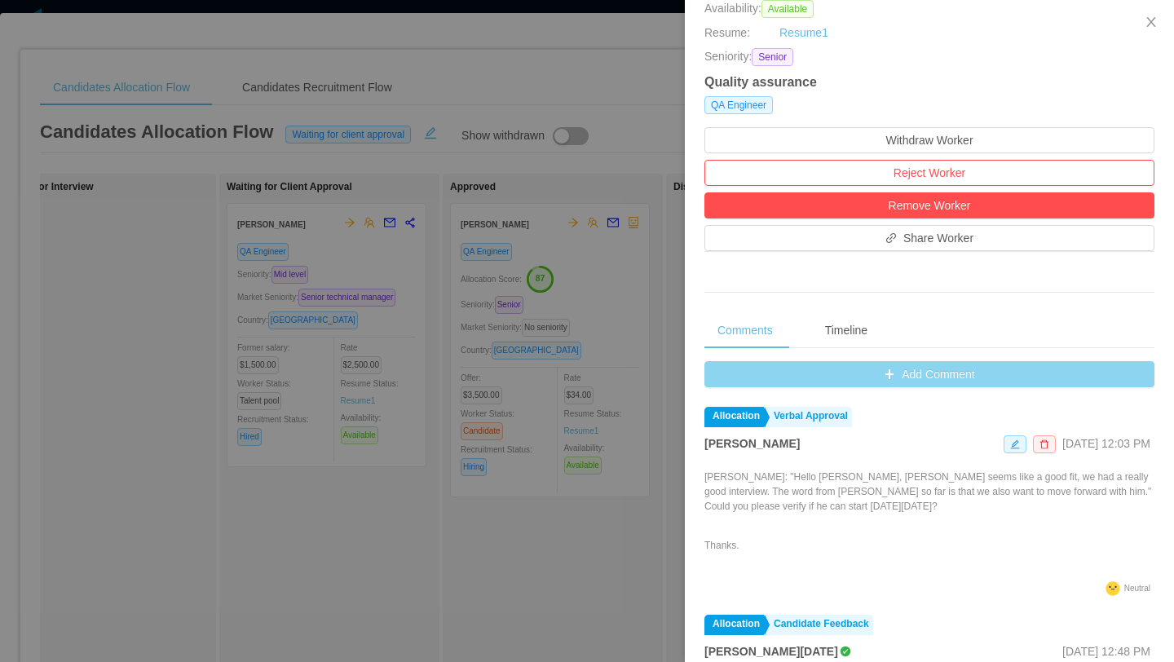
click at [860, 369] on button "Add Comment" at bounding box center [929, 374] width 450 height 26
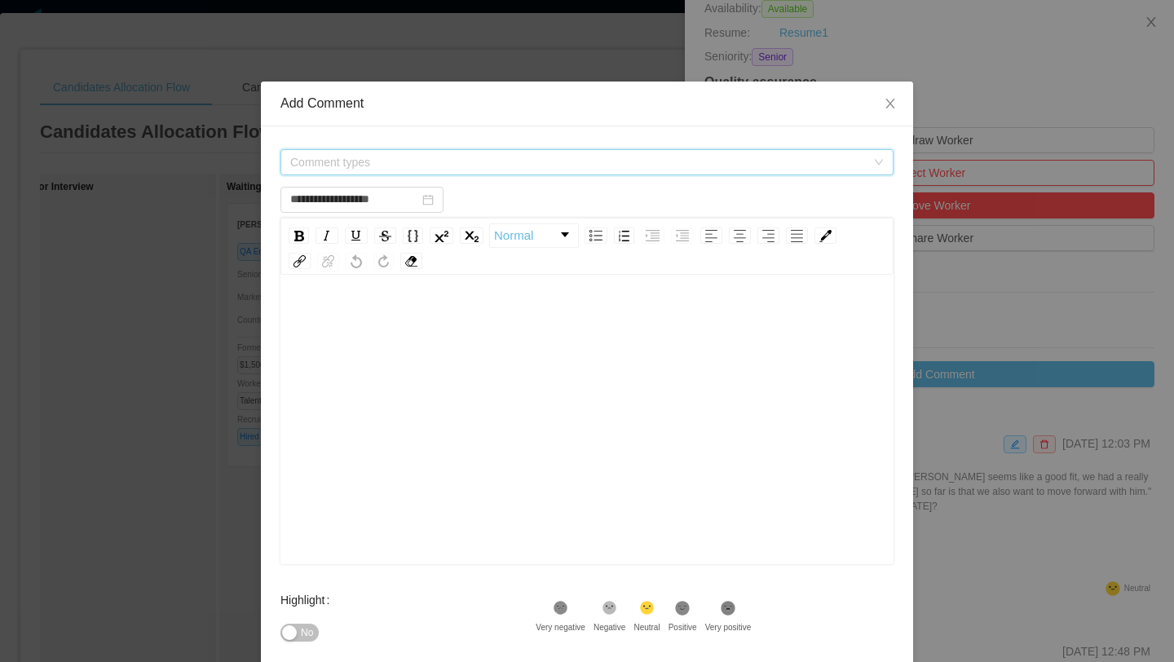
click at [530, 158] on span "Comment types" at bounding box center [578, 162] width 576 height 16
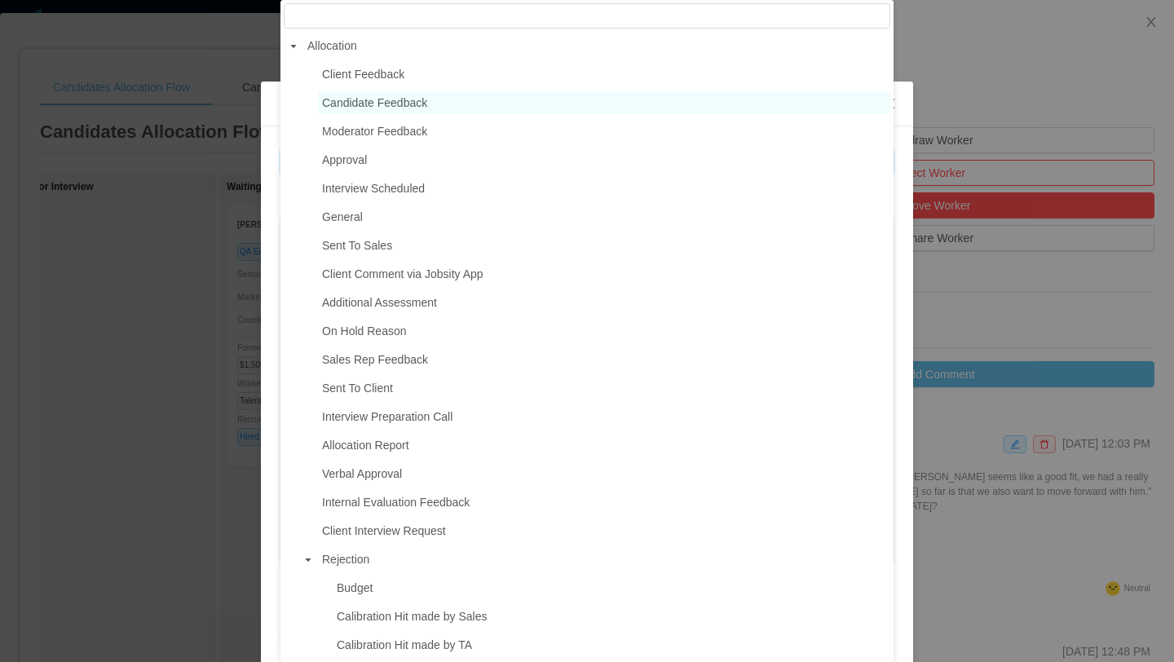
type input "**********"
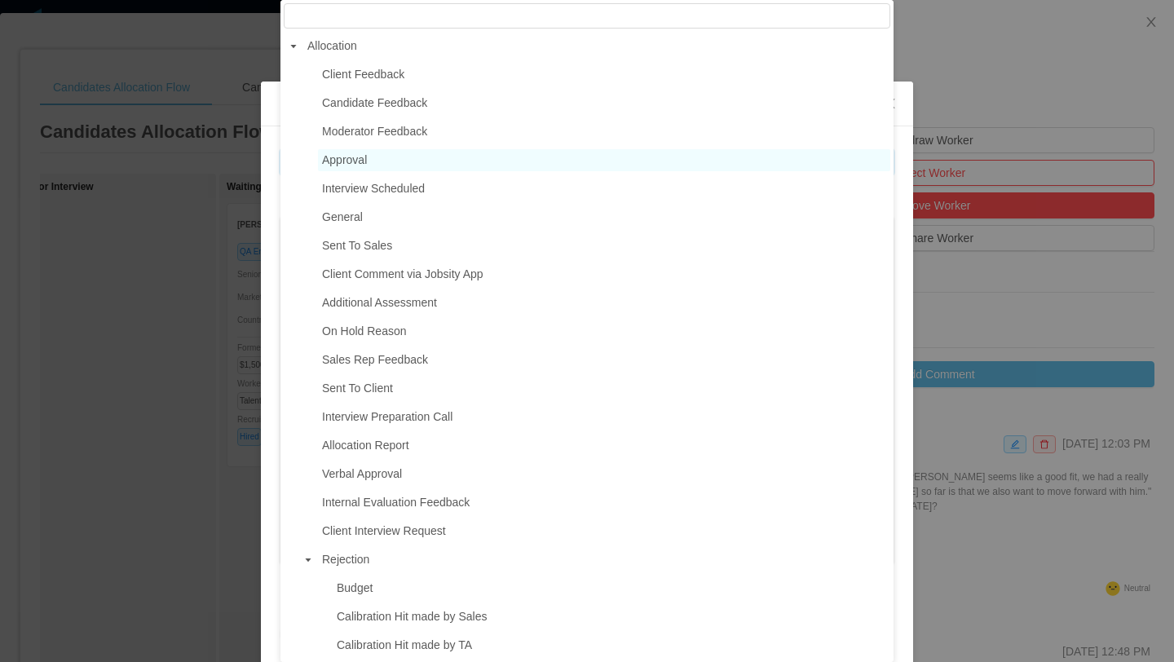
click at [382, 166] on span "Approval" at bounding box center [604, 160] width 572 height 22
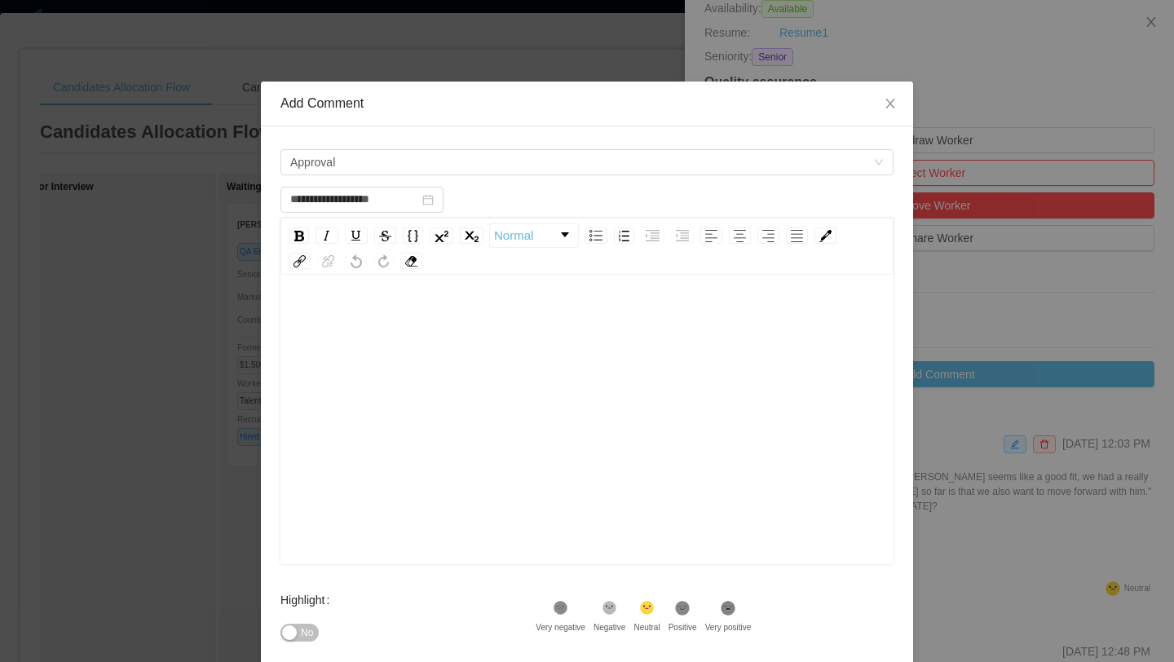
click at [382, 307] on div "rdw-editor" at bounding box center [588, 318] width 588 height 33
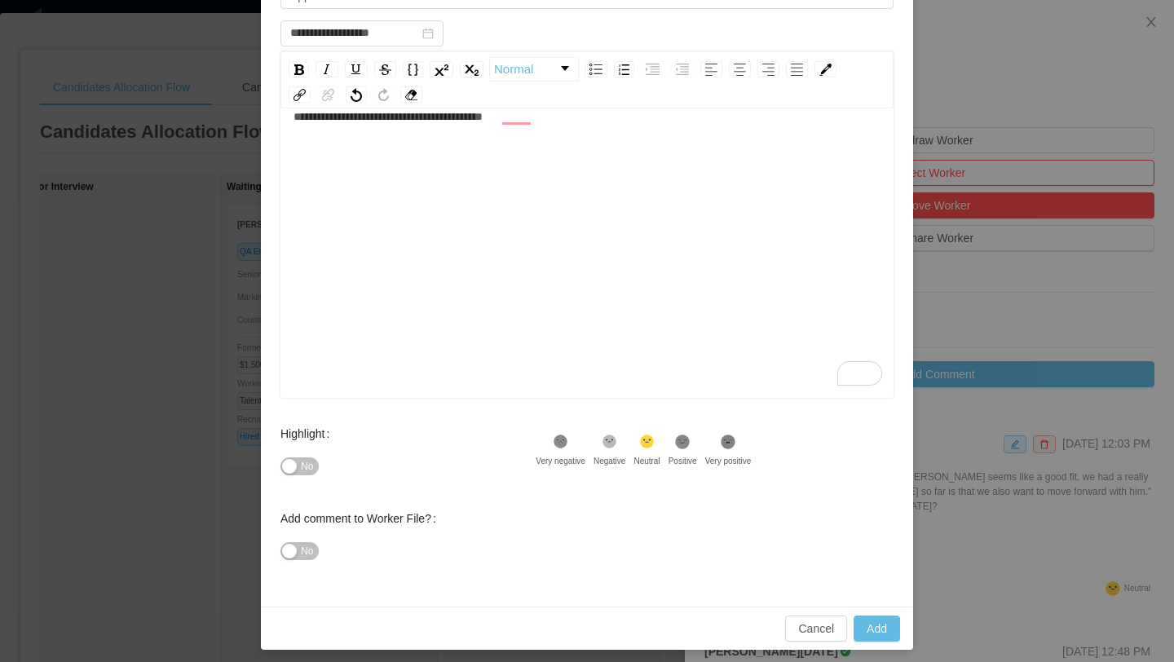
scroll to position [174, 0]
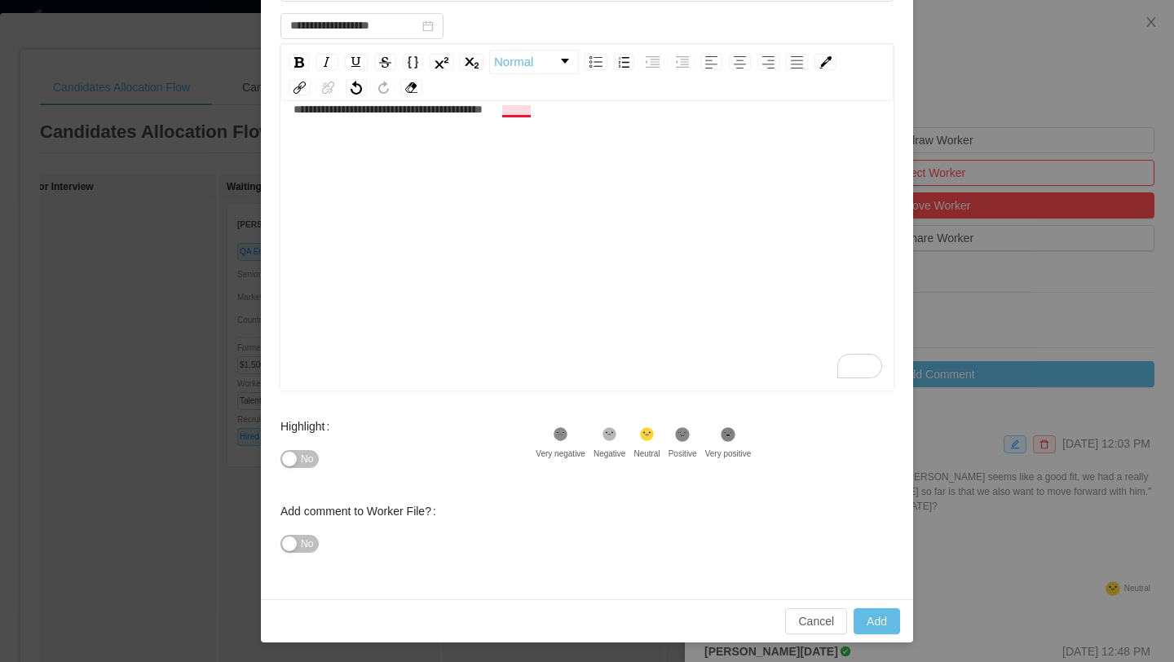
click at [483, 114] on span "**********" at bounding box center [388, 109] width 189 height 11
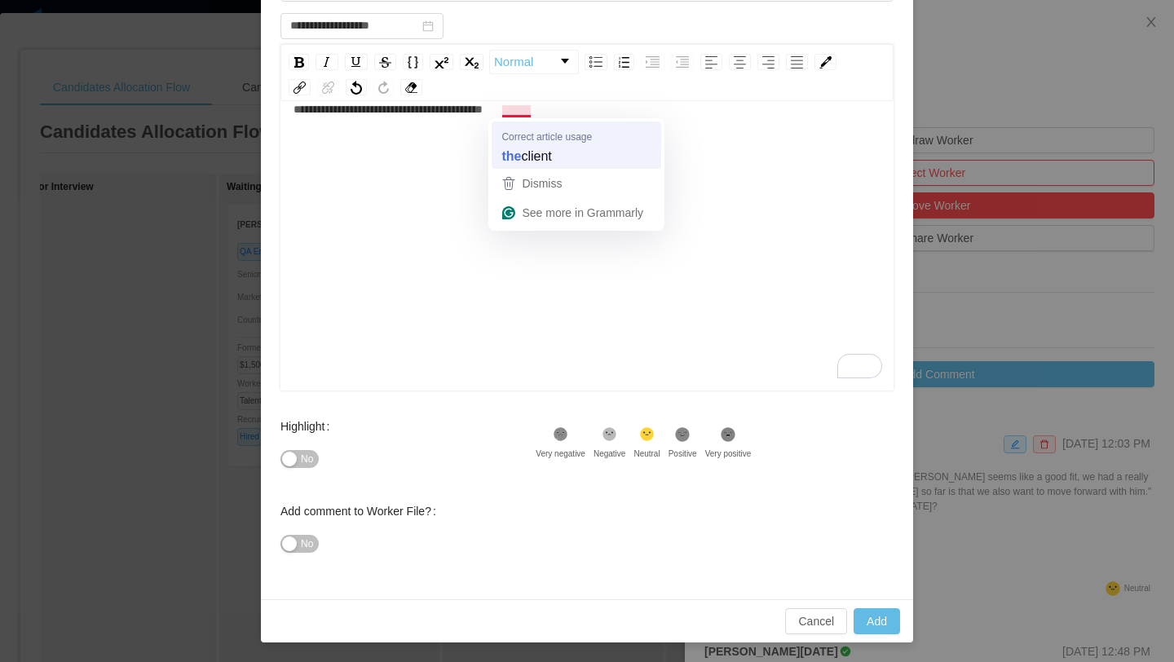
scroll to position [33, 0]
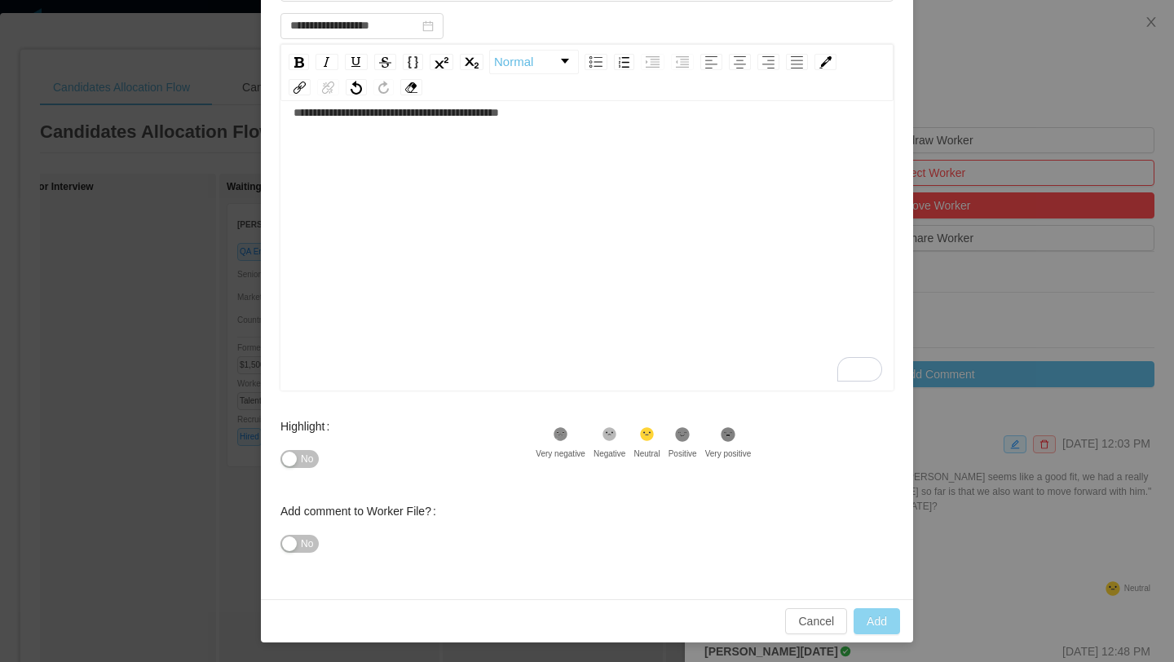
type input "**********"
click at [873, 620] on button "Add" at bounding box center [877, 621] width 46 height 26
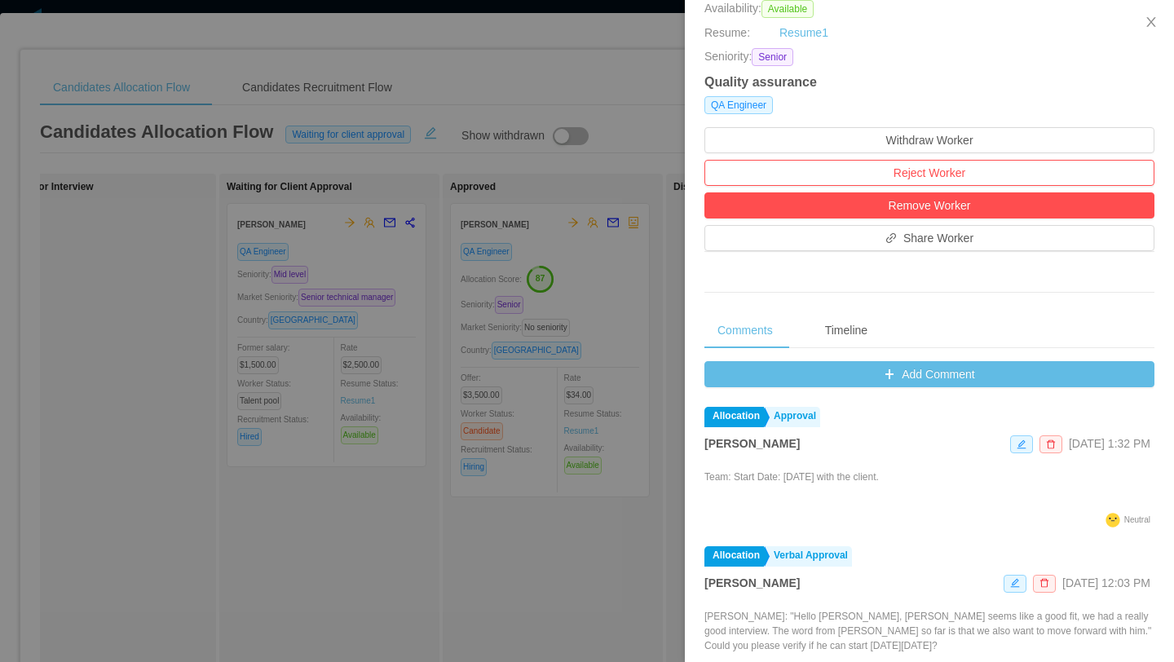
click at [596, 77] on div at bounding box center [587, 331] width 1174 height 662
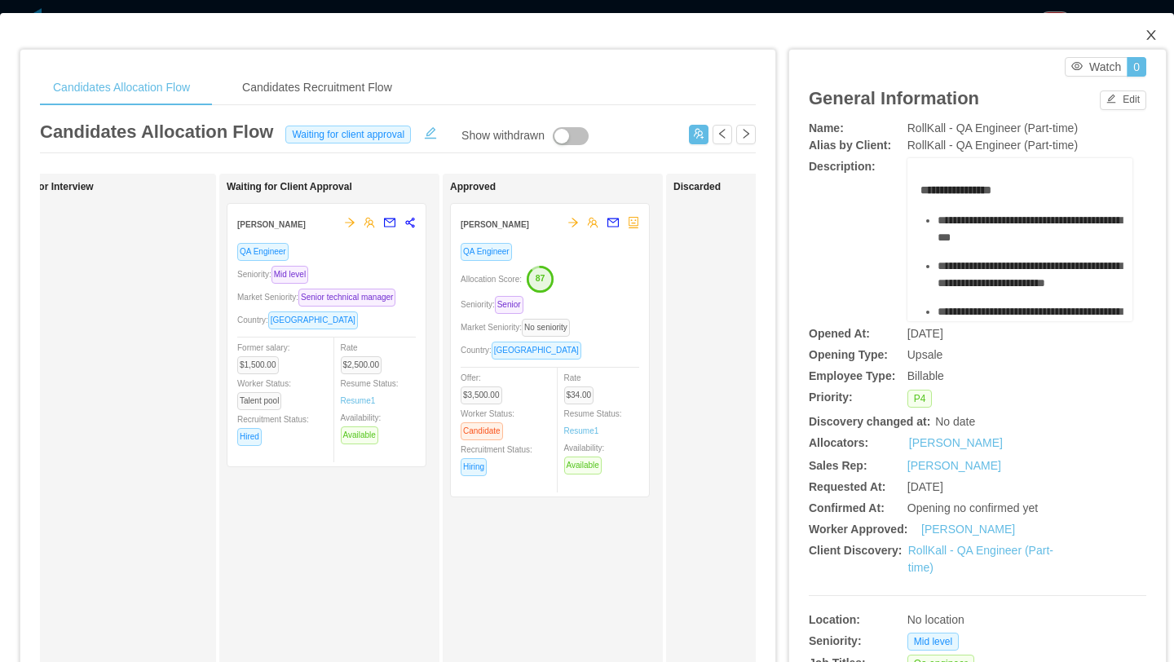
click at [1150, 37] on icon "icon: close" at bounding box center [1150, 35] width 9 height 10
